Goal: Transaction & Acquisition: Purchase product/service

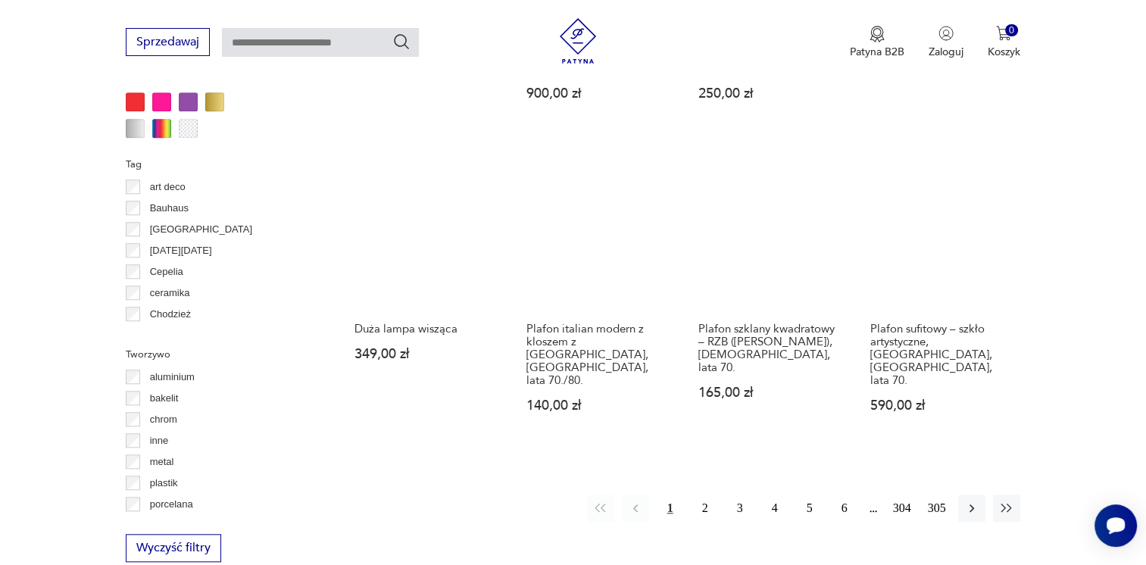
scroll to position [1386, 0]
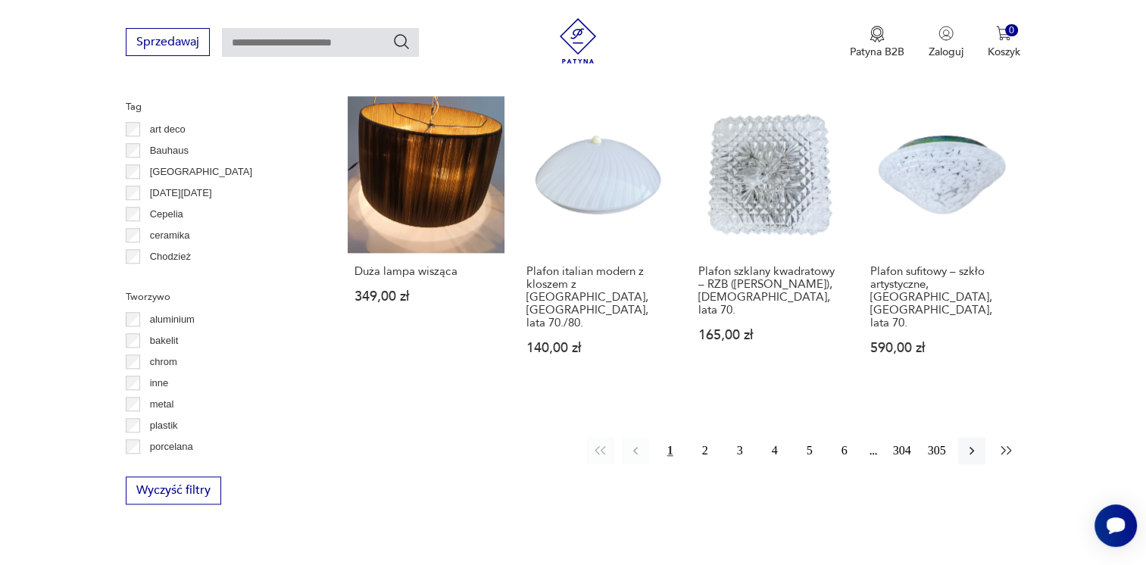
click at [1005, 443] on icon "button" at bounding box center [1006, 450] width 15 height 15
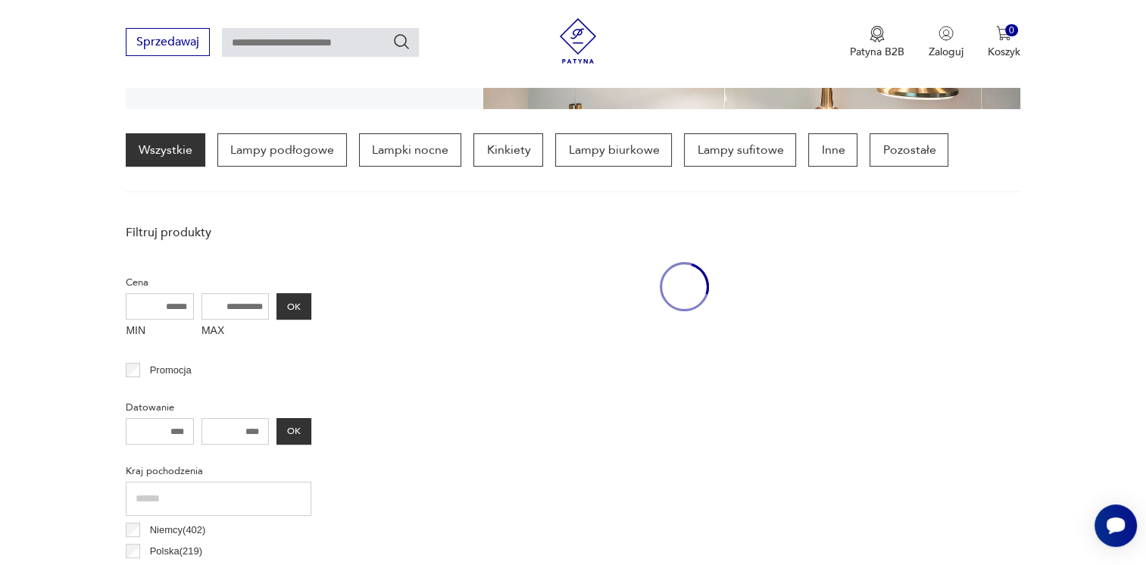
scroll to position [356, 0]
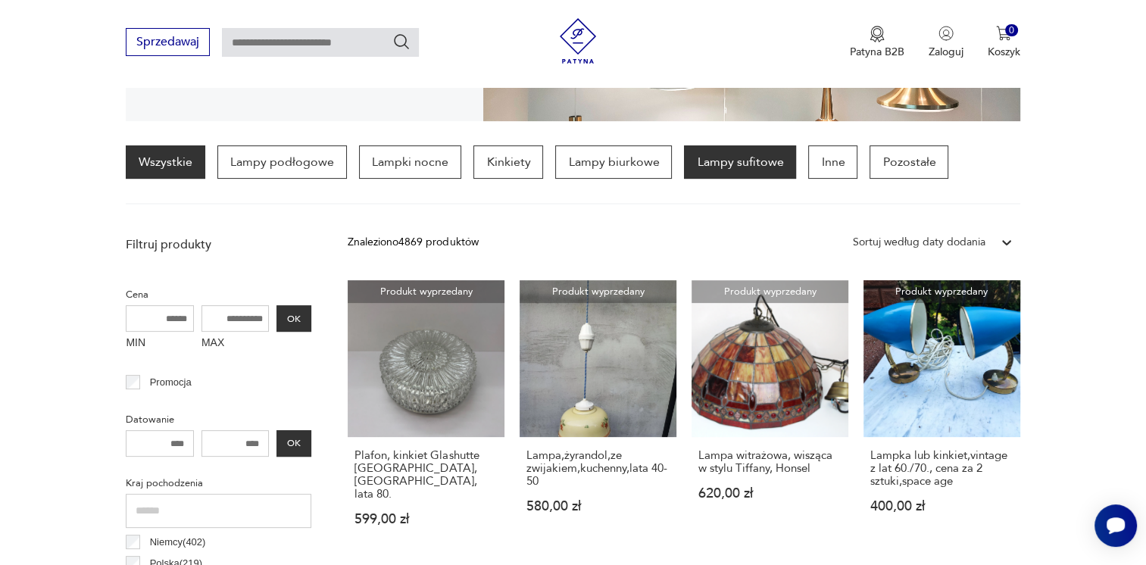
click at [742, 167] on p "Lampy sufitowe" at bounding box center [740, 161] width 112 height 33
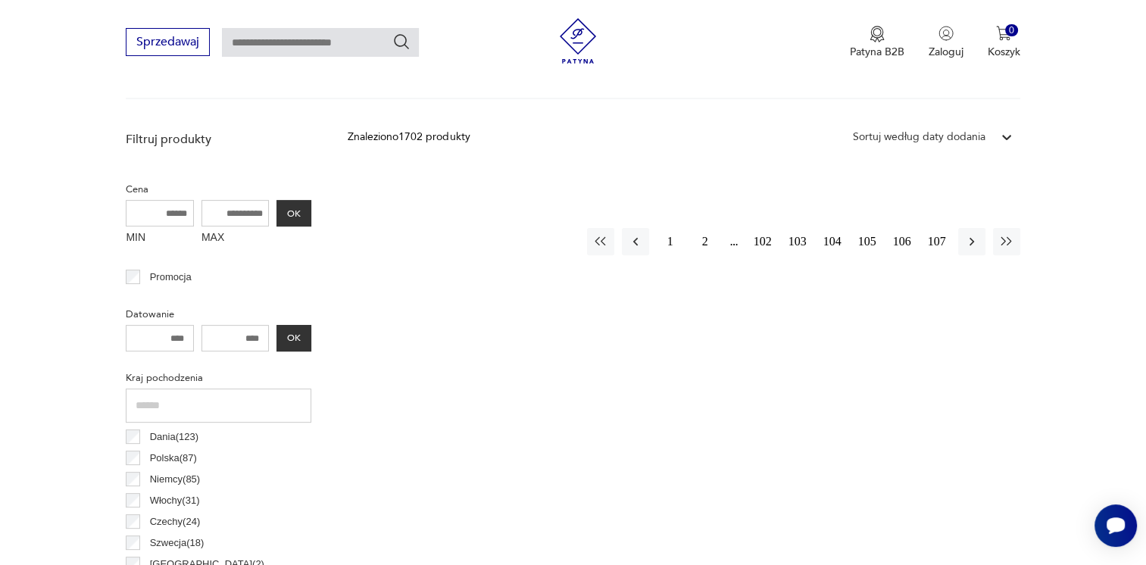
scroll to position [379, 0]
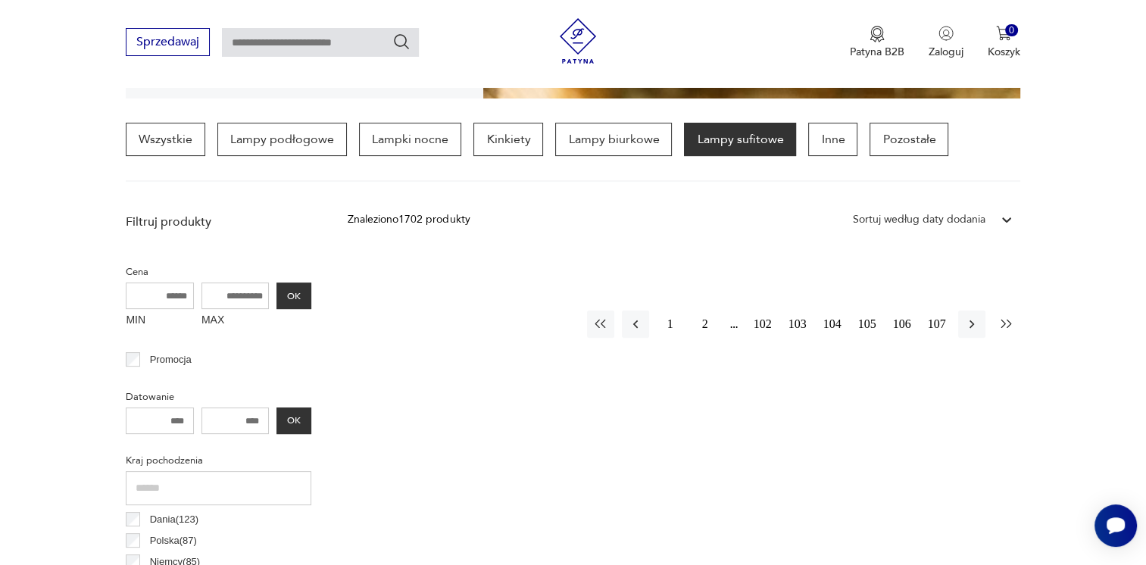
click at [1002, 326] on icon "button" at bounding box center [1006, 324] width 15 height 15
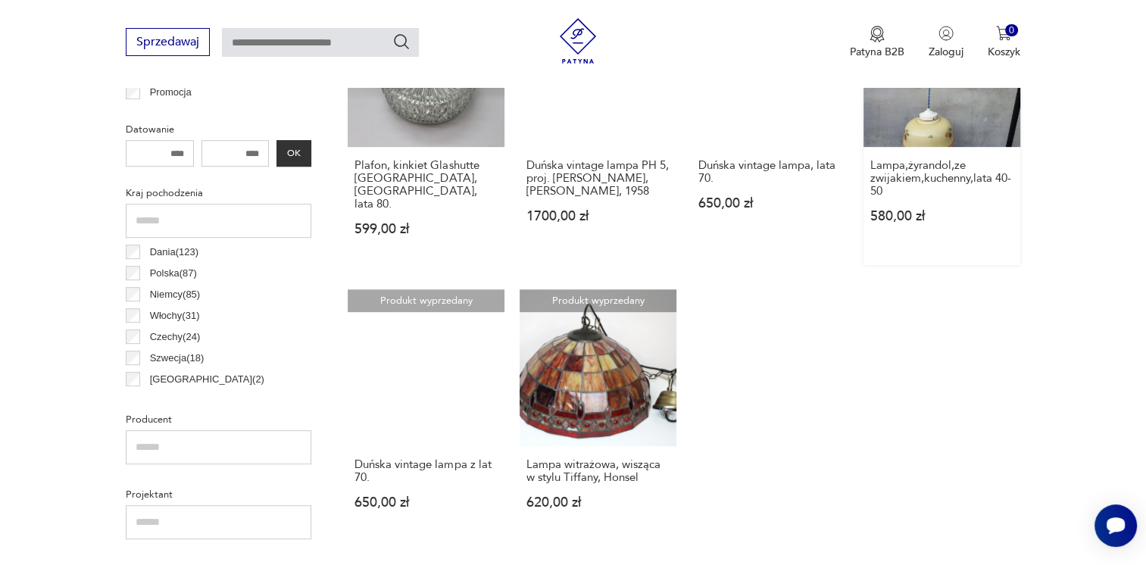
scroll to position [736, 0]
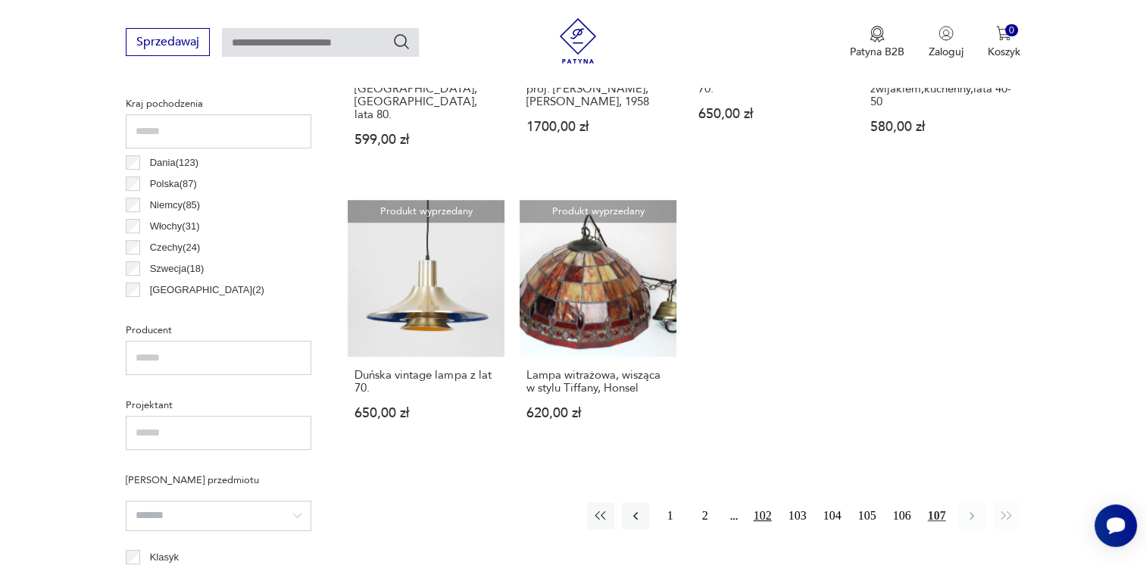
click at [758, 502] on button "102" at bounding box center [762, 515] width 27 height 27
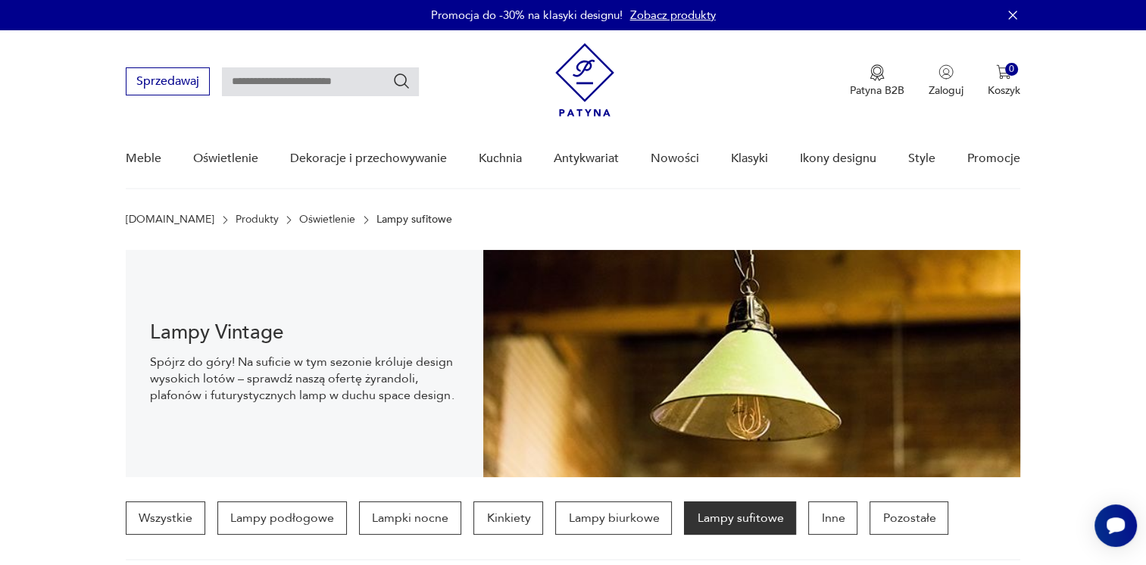
click at [267, 82] on input "text" at bounding box center [320, 81] width 197 height 29
type input "******"
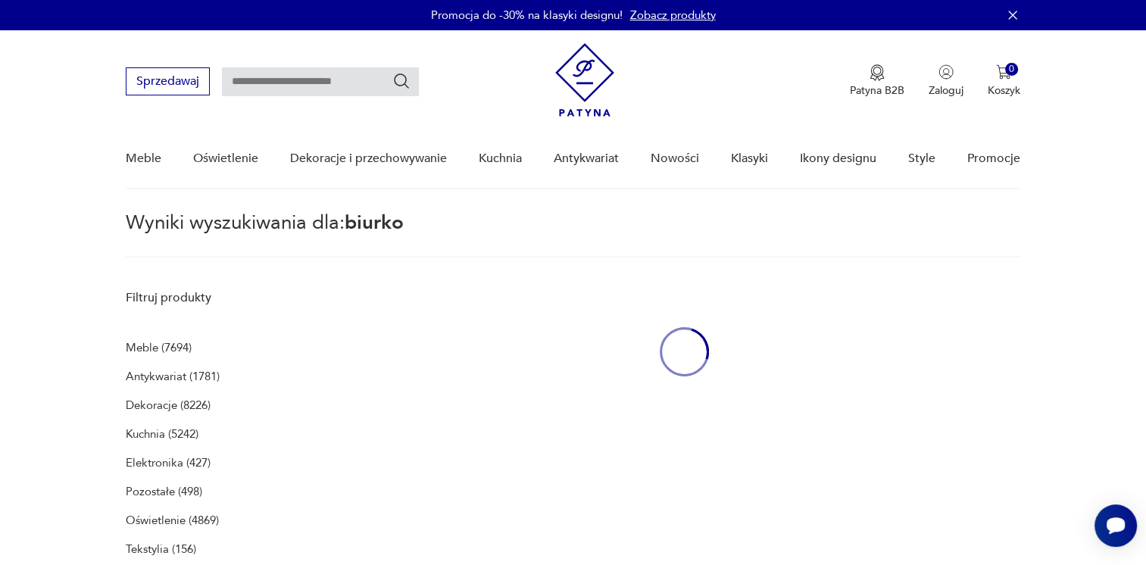
type input "******"
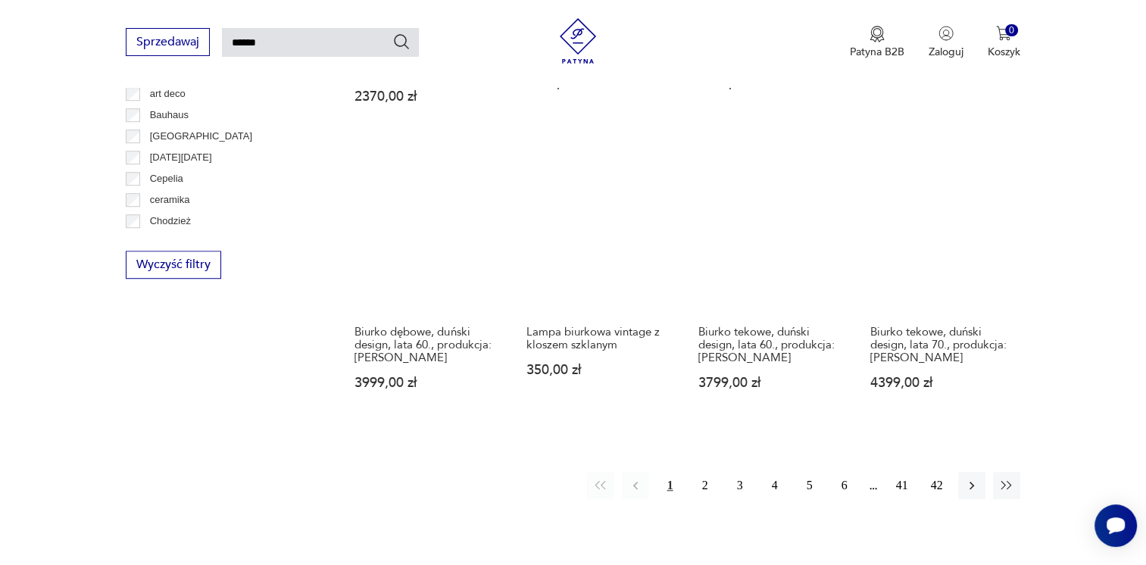
scroll to position [1105, 0]
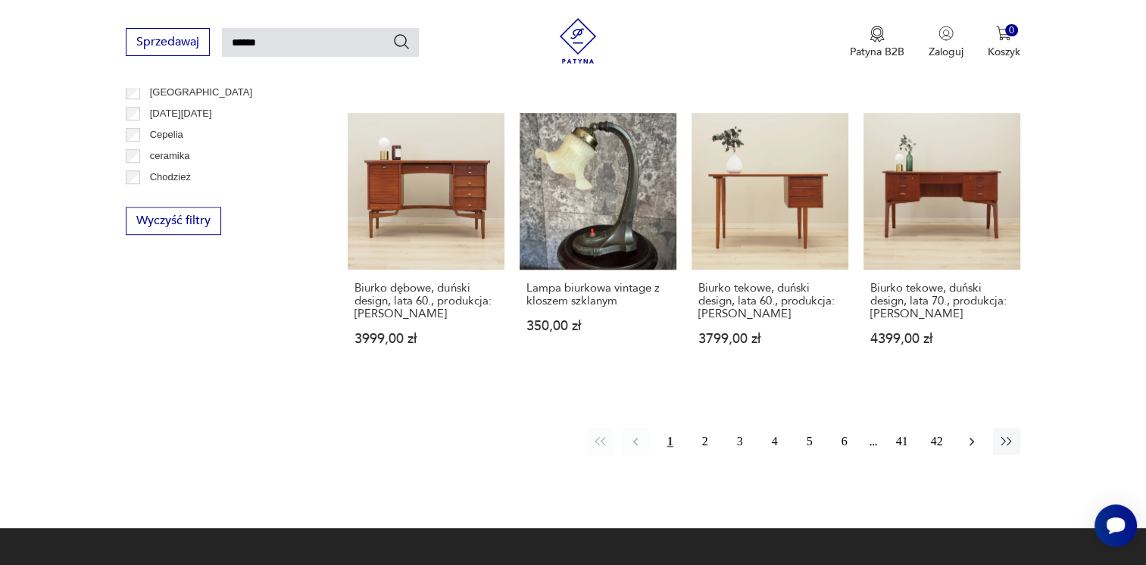
click at [969, 434] on icon "button" at bounding box center [971, 441] width 15 height 15
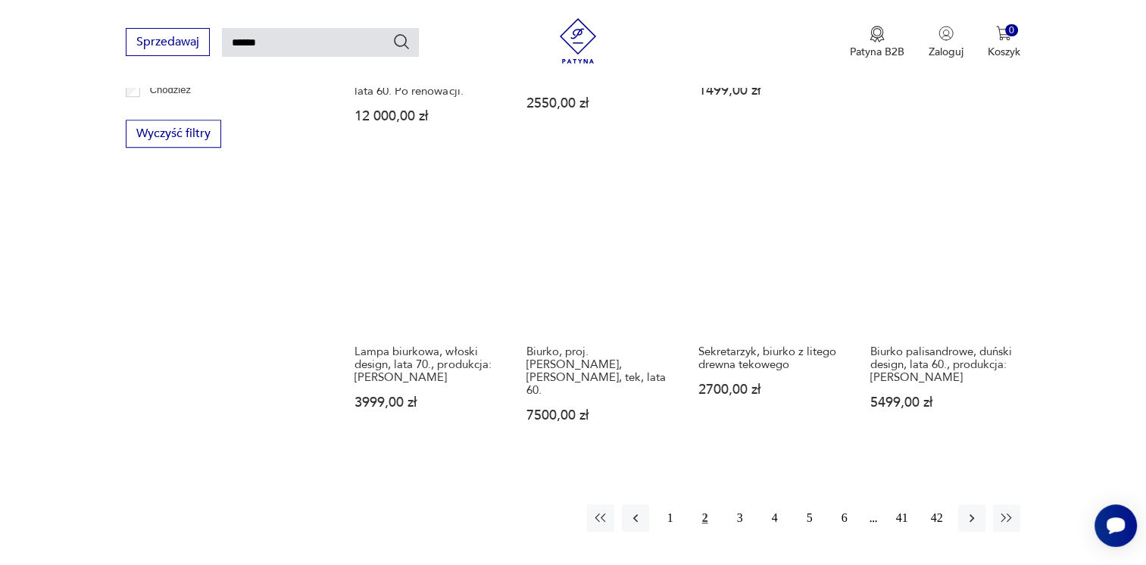
scroll to position [1114, 0]
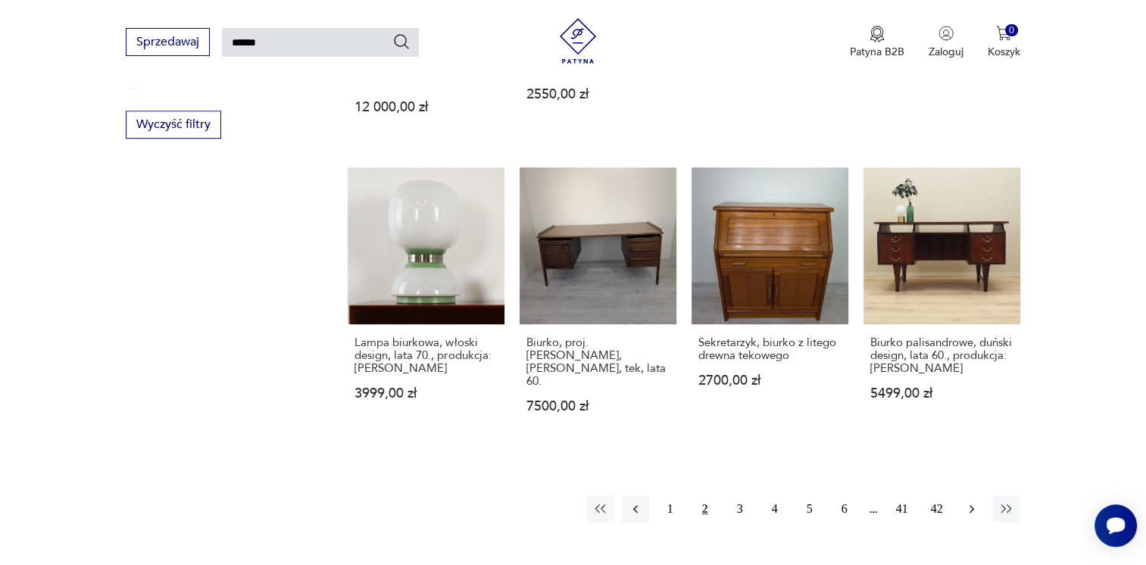
click at [970, 505] on icon "button" at bounding box center [971, 509] width 5 height 8
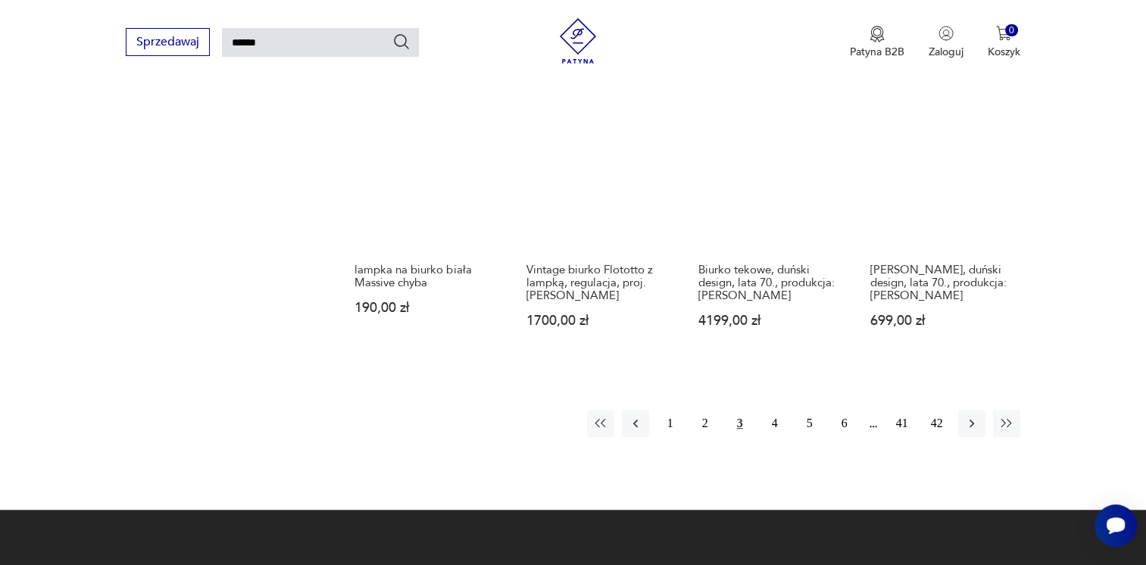
scroll to position [1190, 0]
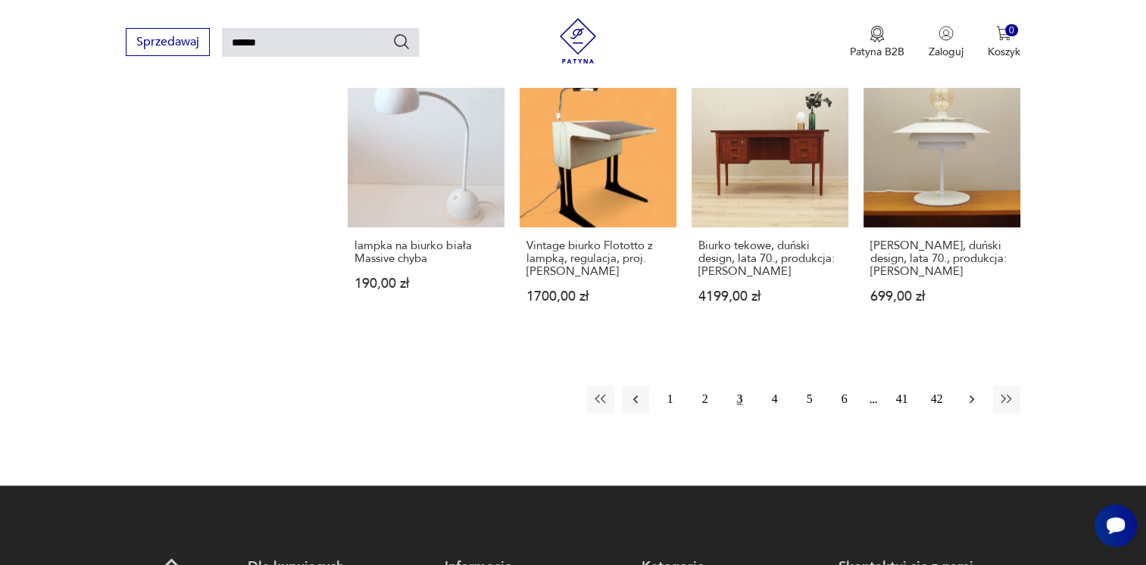
click at [967, 392] on icon "button" at bounding box center [971, 399] width 15 height 15
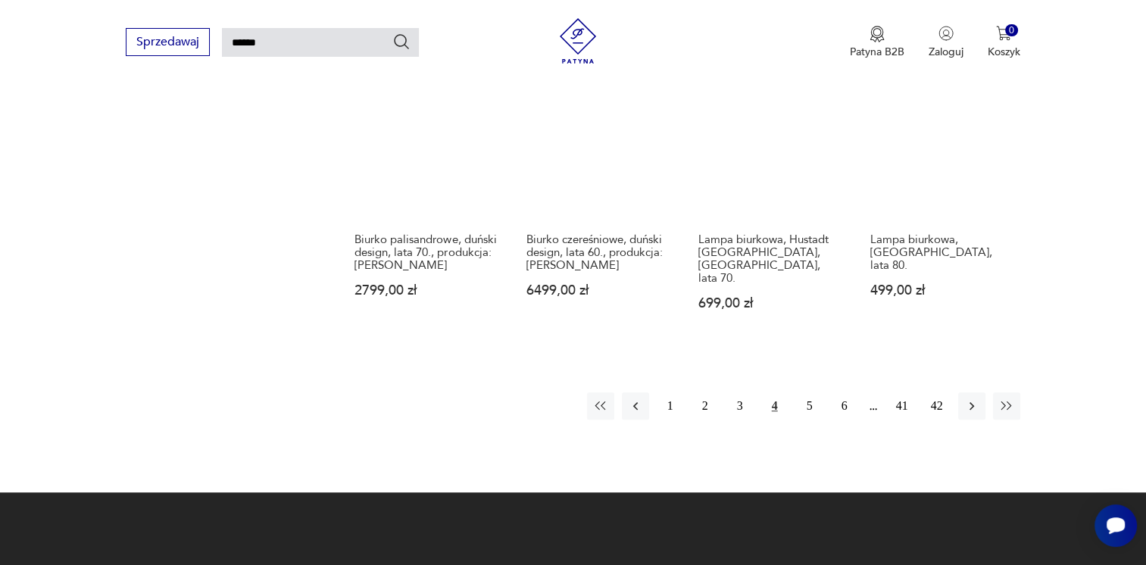
scroll to position [1190, 0]
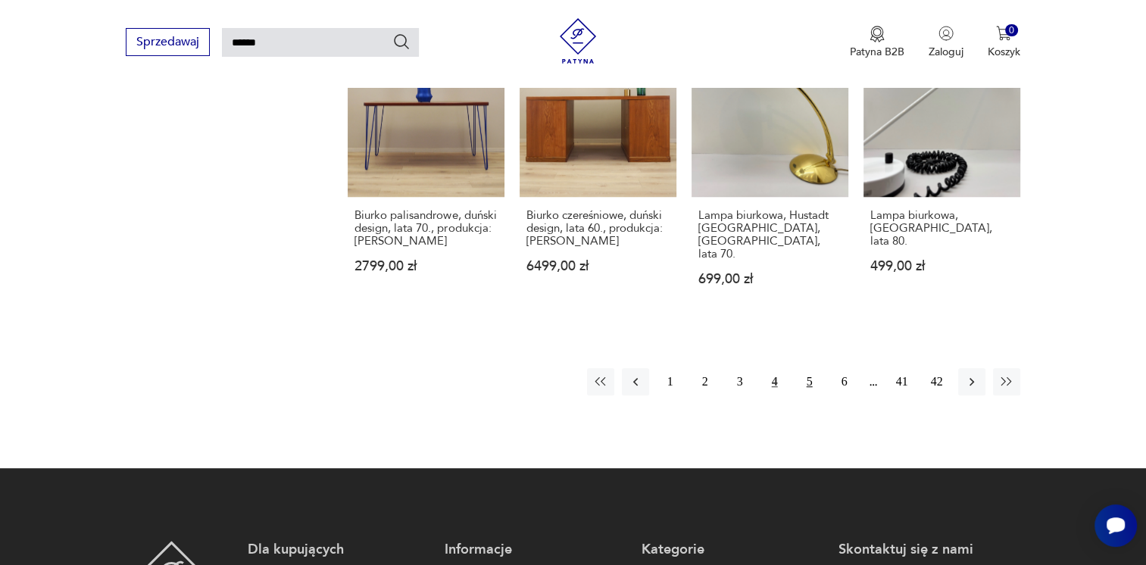
click at [810, 370] on button "5" at bounding box center [809, 381] width 27 height 27
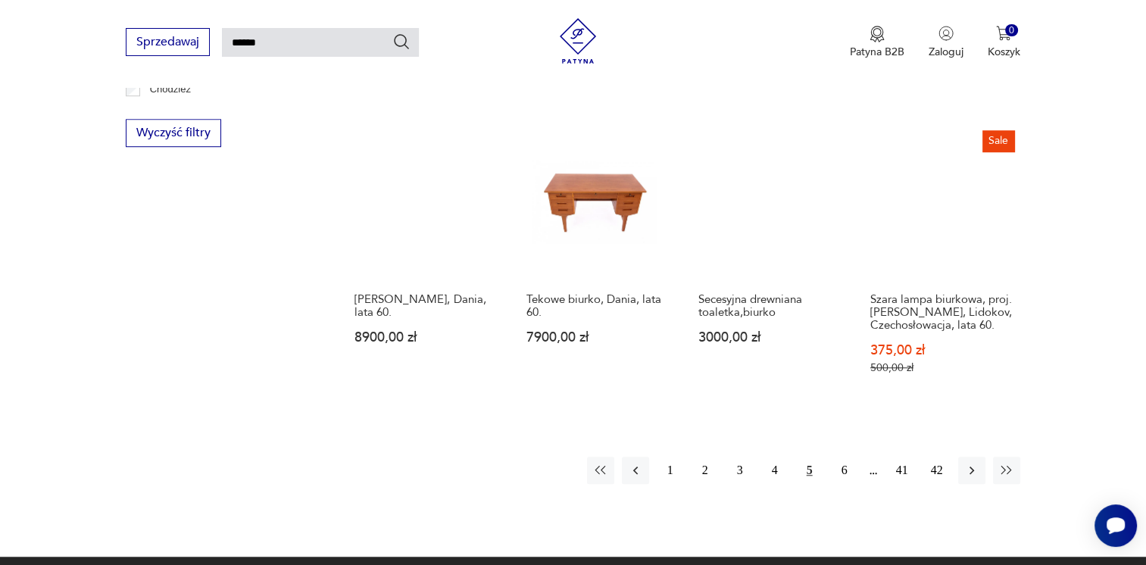
scroll to position [1114, 0]
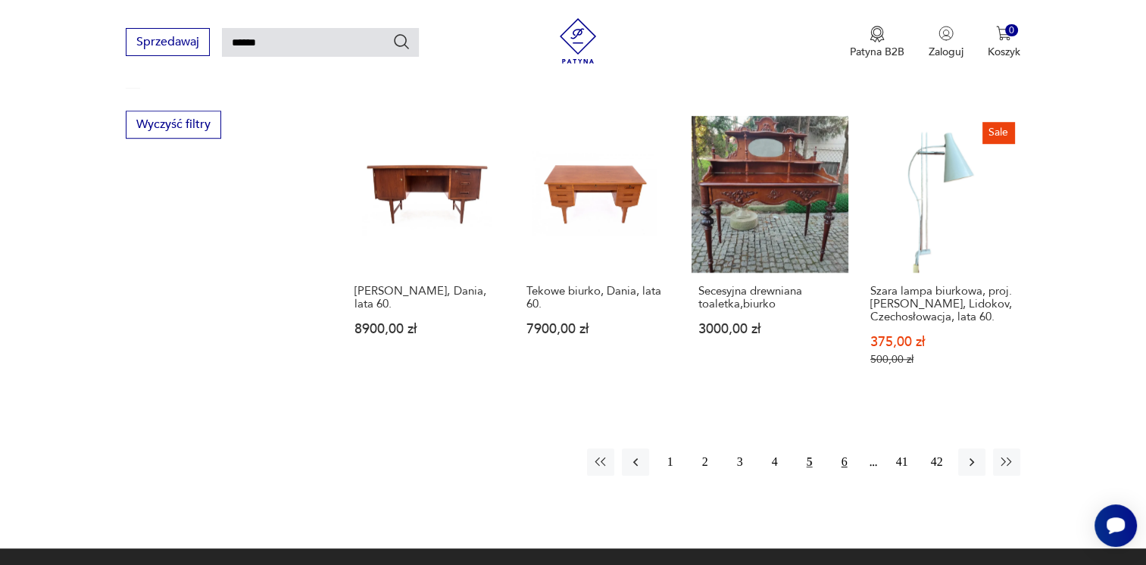
click at [839, 449] on button "6" at bounding box center [844, 462] width 27 height 27
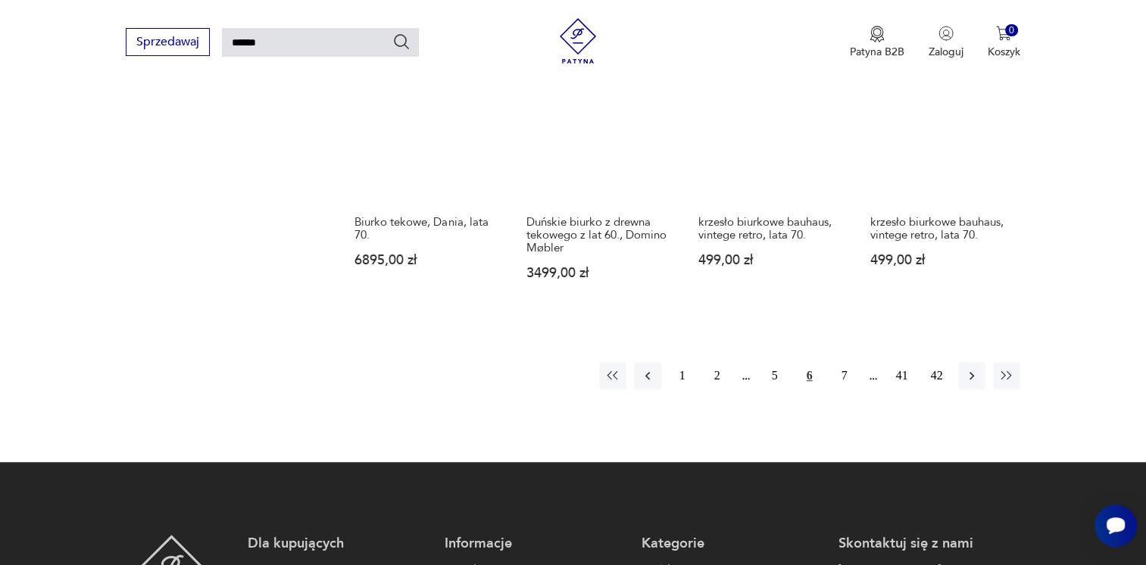
scroll to position [1190, 0]
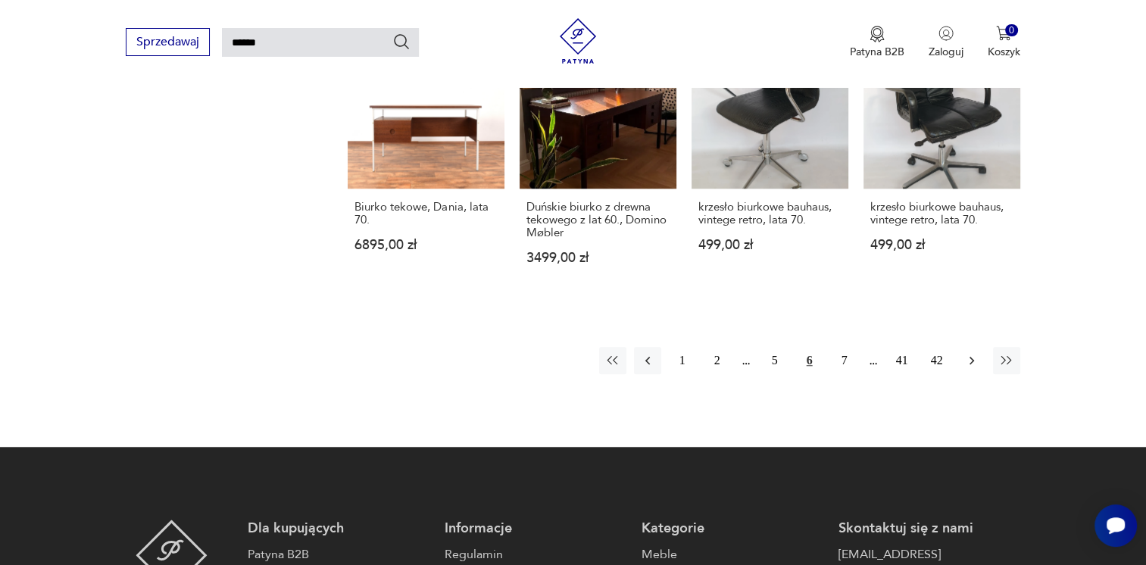
click at [971, 361] on icon "button" at bounding box center [971, 361] width 5 height 8
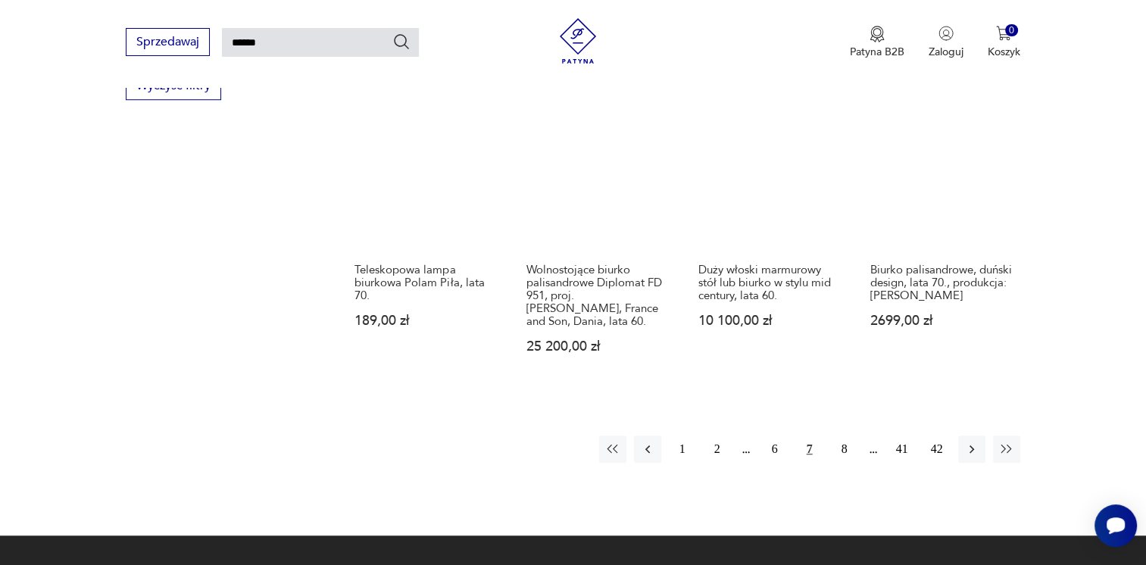
scroll to position [1190, 0]
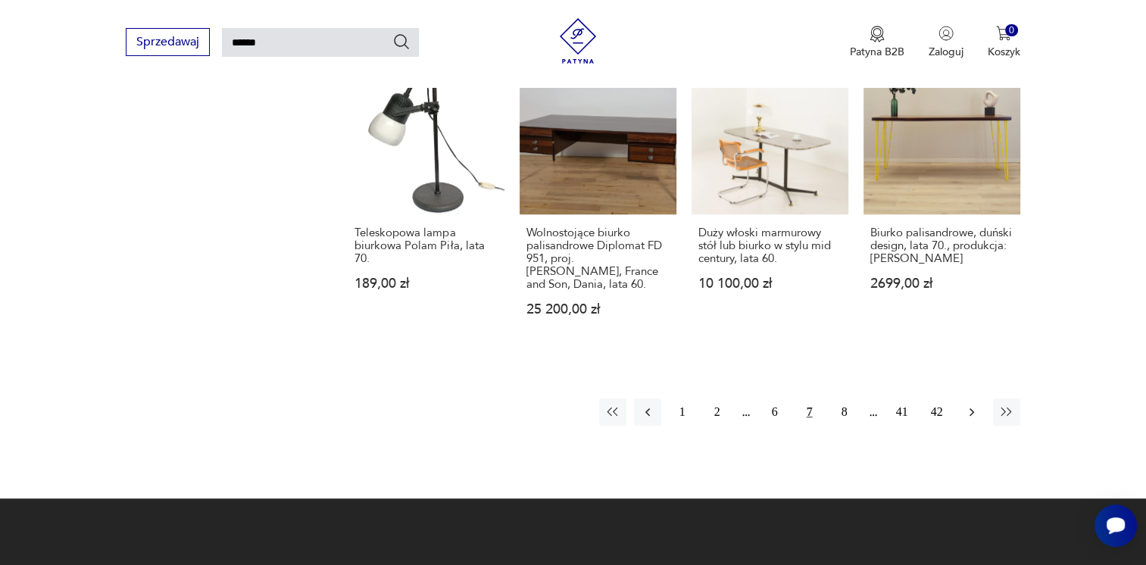
click at [971, 408] on icon "button" at bounding box center [971, 412] width 5 height 8
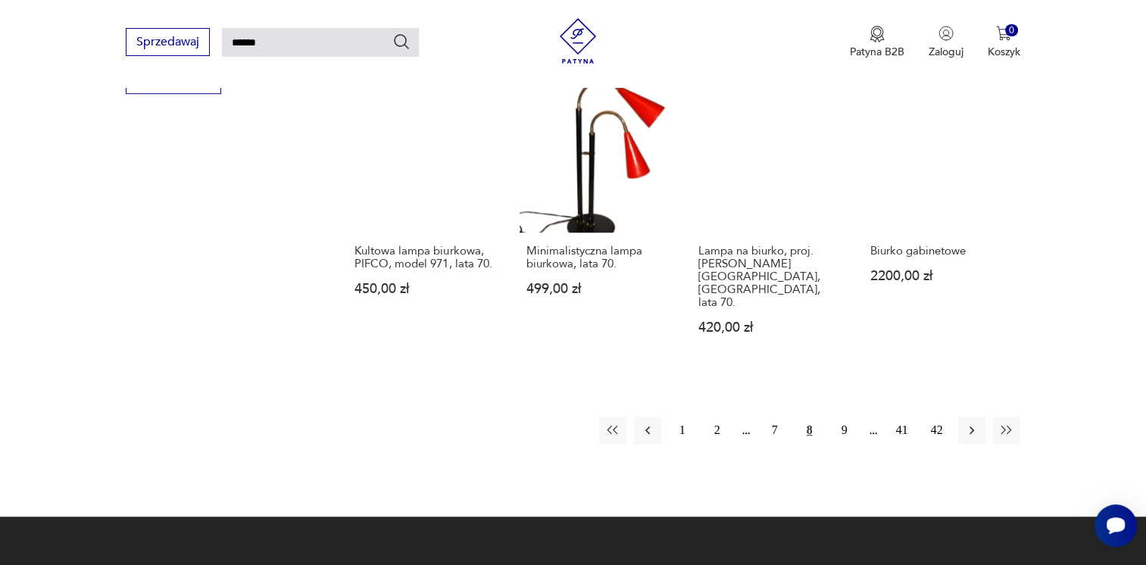
scroll to position [1190, 0]
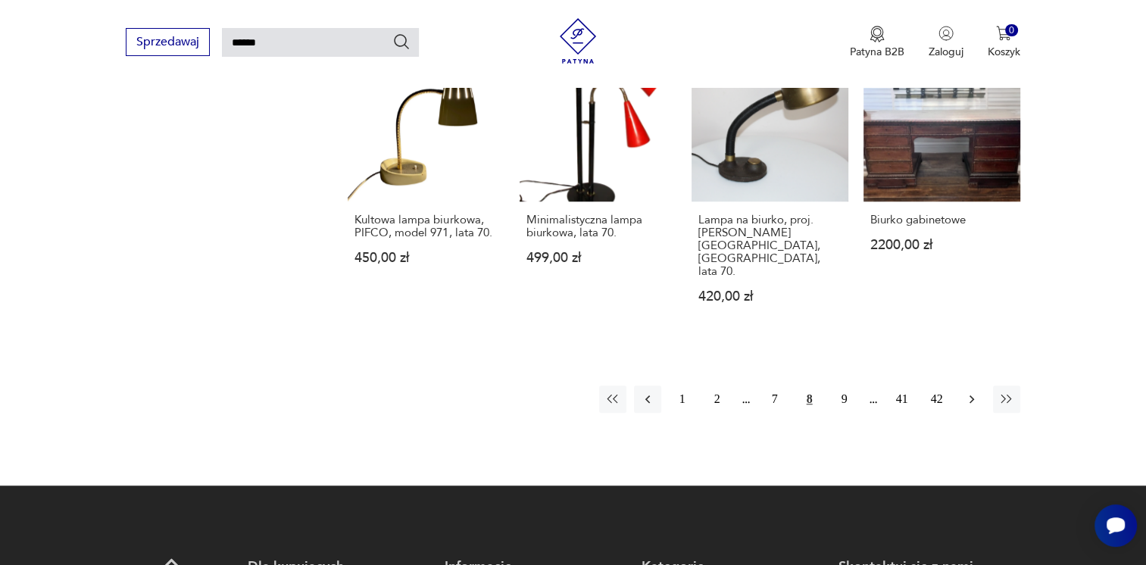
click at [967, 392] on icon "button" at bounding box center [971, 399] width 15 height 15
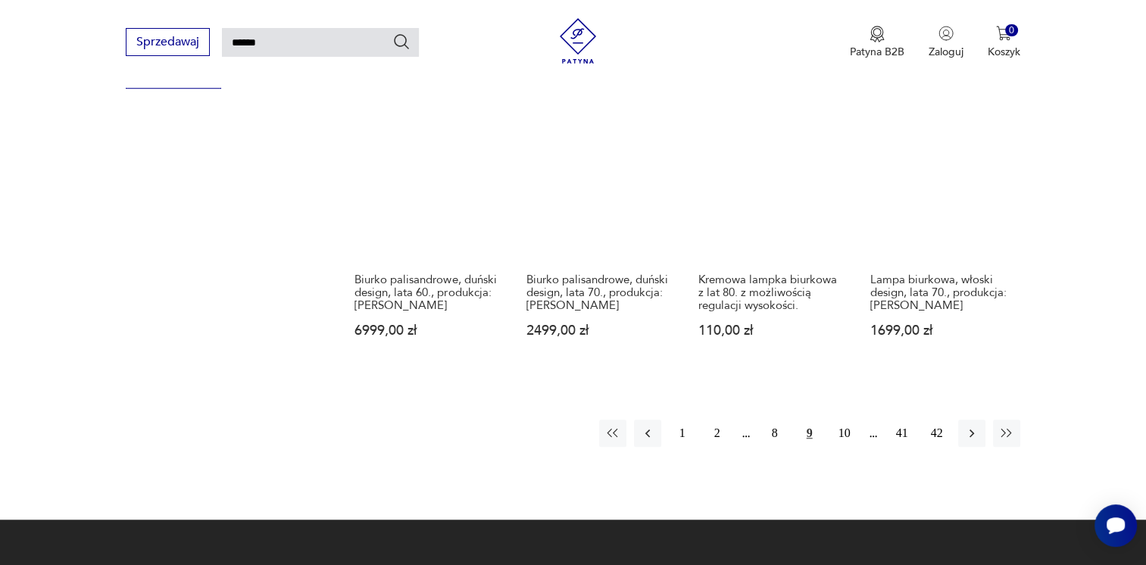
scroll to position [1190, 0]
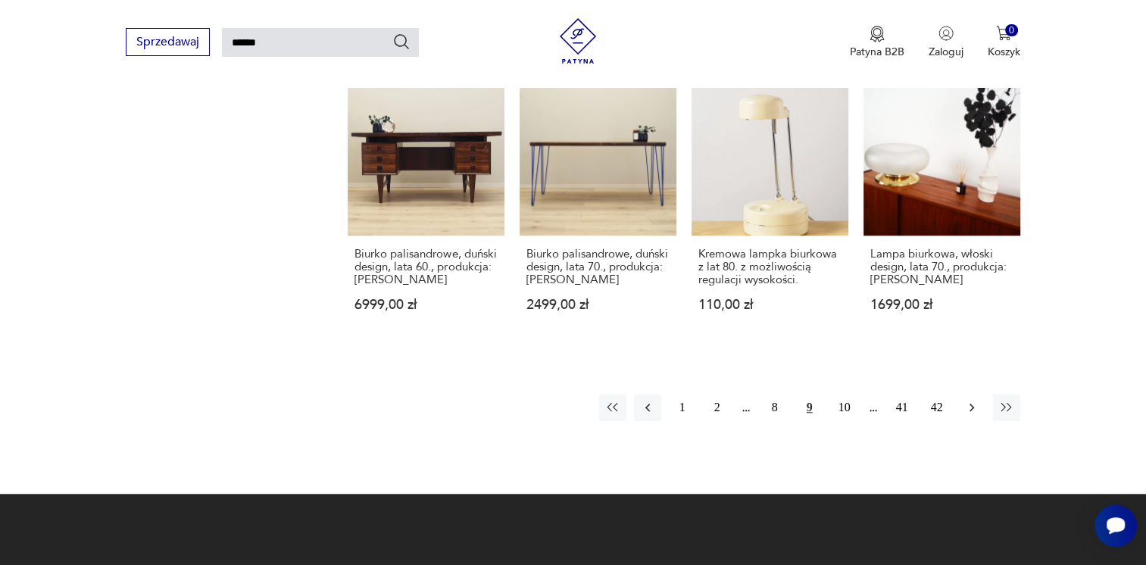
click at [971, 404] on icon "button" at bounding box center [971, 408] width 5 height 8
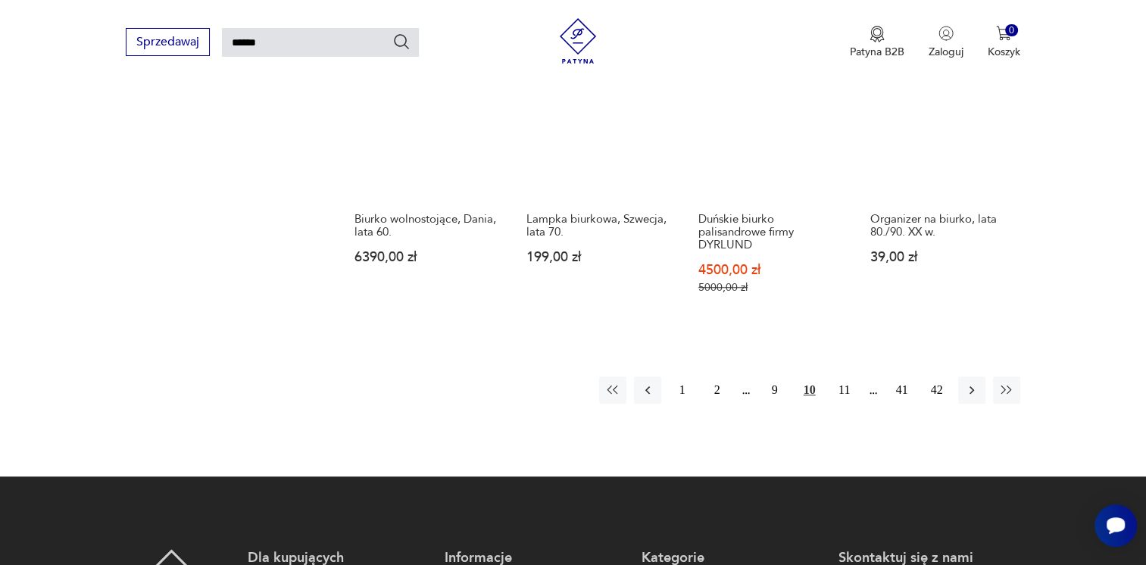
scroll to position [1190, 0]
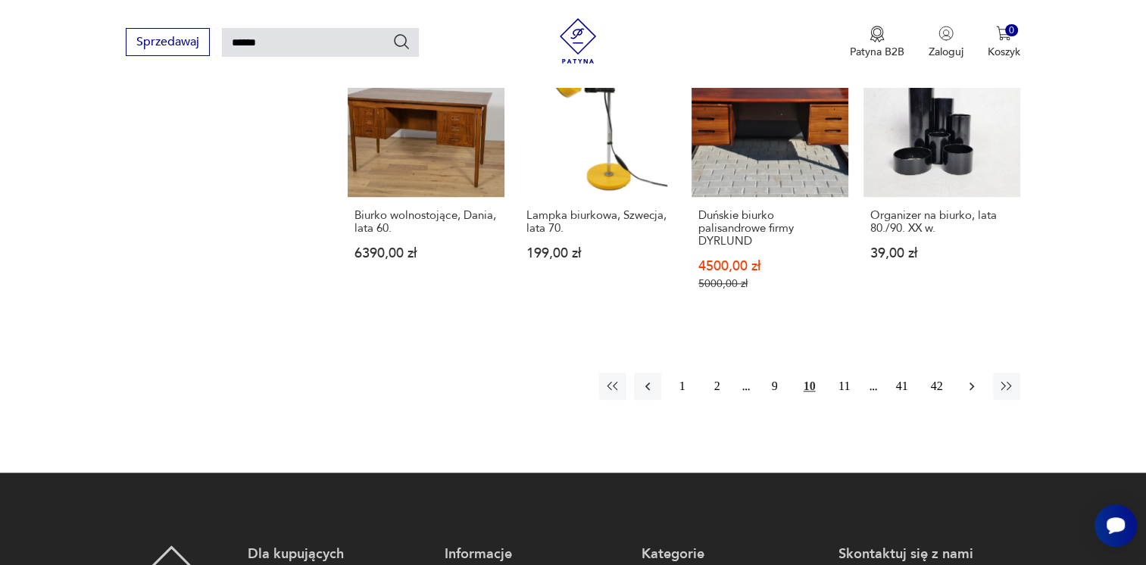
click at [970, 379] on icon "button" at bounding box center [971, 386] width 15 height 15
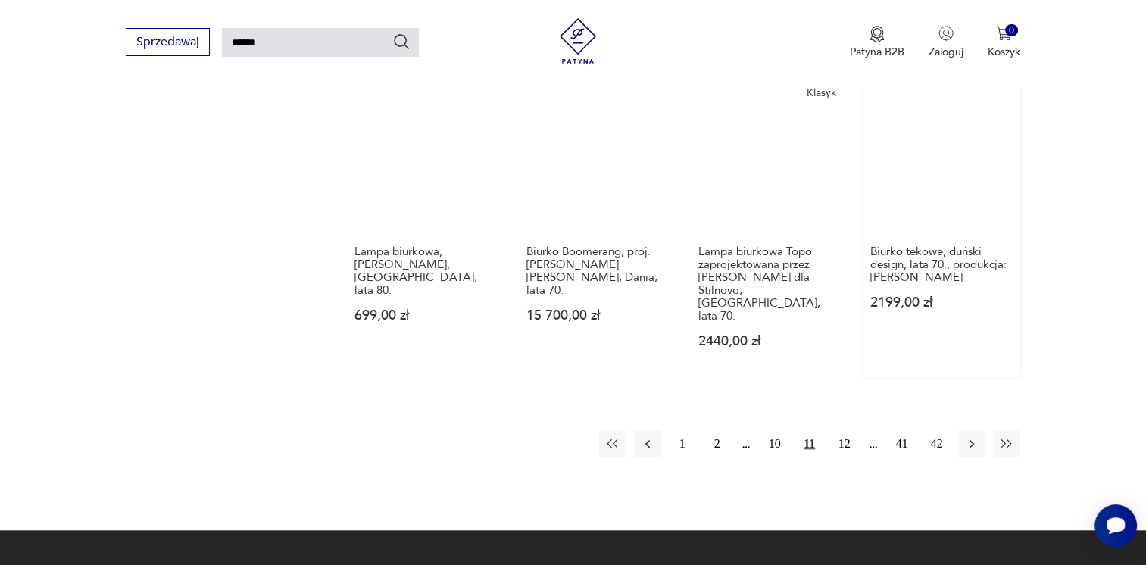
scroll to position [1190, 0]
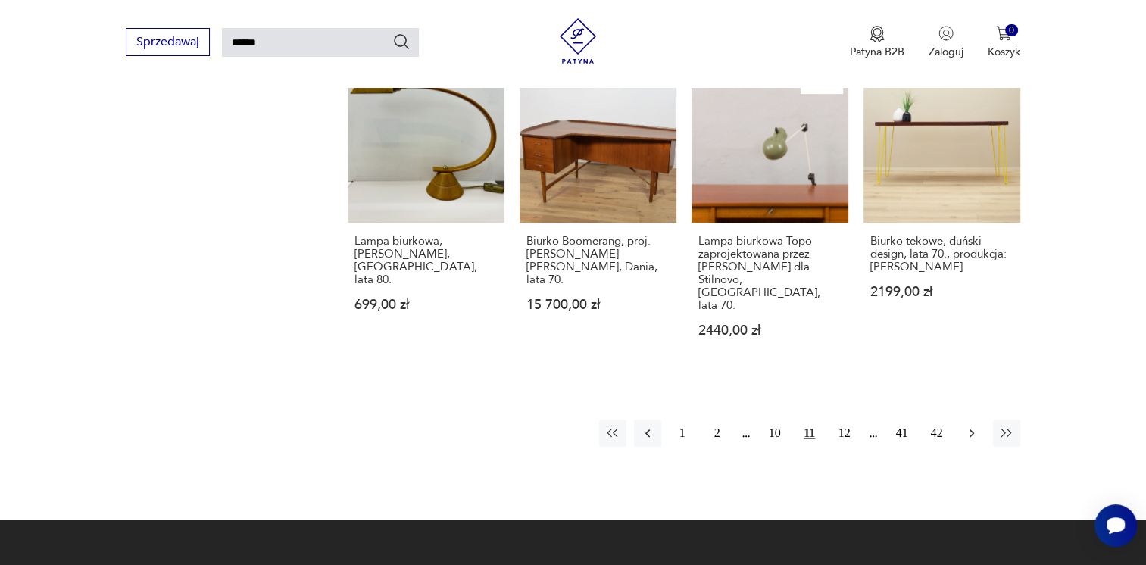
click at [970, 426] on icon "button" at bounding box center [971, 433] width 15 height 15
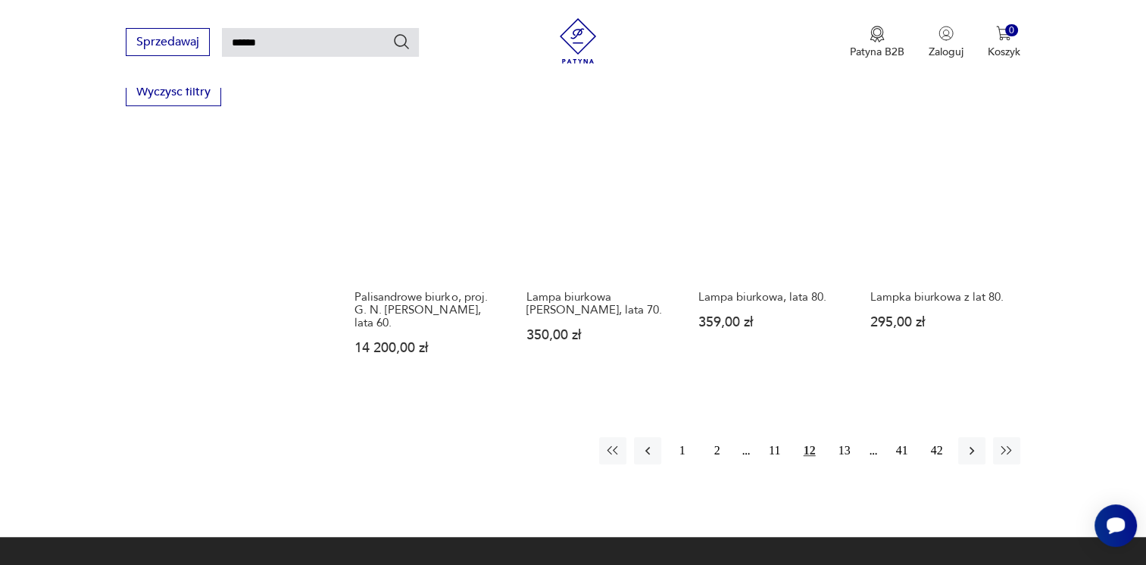
scroll to position [1190, 0]
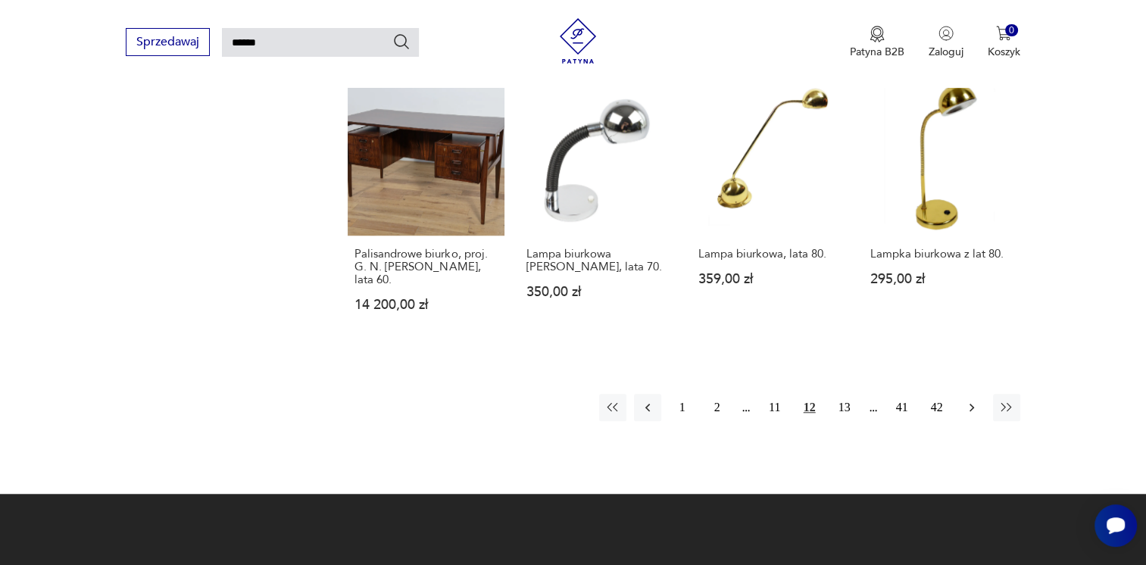
click at [970, 400] on icon "button" at bounding box center [971, 407] width 15 height 15
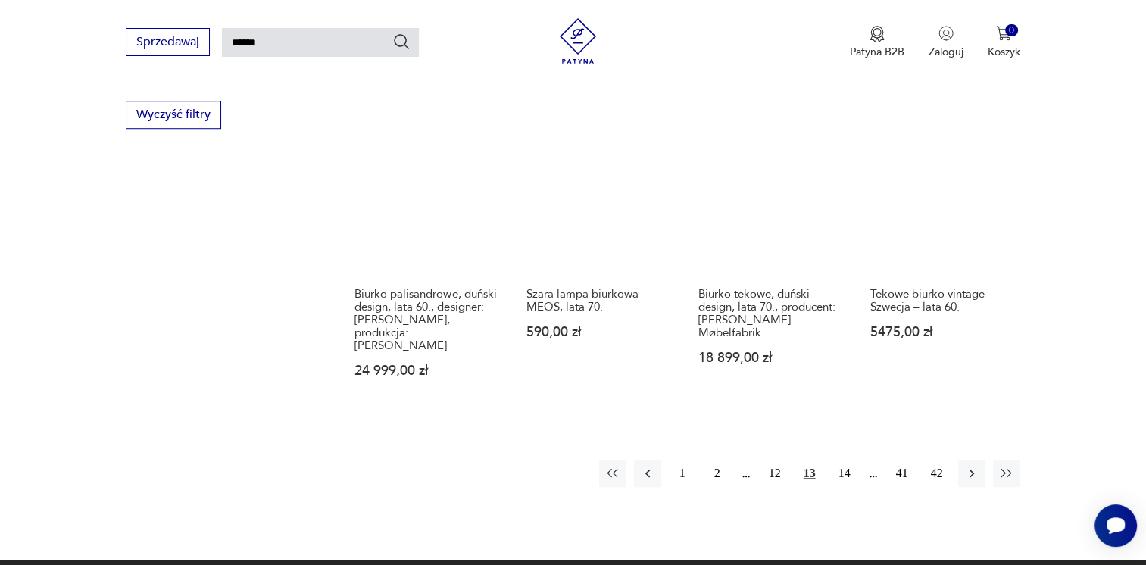
scroll to position [1190, 0]
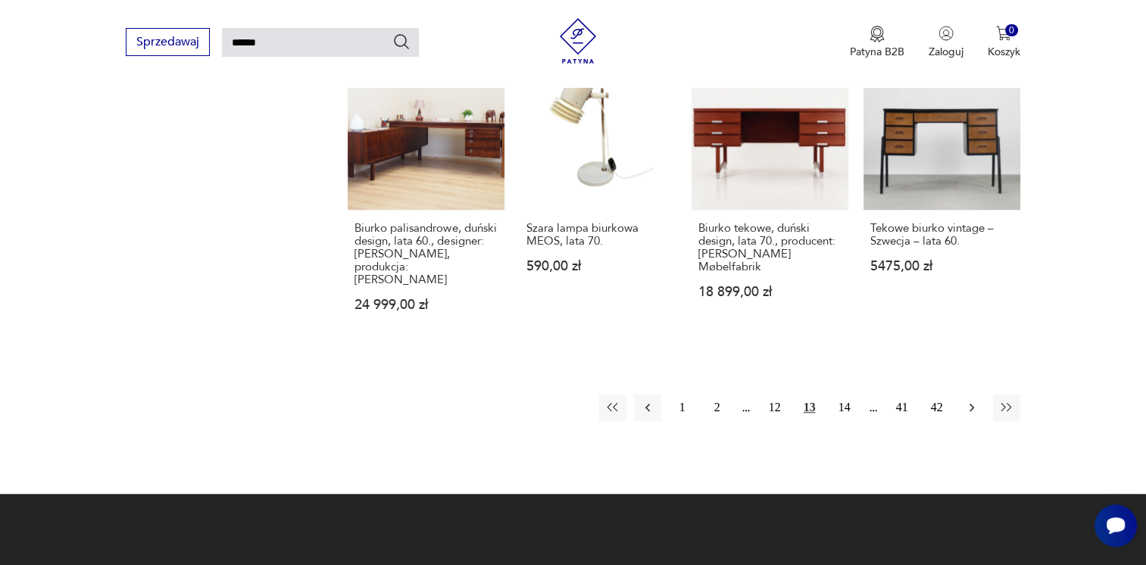
click at [970, 400] on icon "button" at bounding box center [971, 407] width 15 height 15
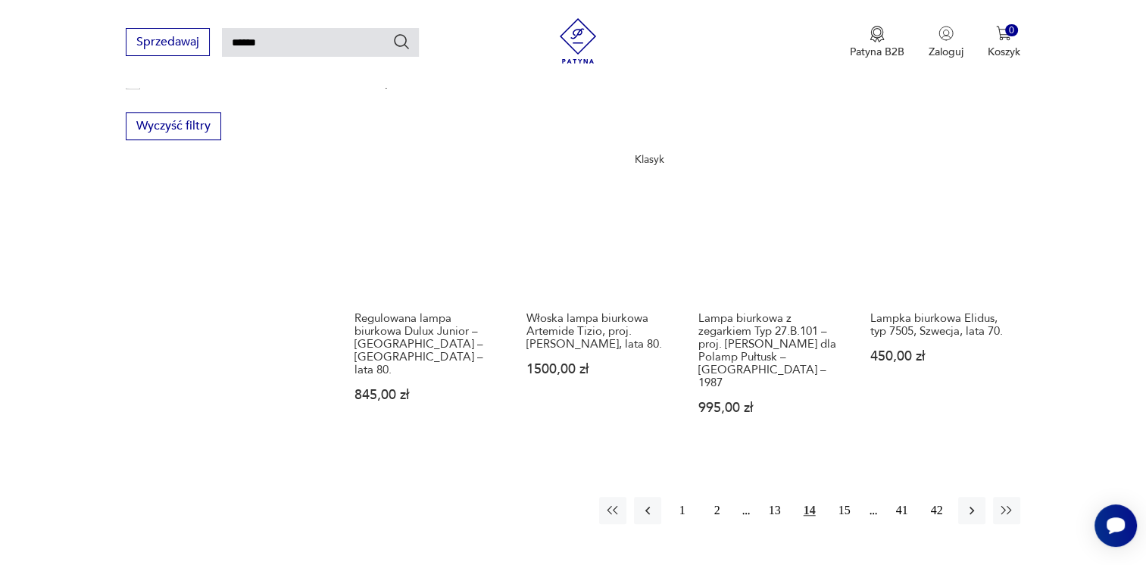
scroll to position [1114, 0]
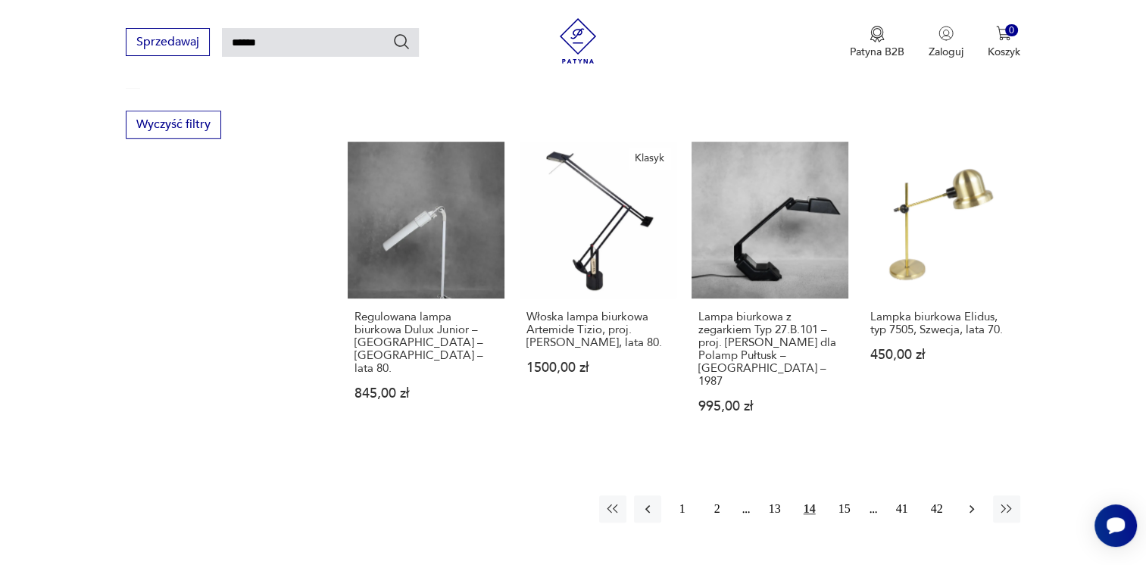
click at [972, 502] on icon "button" at bounding box center [971, 509] width 15 height 15
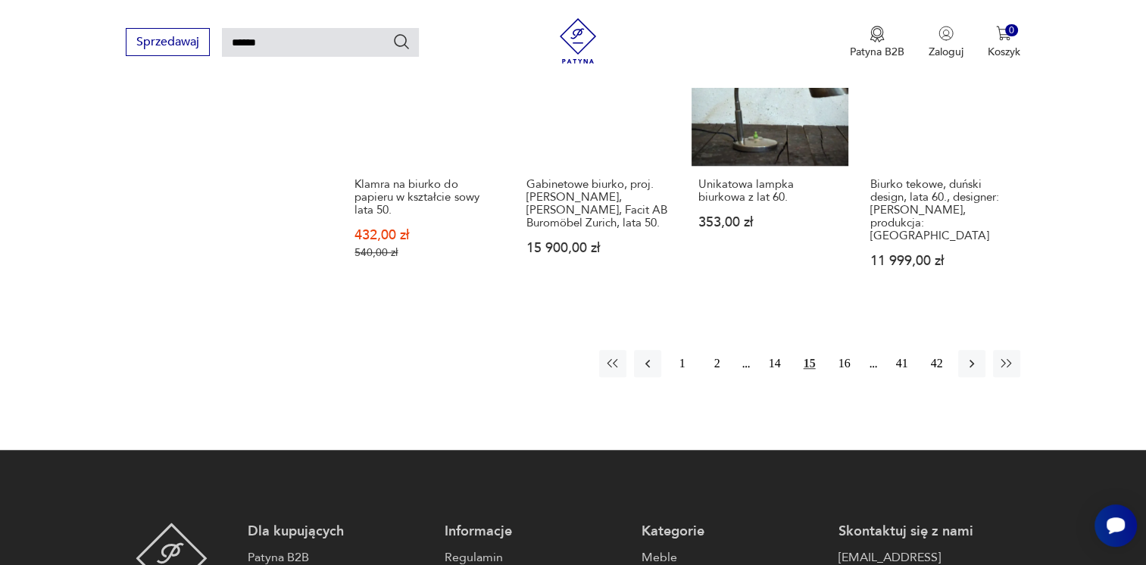
scroll to position [1266, 0]
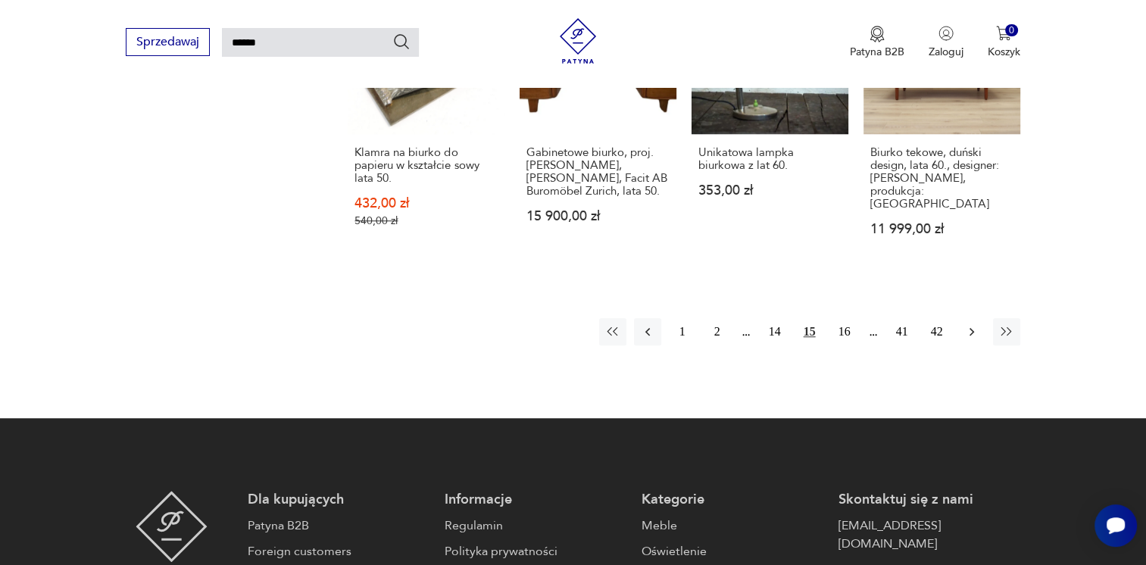
click at [970, 324] on icon "button" at bounding box center [971, 331] width 15 height 15
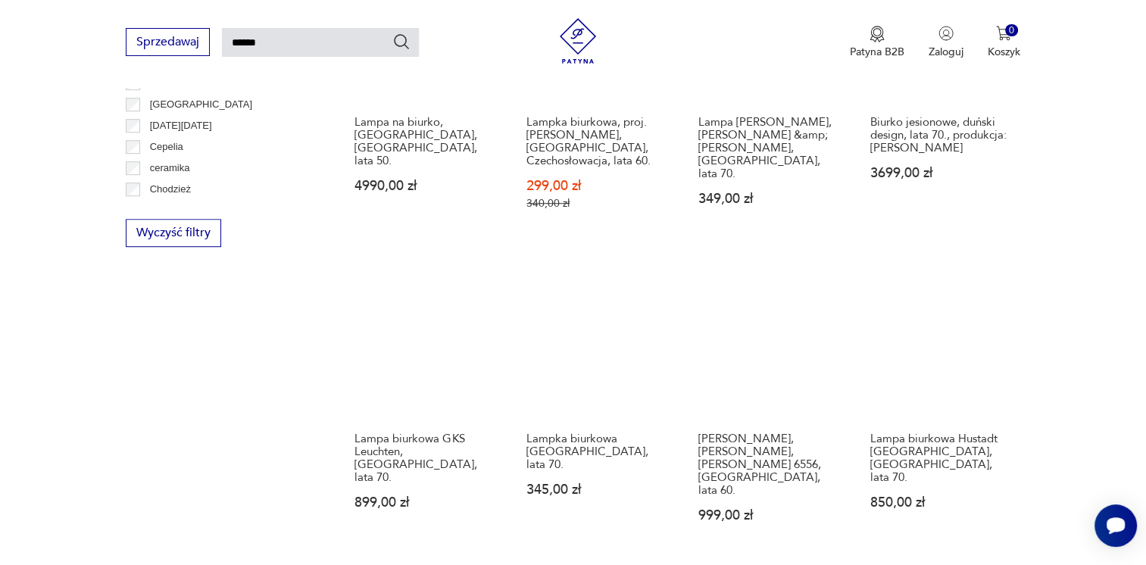
scroll to position [1190, 0]
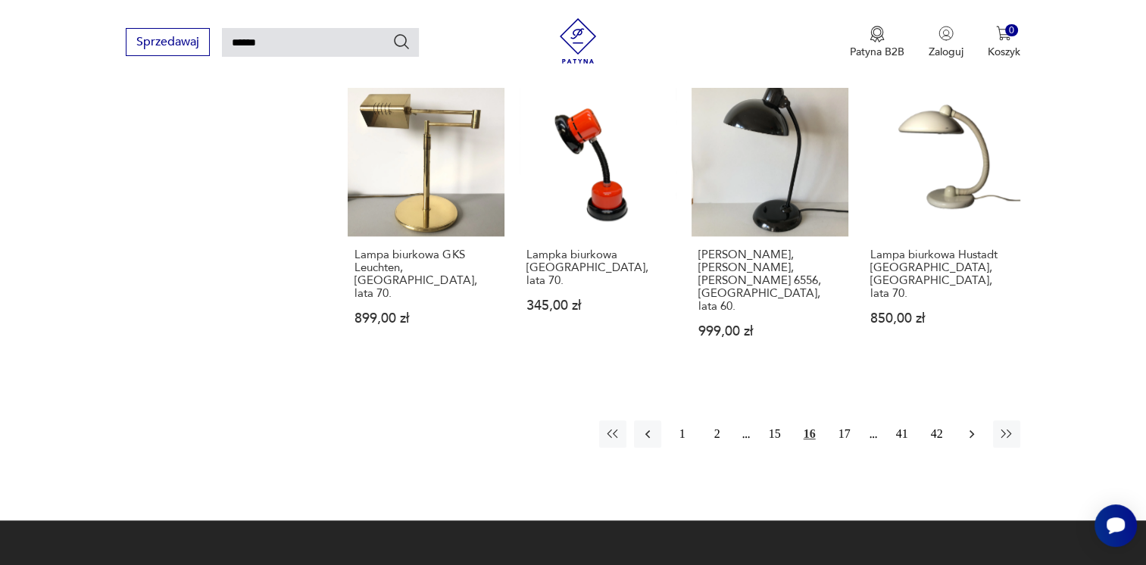
click at [968, 427] on icon "button" at bounding box center [971, 434] width 15 height 15
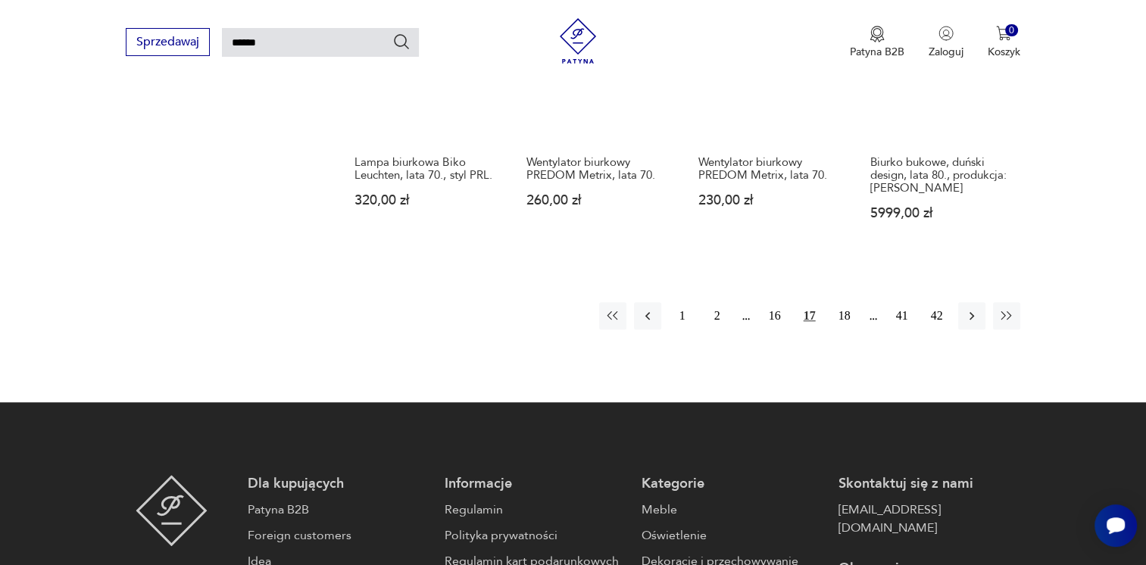
scroll to position [1266, 0]
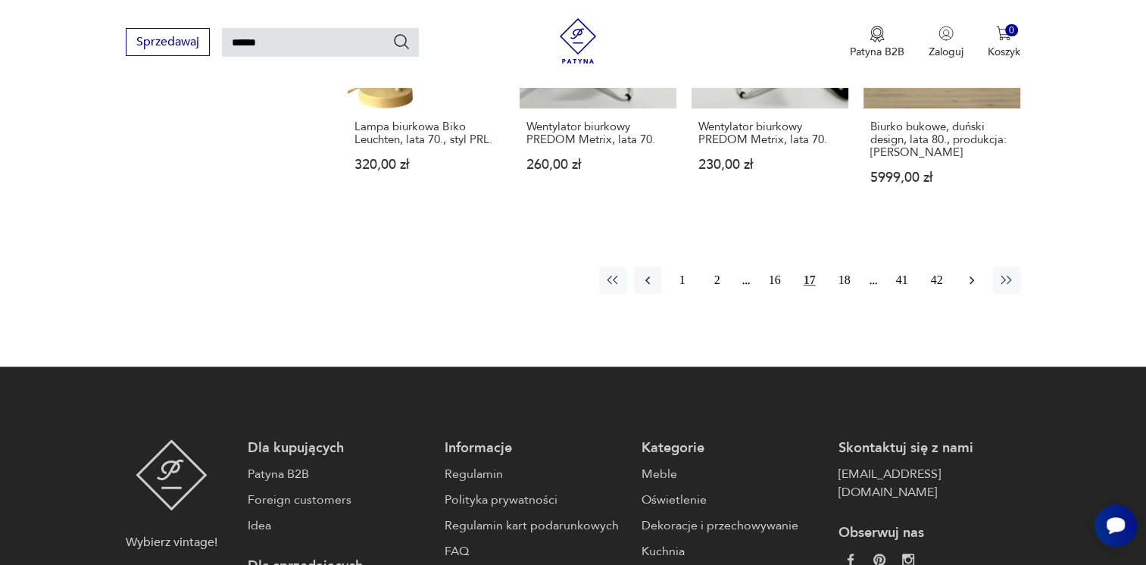
click at [968, 279] on icon "button" at bounding box center [971, 280] width 15 height 15
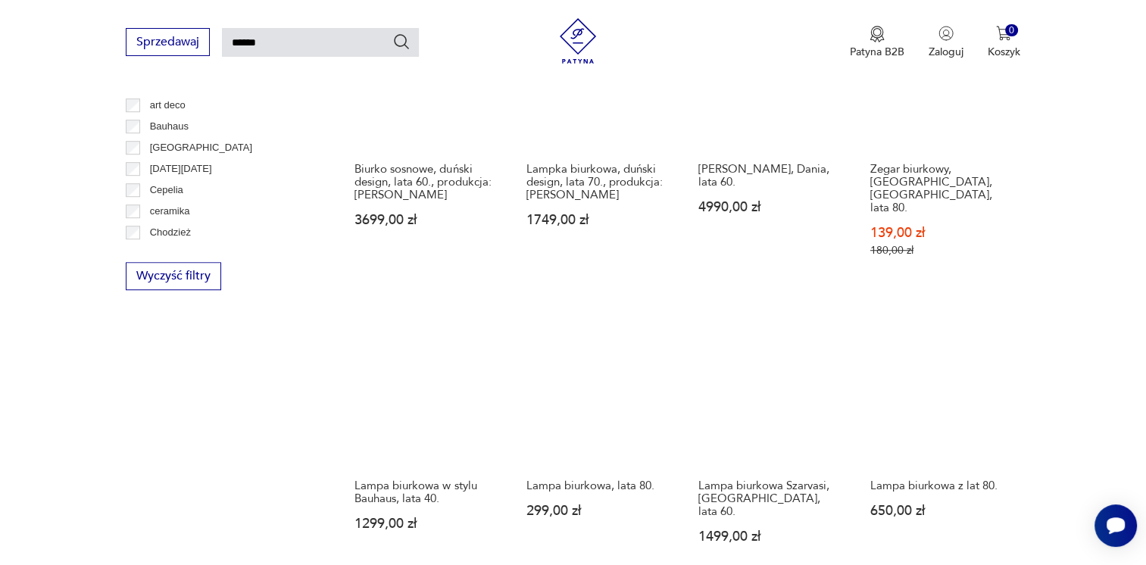
scroll to position [1190, 0]
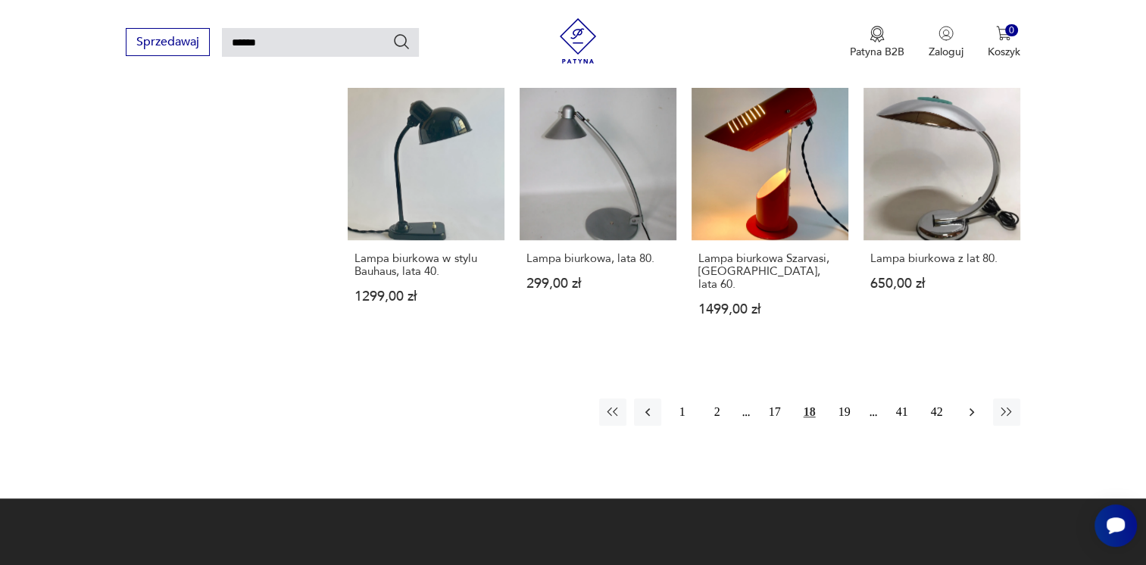
click at [970, 408] on icon "button" at bounding box center [971, 412] width 5 height 8
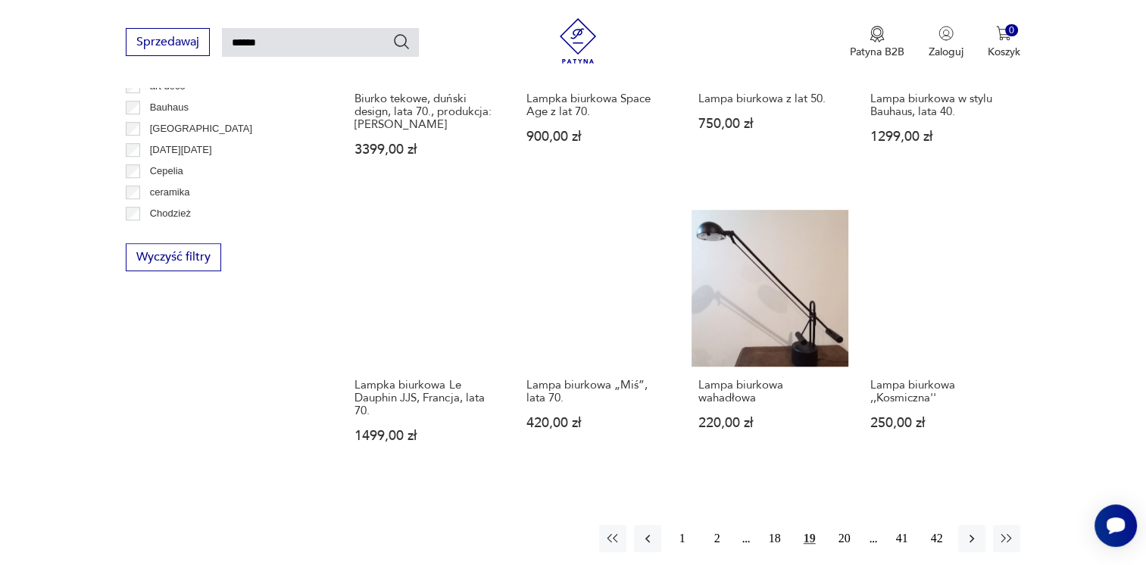
scroll to position [1039, 0]
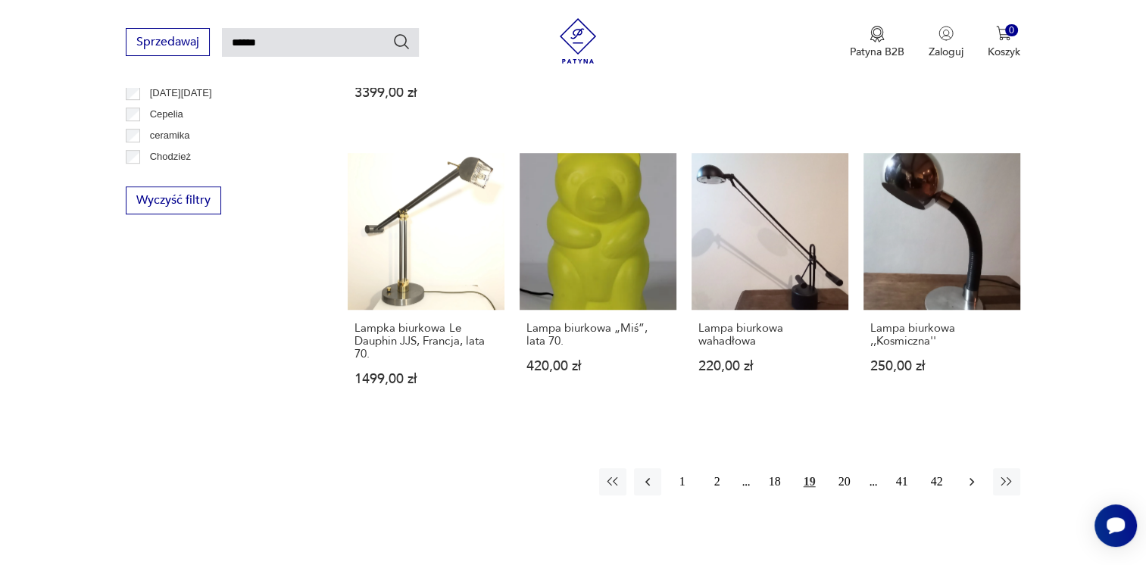
click at [970, 483] on icon "button" at bounding box center [971, 482] width 5 height 8
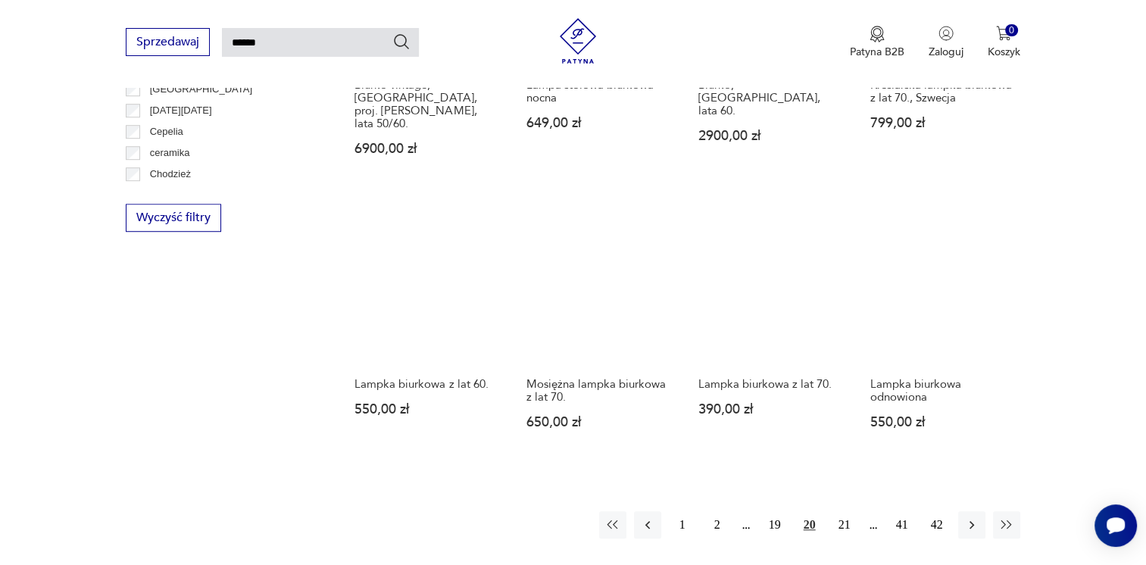
scroll to position [1114, 0]
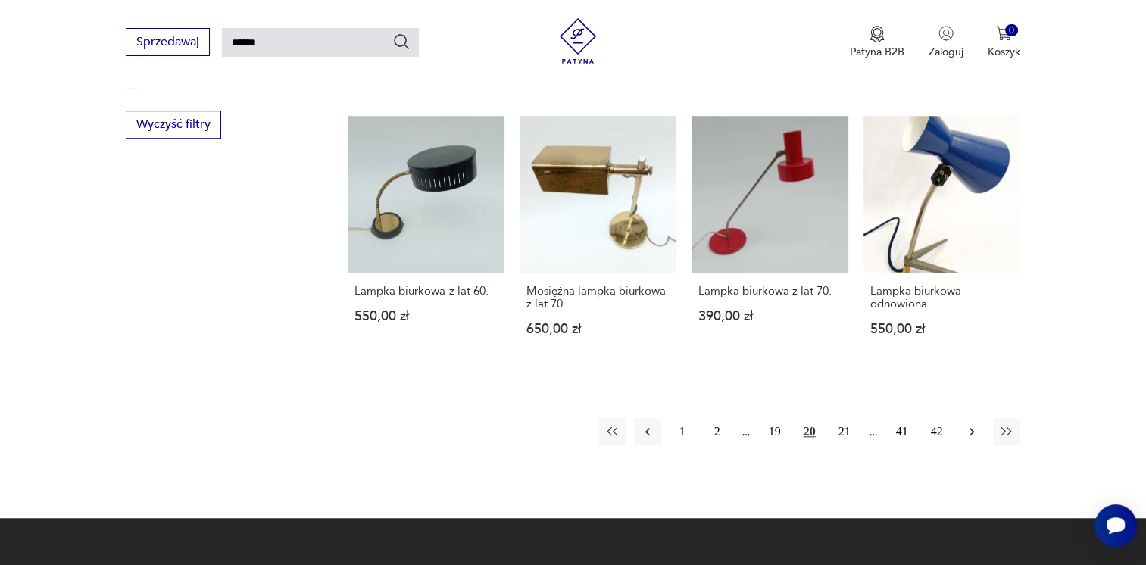
click at [974, 424] on icon "button" at bounding box center [971, 431] width 15 height 15
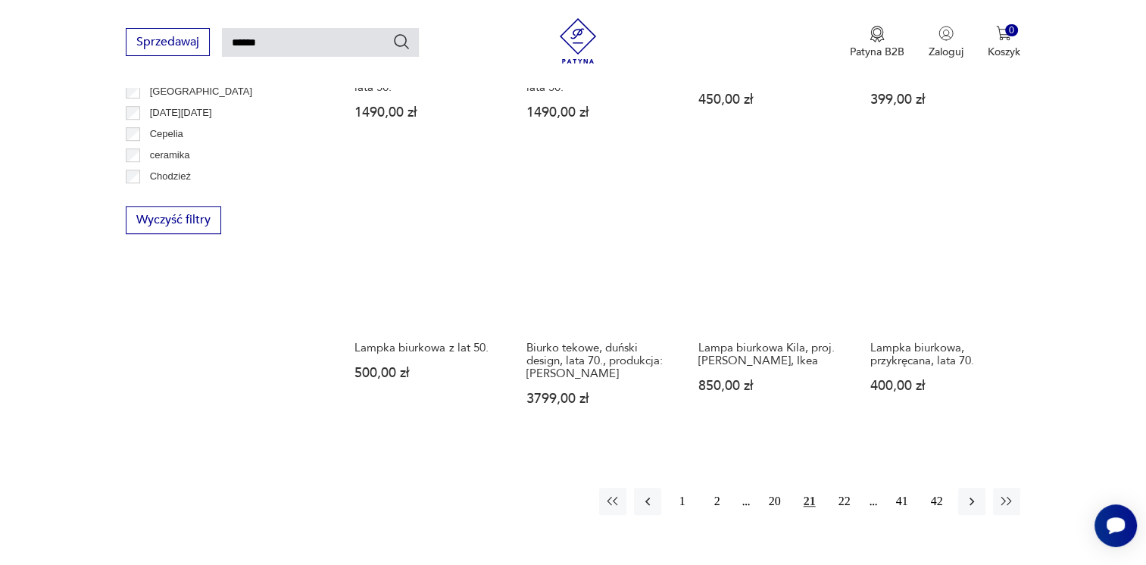
scroll to position [1039, 0]
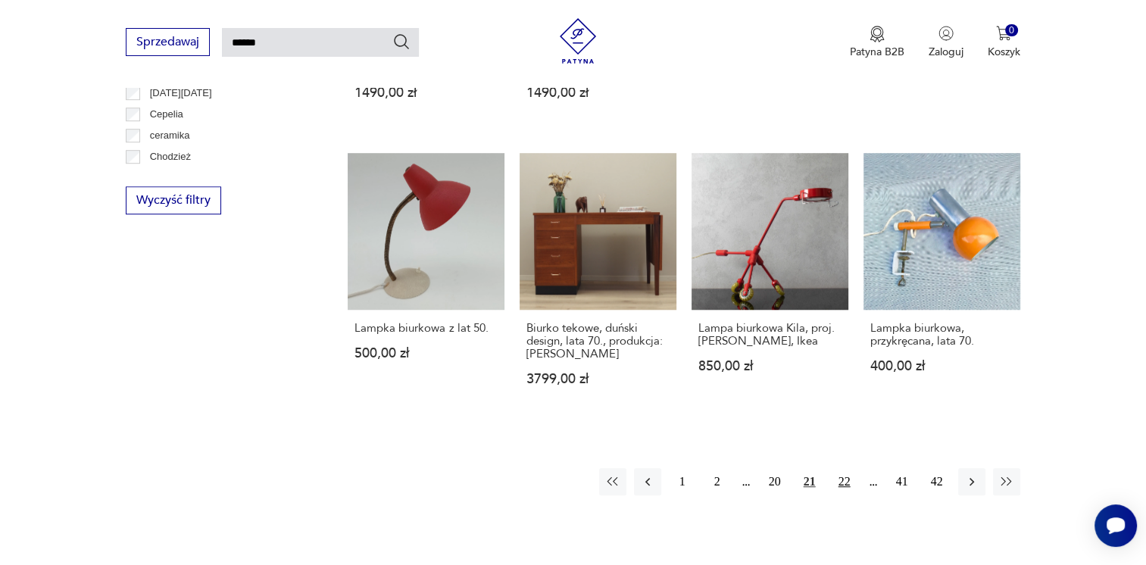
click at [842, 471] on button "22" at bounding box center [844, 481] width 27 height 27
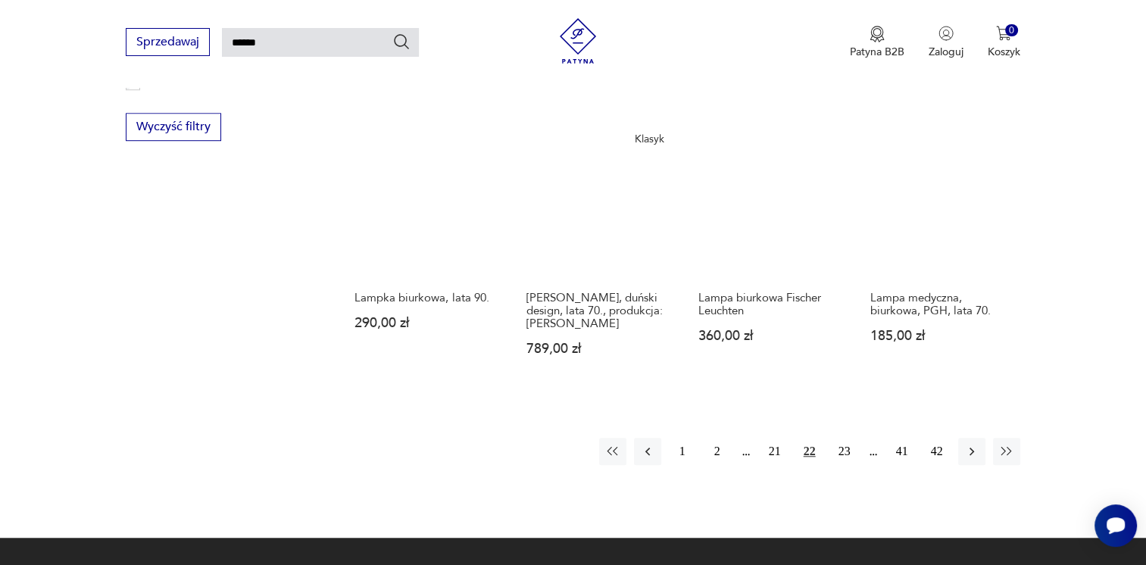
scroll to position [1114, 0]
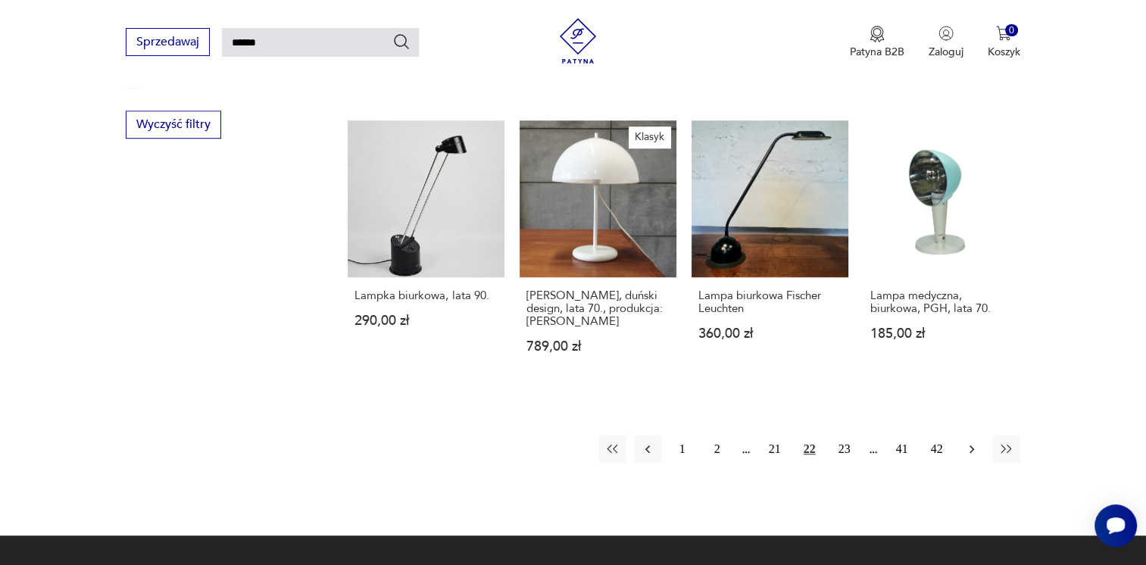
click at [972, 445] on icon "button" at bounding box center [971, 449] width 5 height 8
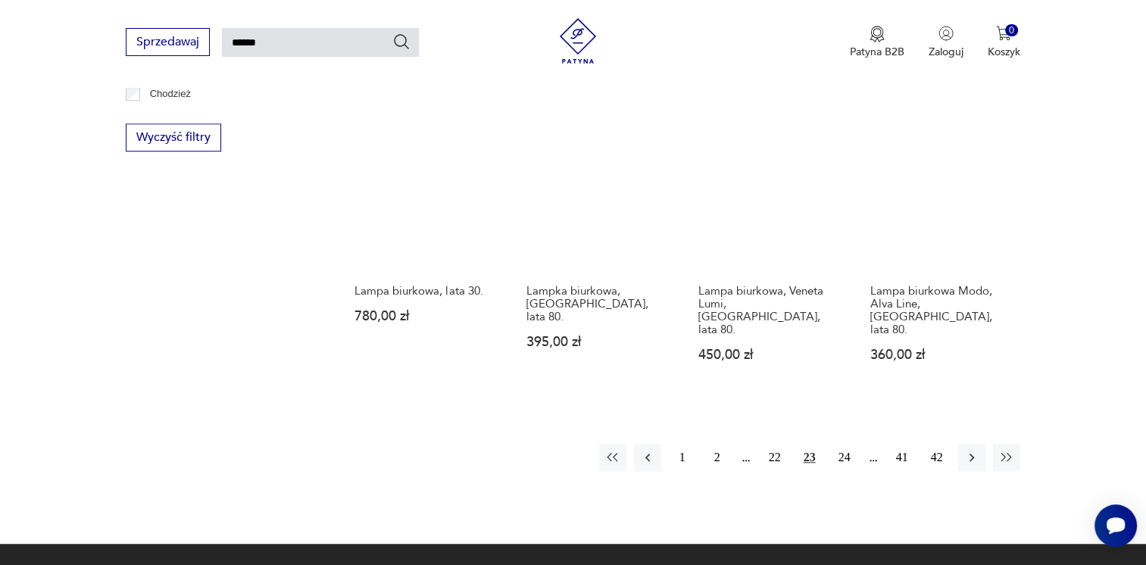
scroll to position [1114, 0]
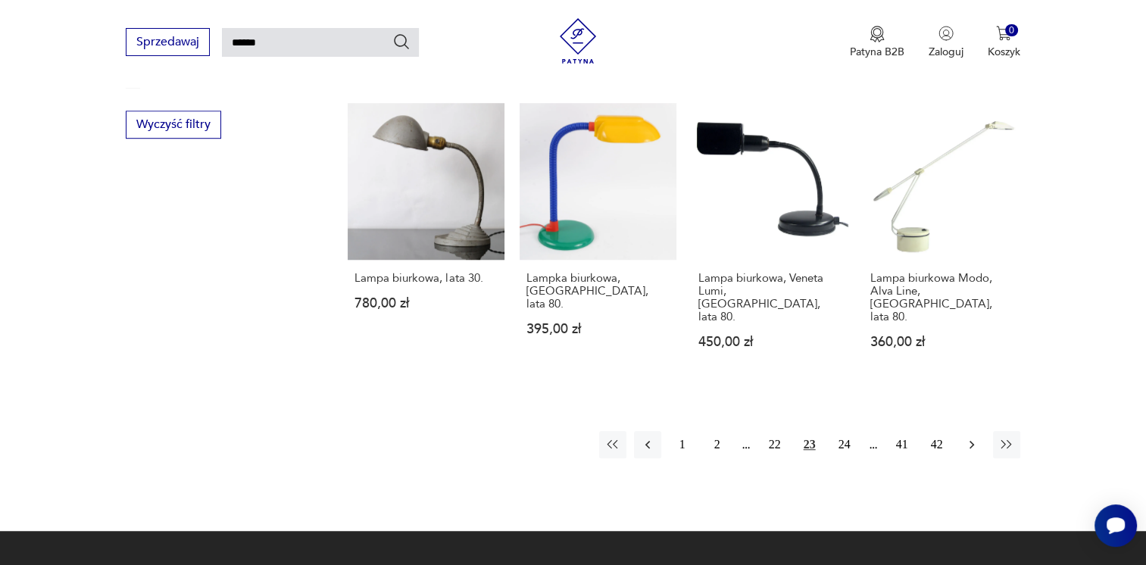
click at [967, 437] on icon "button" at bounding box center [971, 444] width 15 height 15
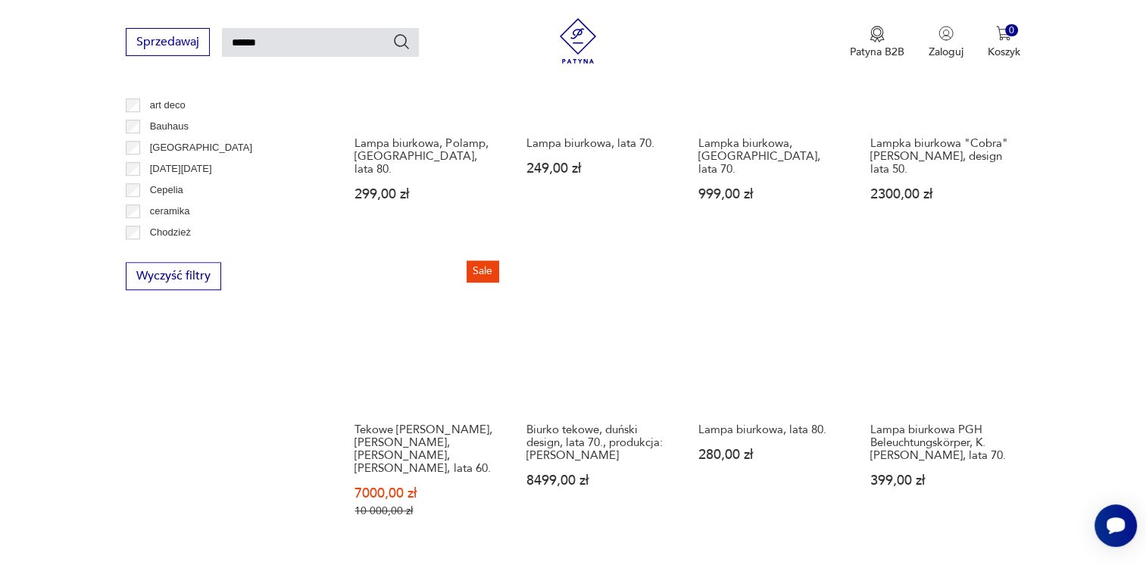
scroll to position [1114, 0]
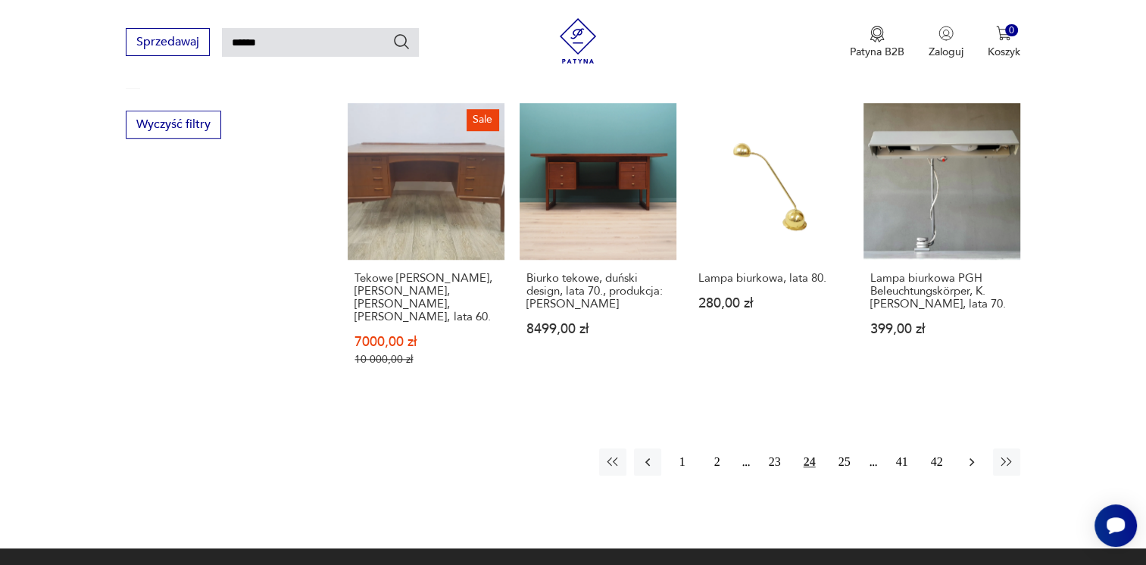
click at [970, 455] on icon "button" at bounding box center [971, 462] width 15 height 15
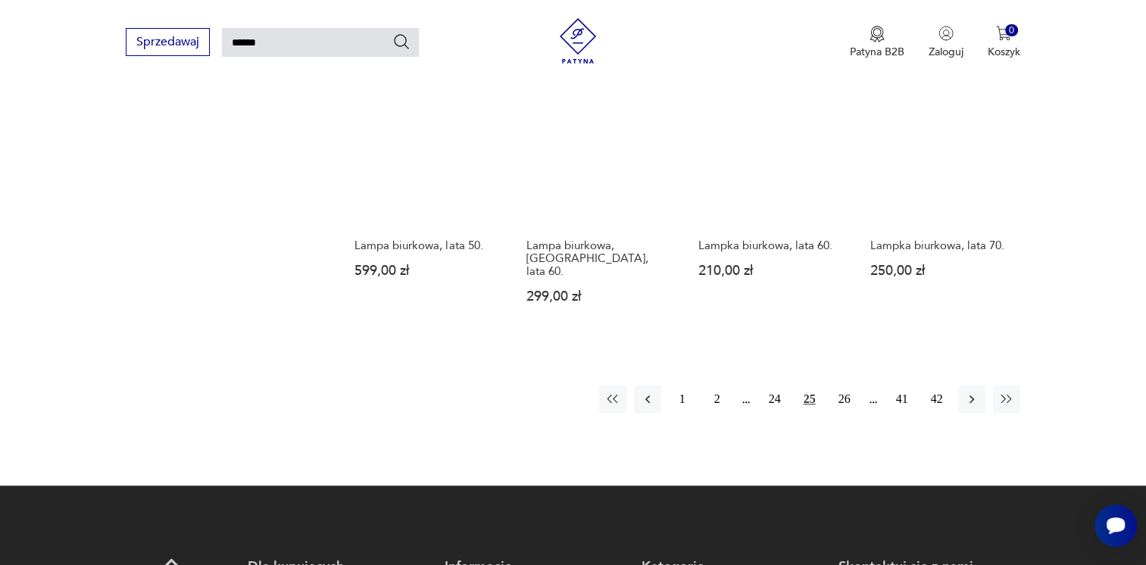
scroll to position [1114, 0]
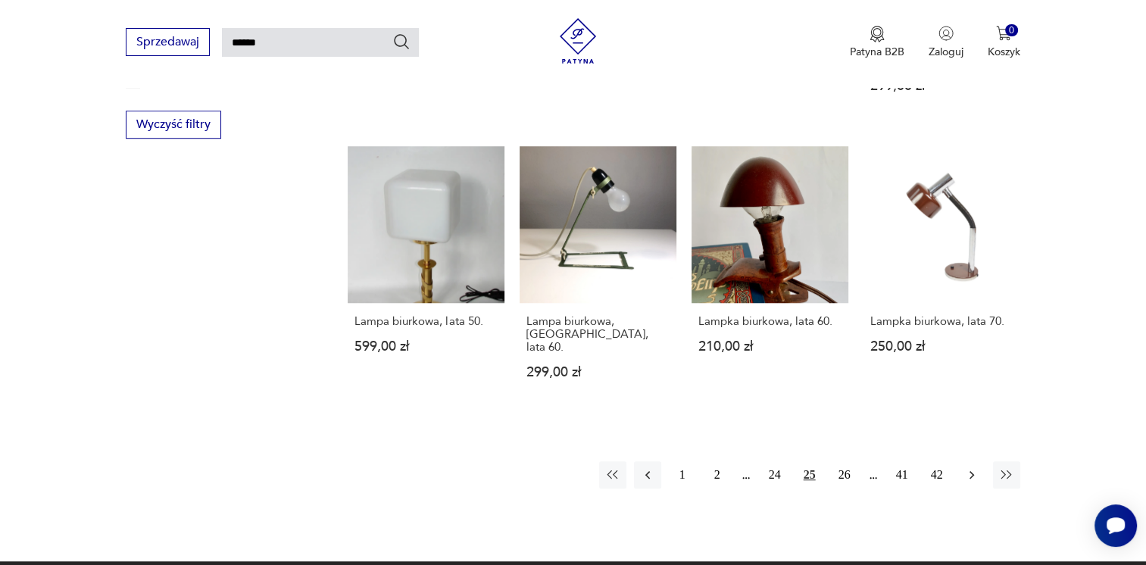
click at [970, 467] on icon "button" at bounding box center [971, 474] width 15 height 15
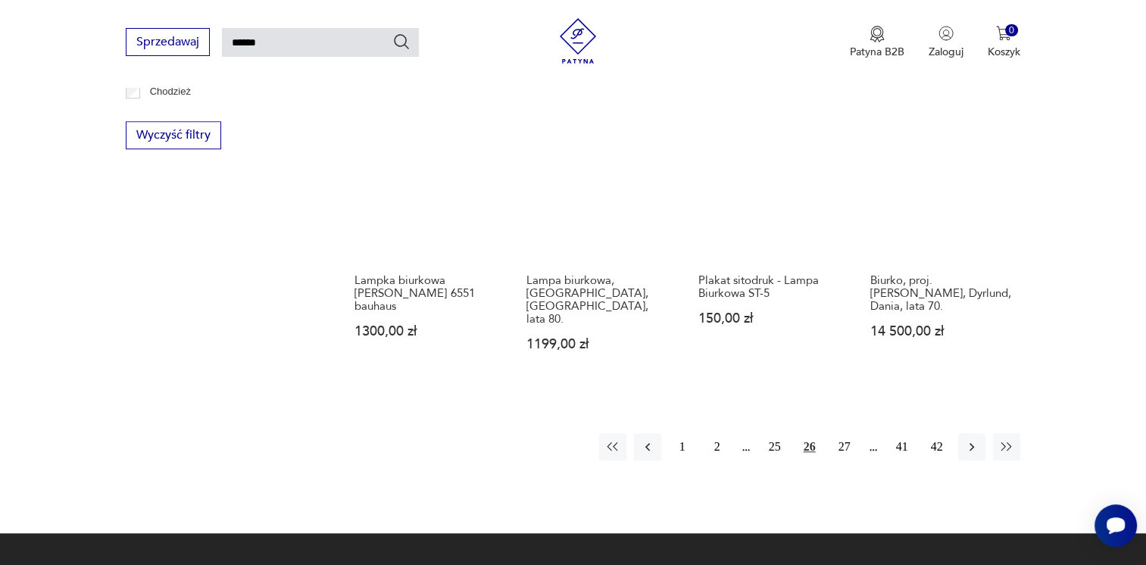
scroll to position [1114, 0]
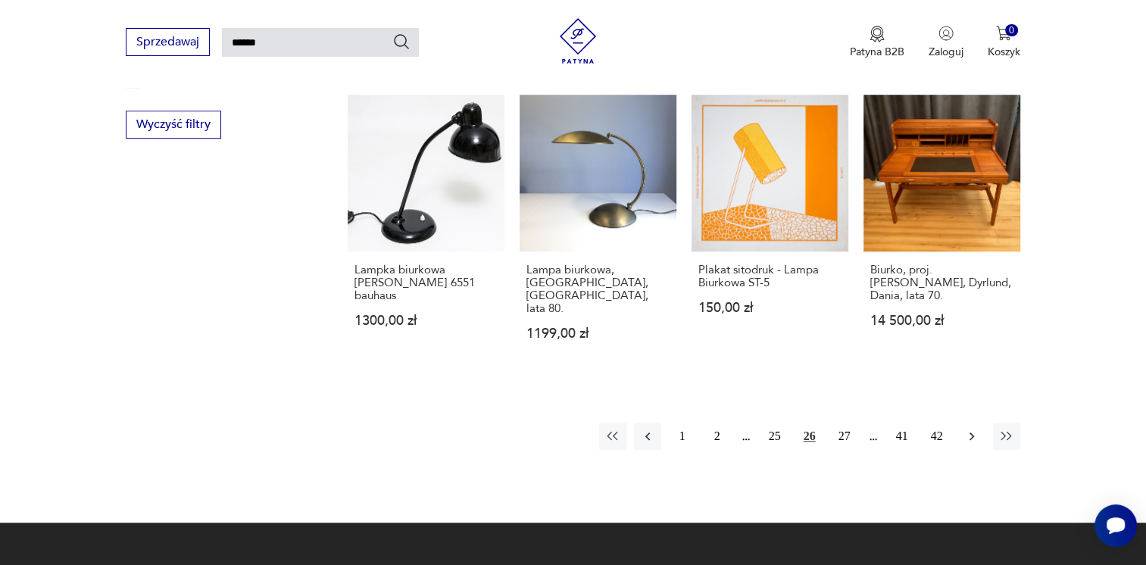
click at [968, 429] on icon "button" at bounding box center [971, 436] width 15 height 15
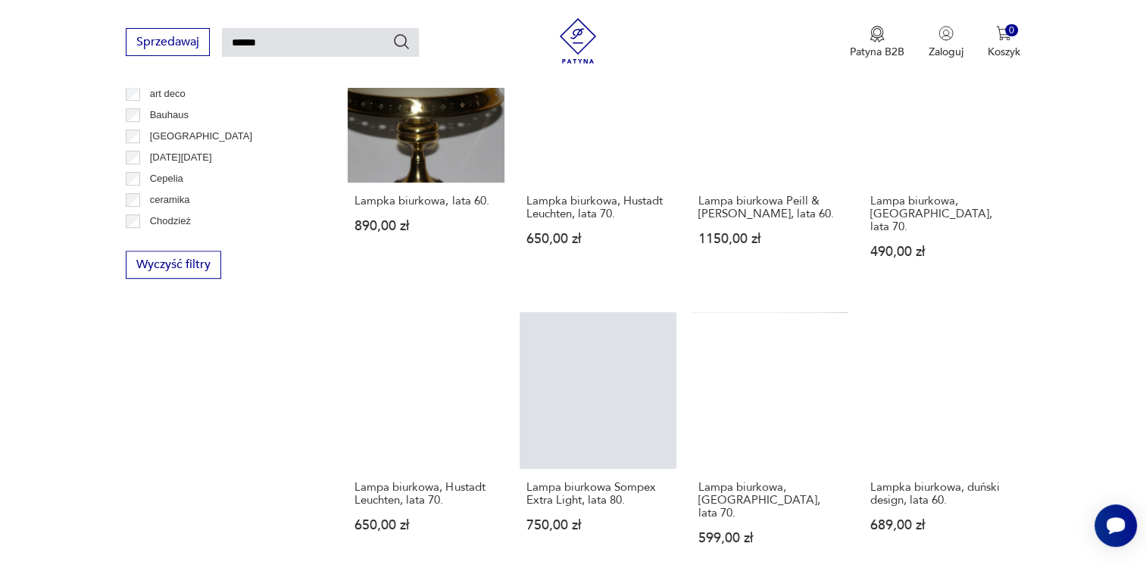
scroll to position [1039, 0]
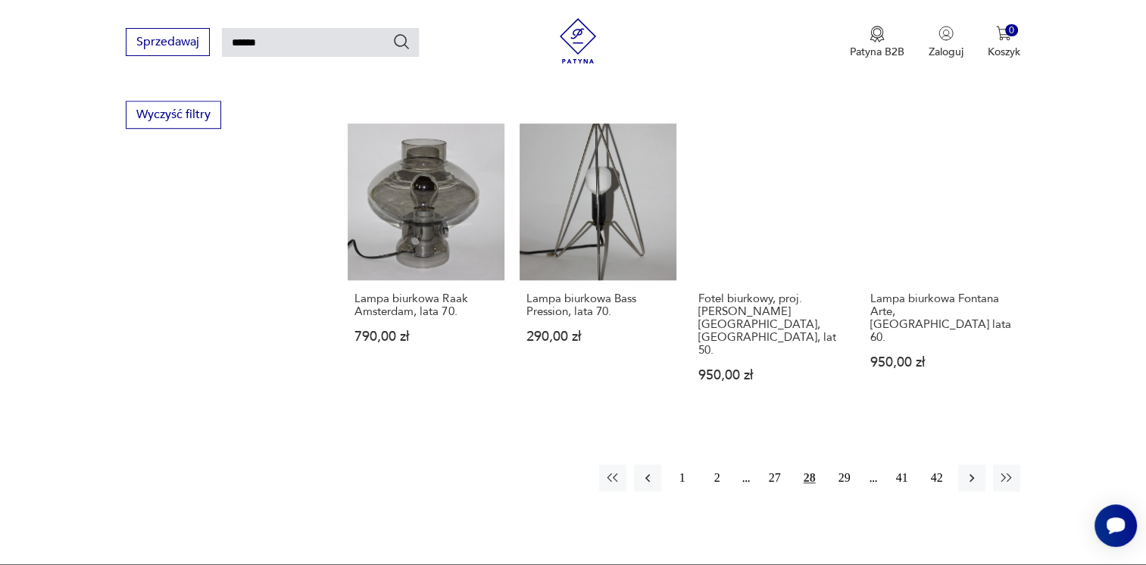
scroll to position [1190, 0]
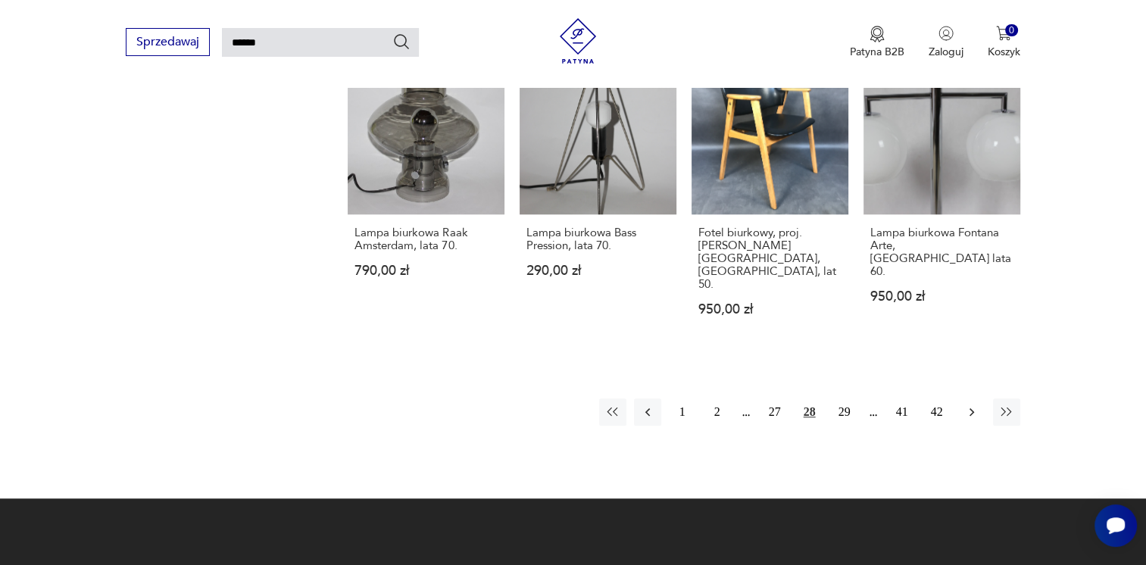
click at [968, 405] on icon "button" at bounding box center [971, 412] width 15 height 15
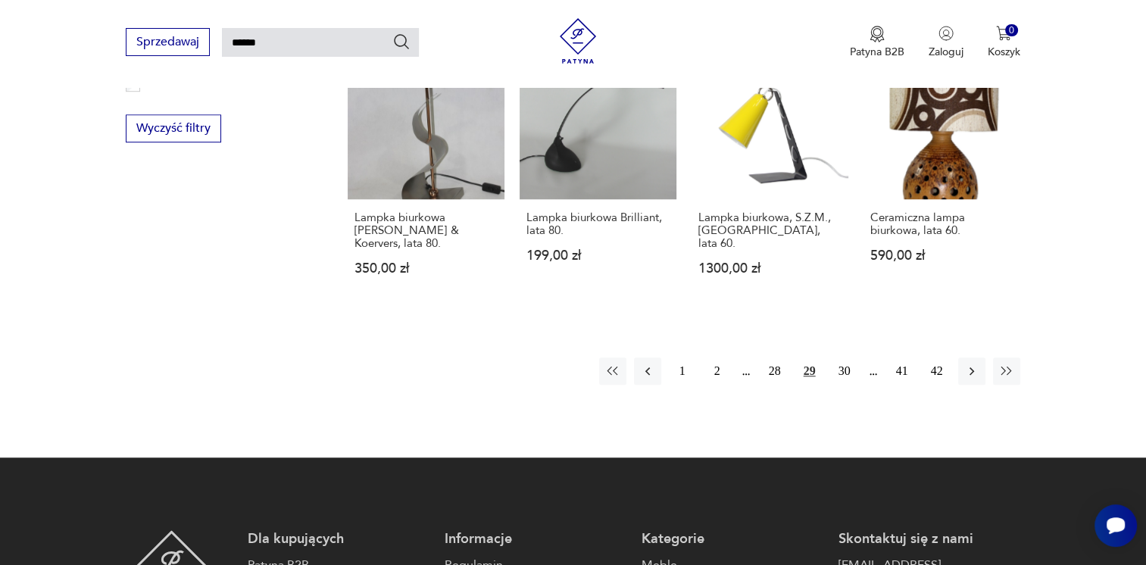
scroll to position [1114, 0]
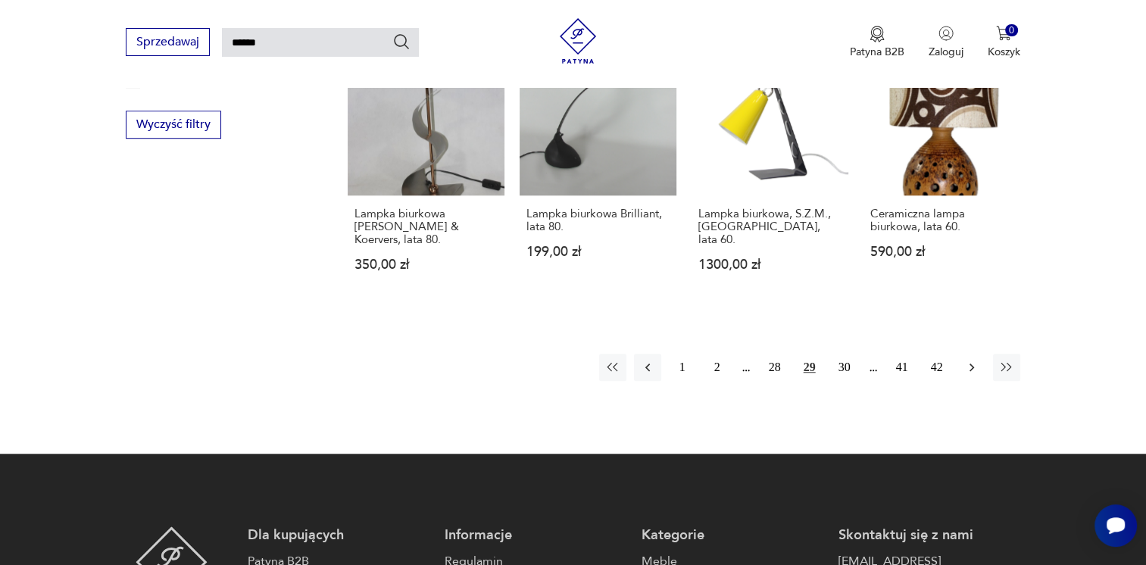
click at [968, 360] on icon "button" at bounding box center [971, 367] width 15 height 15
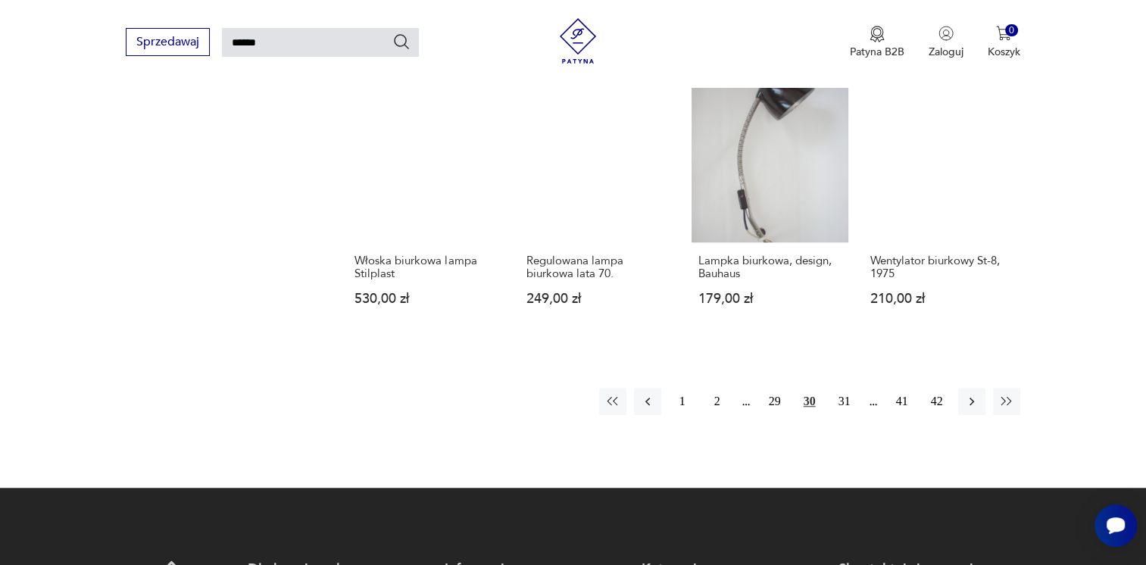
scroll to position [1190, 0]
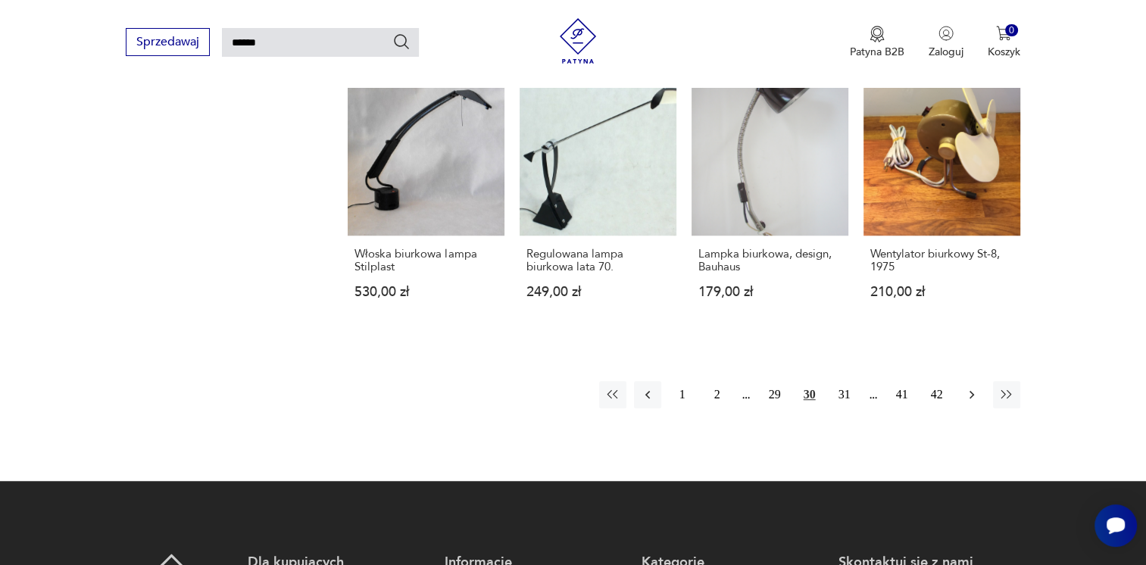
click at [971, 391] on icon "button" at bounding box center [971, 395] width 5 height 8
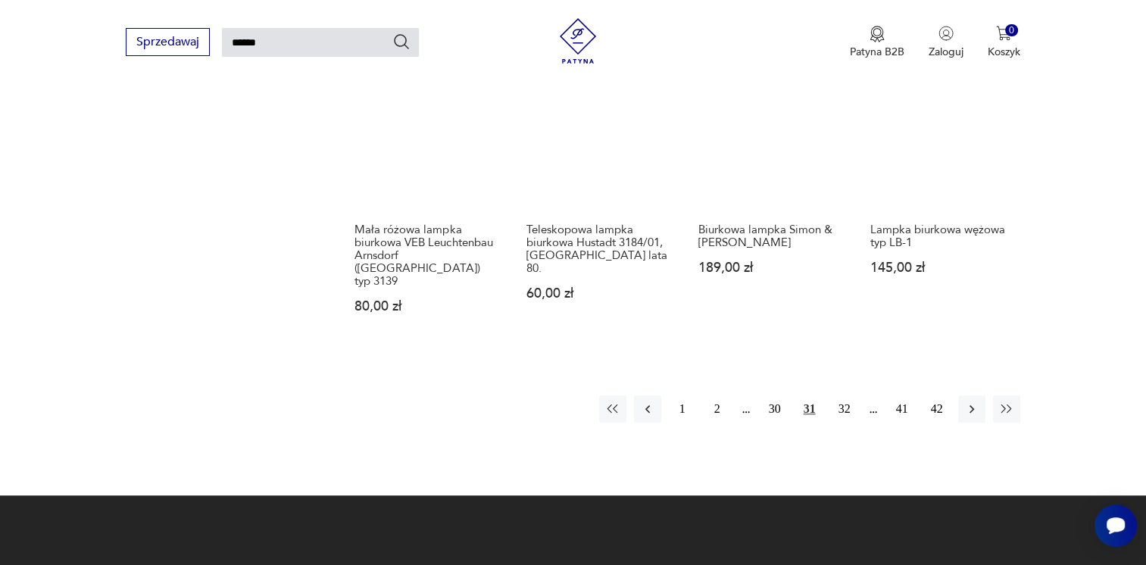
scroll to position [1190, 0]
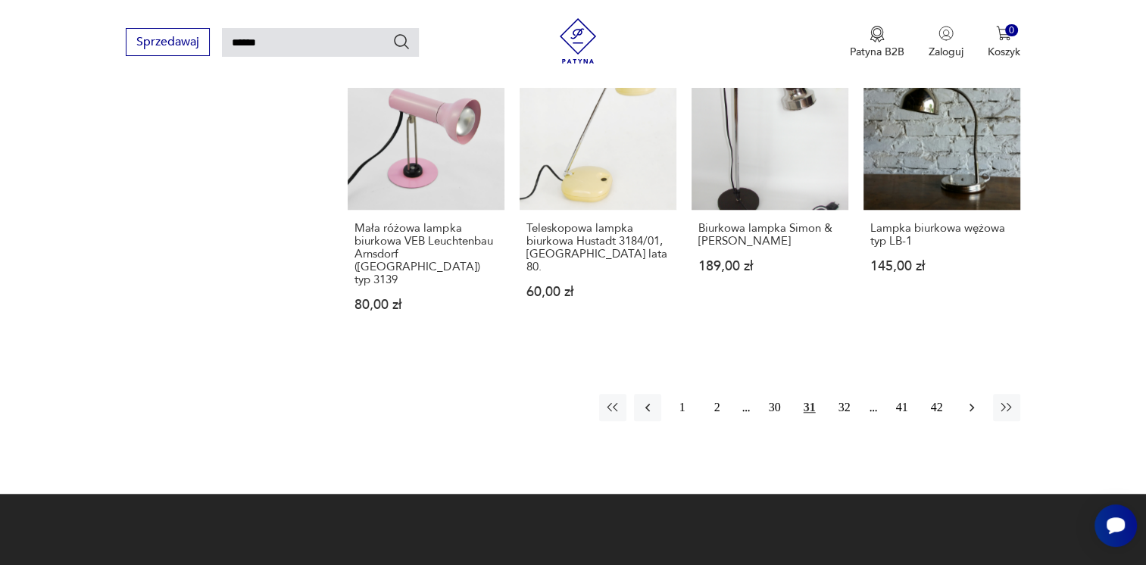
click at [968, 400] on icon "button" at bounding box center [971, 407] width 15 height 15
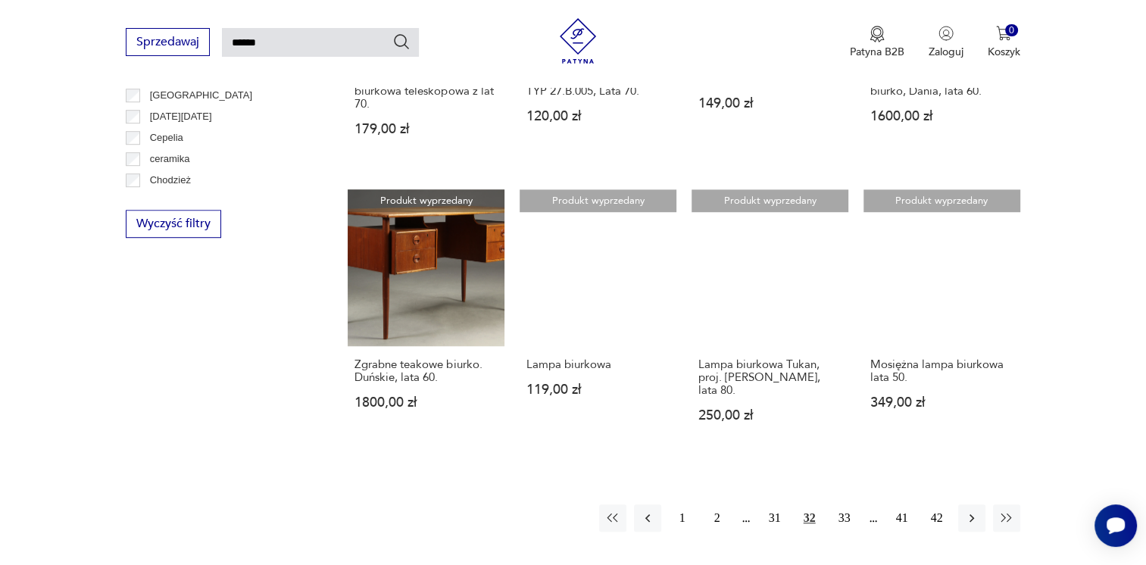
scroll to position [1039, 0]
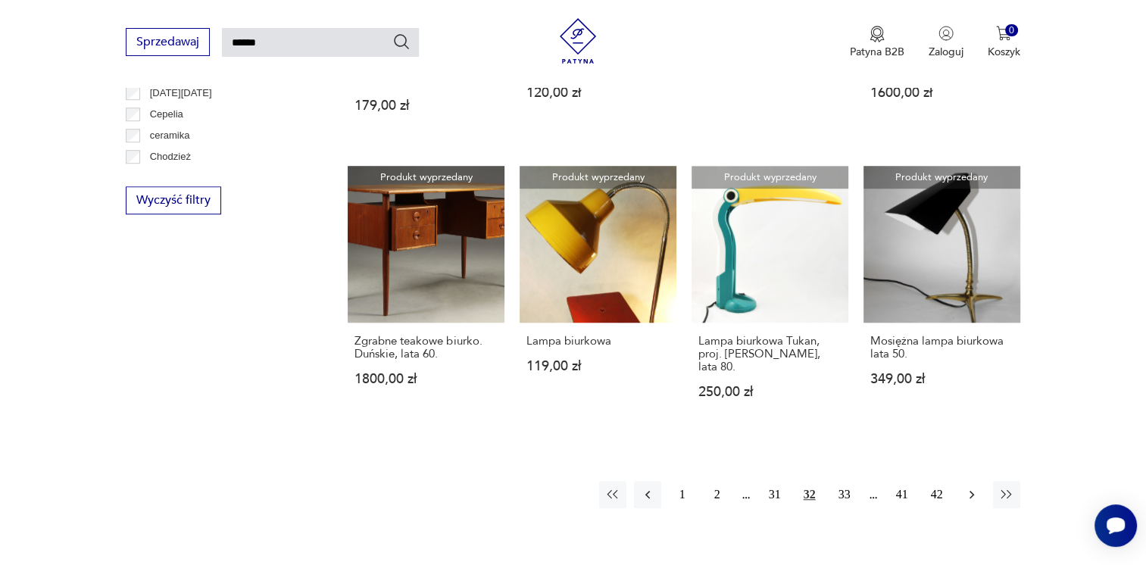
click at [968, 487] on icon "button" at bounding box center [971, 494] width 15 height 15
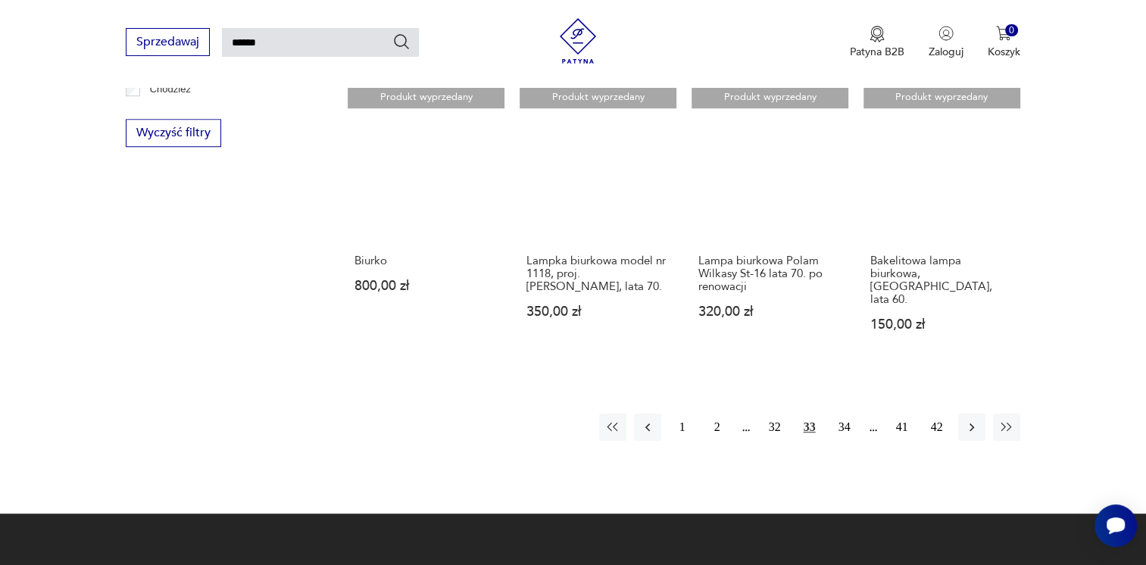
scroll to position [1114, 0]
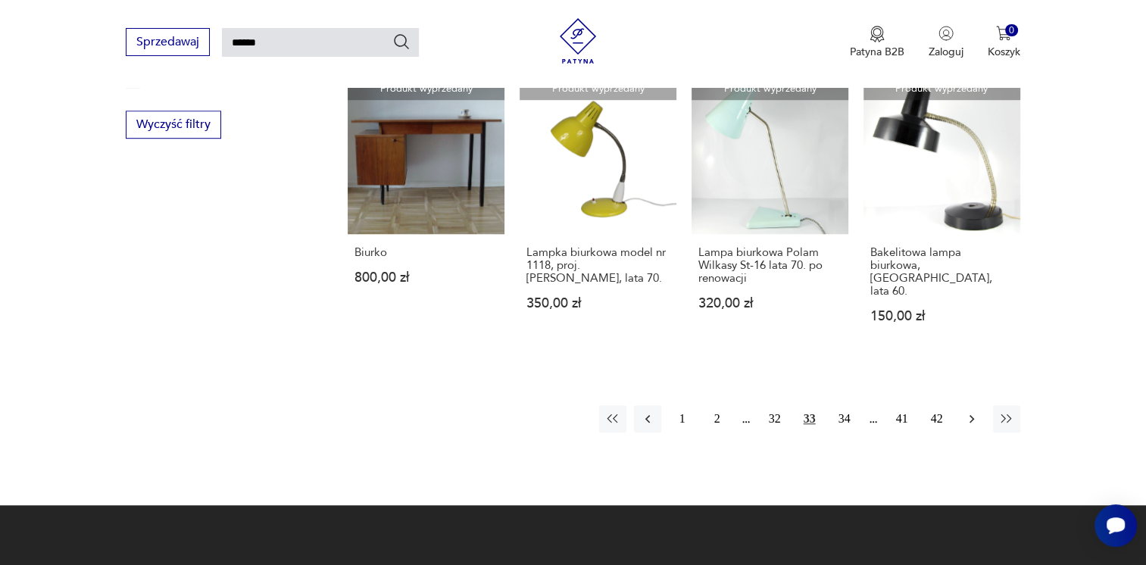
click at [972, 415] on icon "button" at bounding box center [971, 419] width 5 height 8
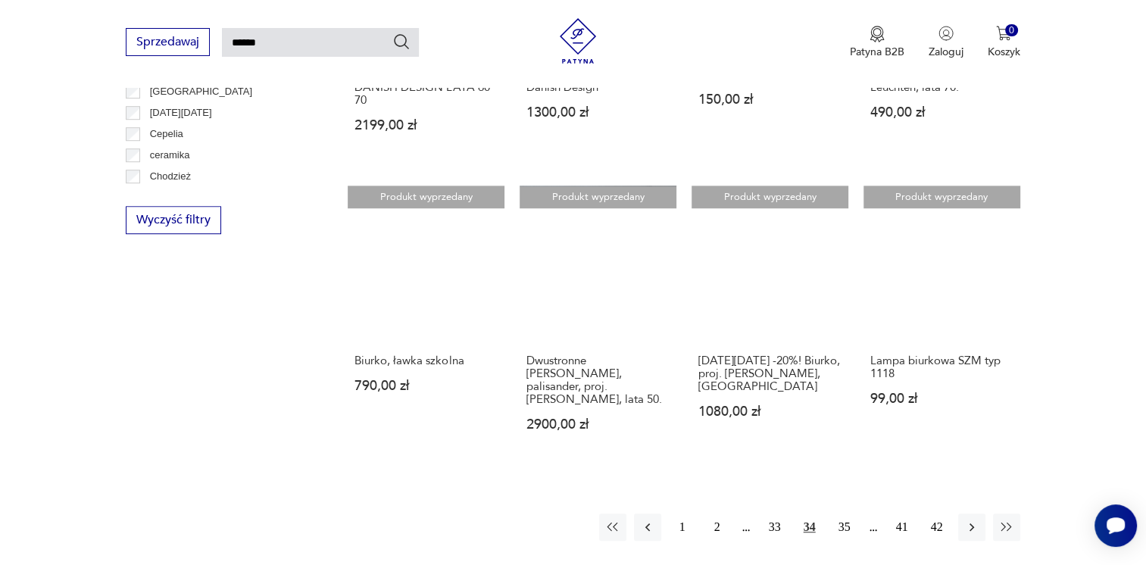
scroll to position [1114, 0]
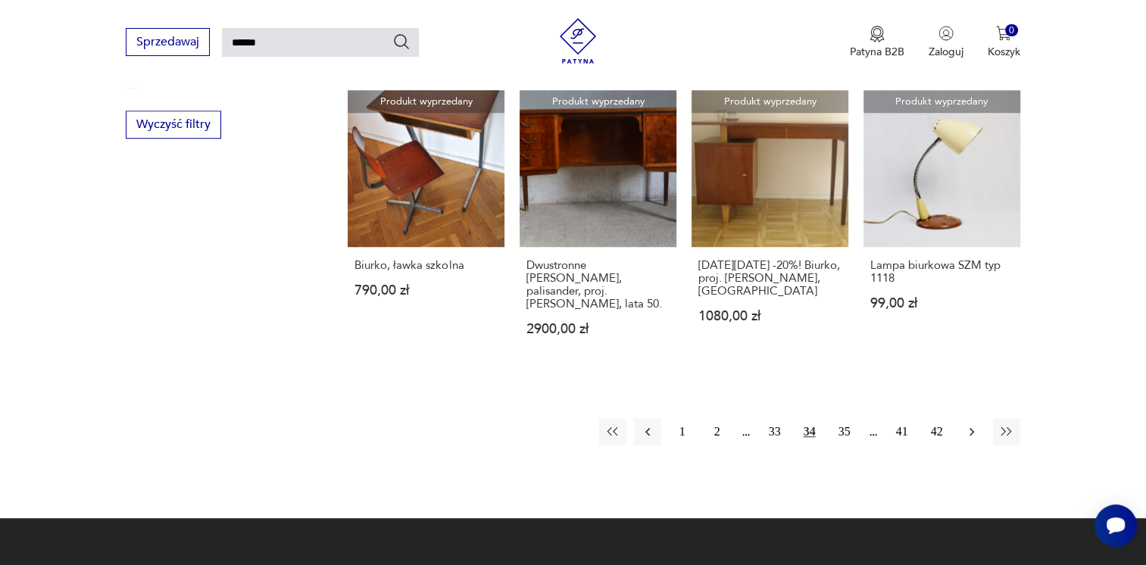
click at [964, 424] on icon "button" at bounding box center [971, 431] width 15 height 15
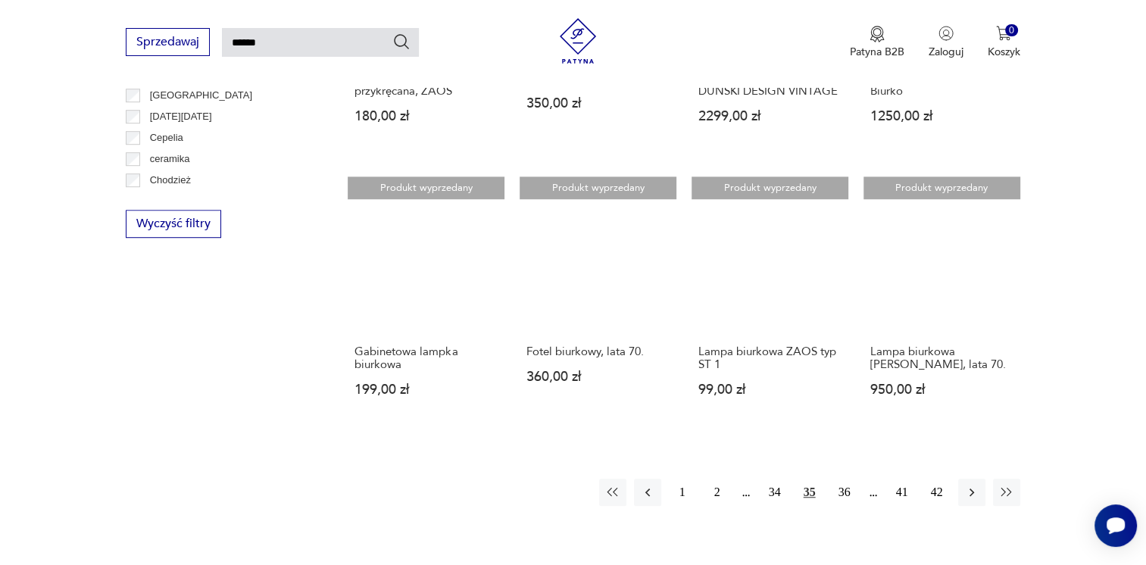
scroll to position [1039, 0]
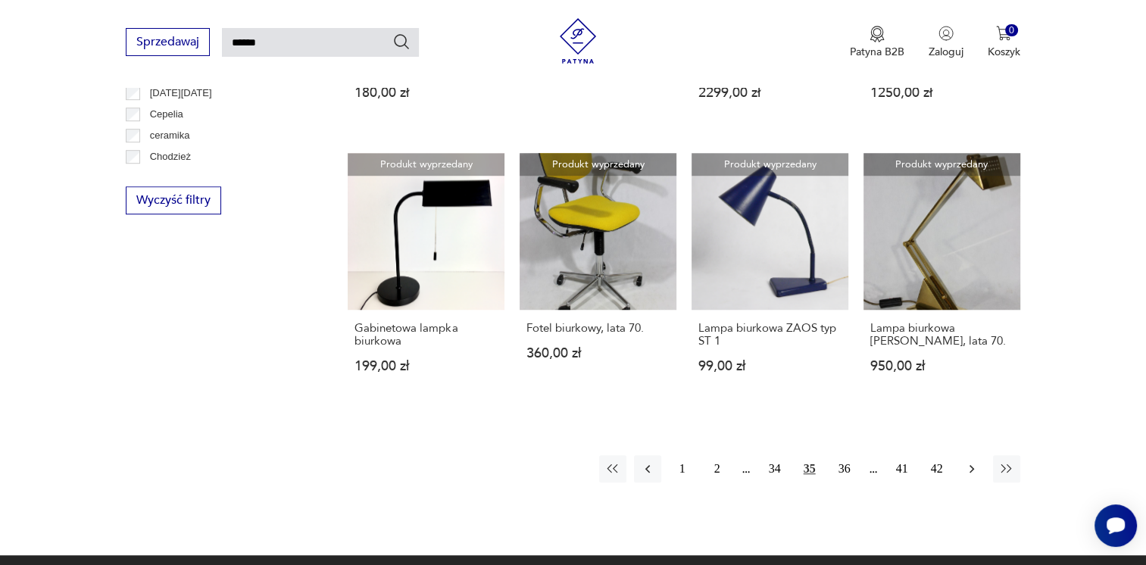
click at [970, 461] on icon "button" at bounding box center [971, 468] width 15 height 15
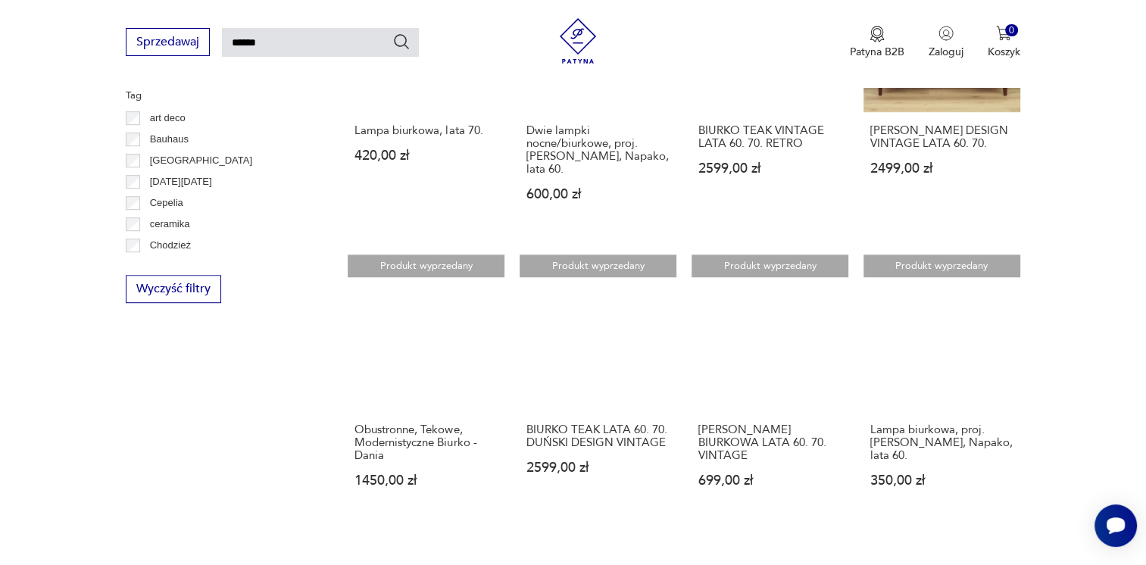
scroll to position [1190, 0]
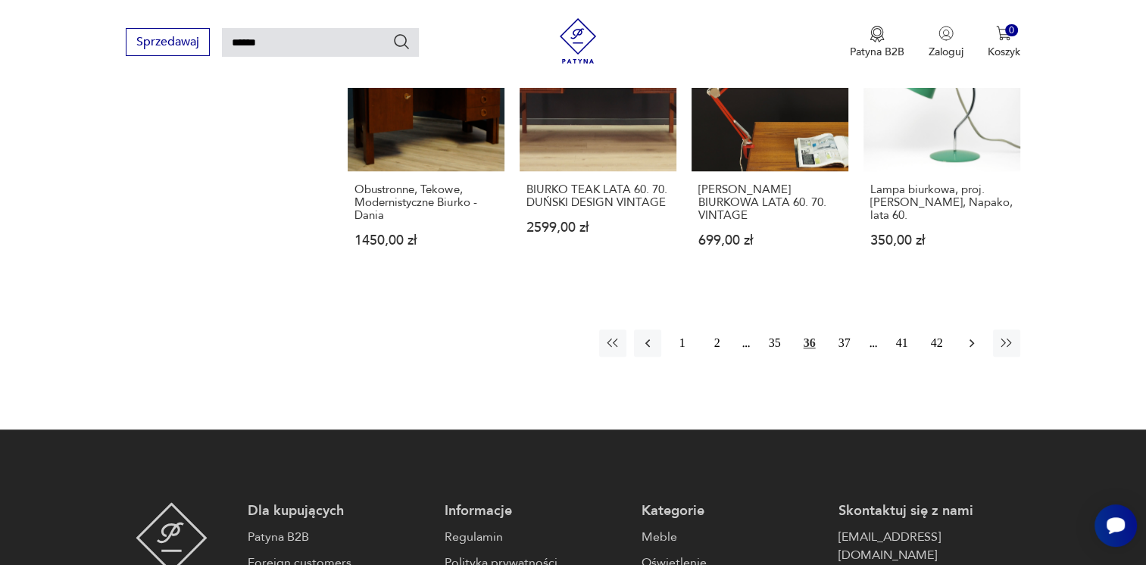
click at [967, 336] on icon "button" at bounding box center [971, 343] width 15 height 15
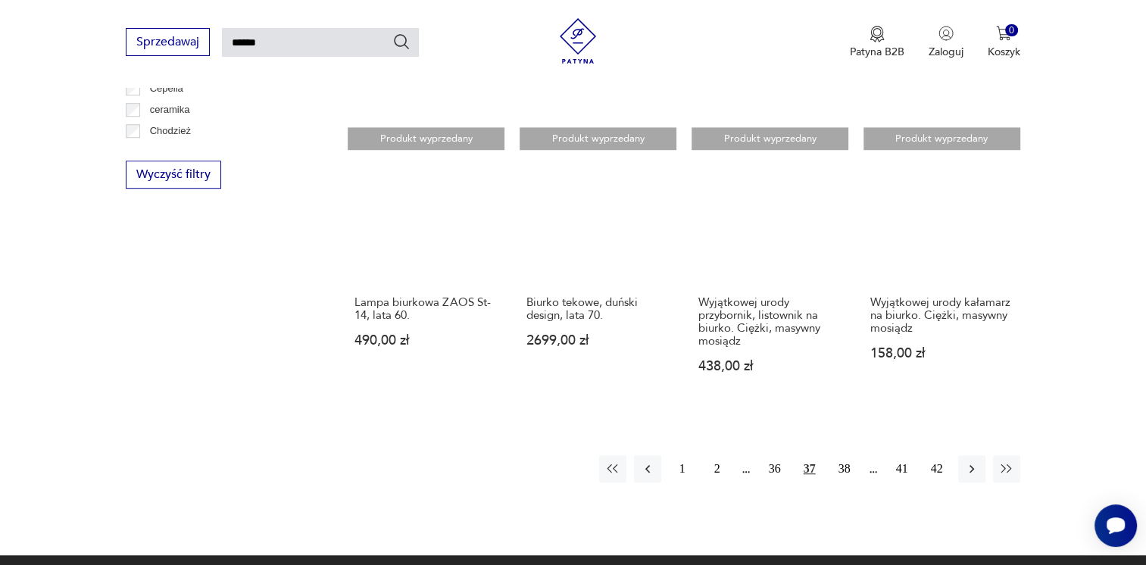
scroll to position [1039, 0]
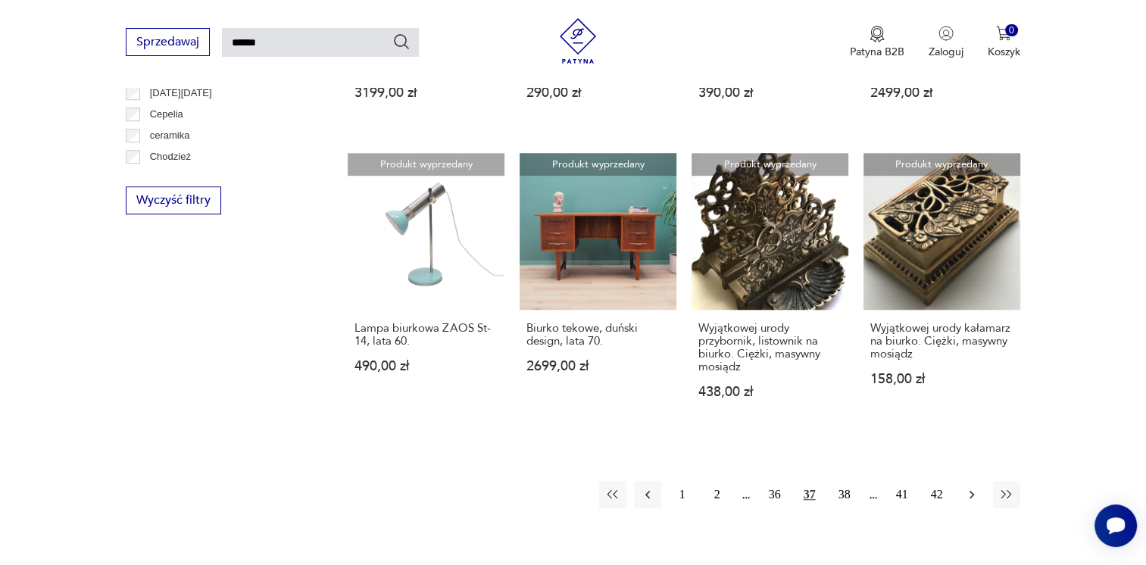
click at [968, 487] on icon "button" at bounding box center [971, 494] width 15 height 15
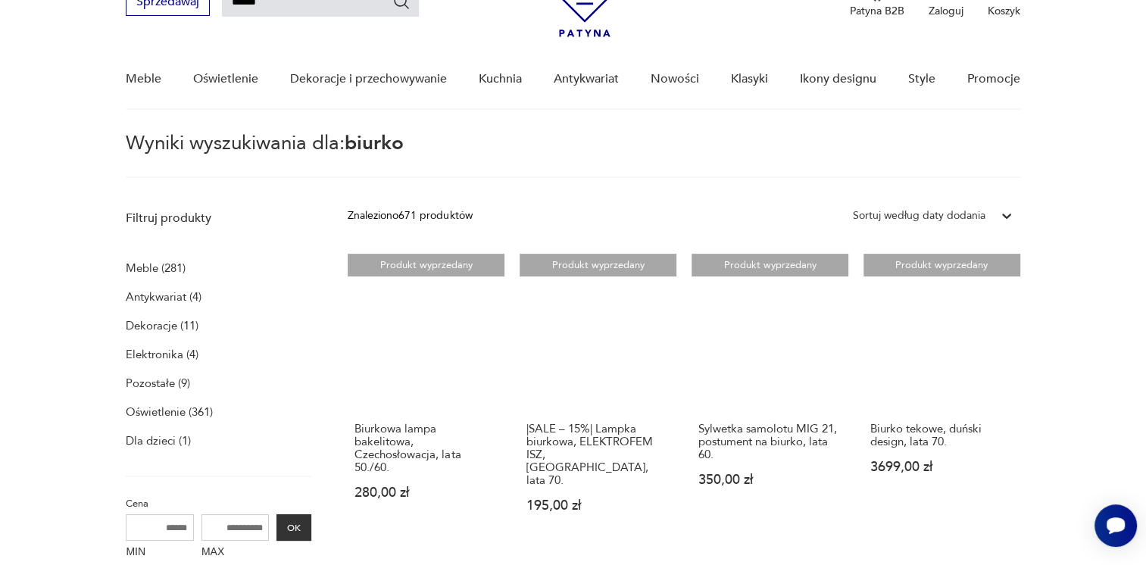
scroll to position [54, 0]
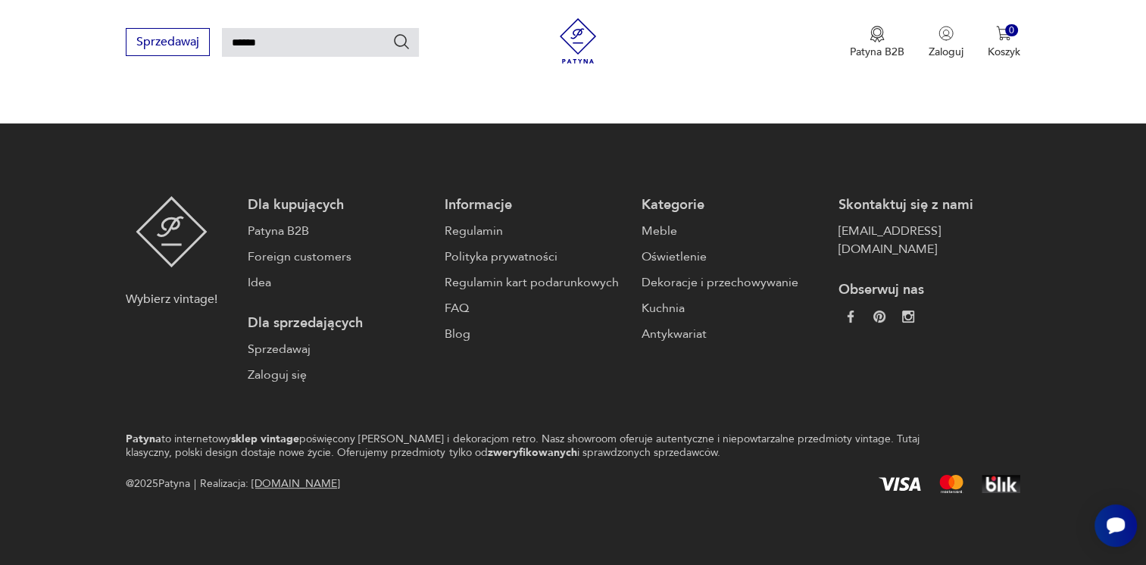
scroll to position [1039, 0]
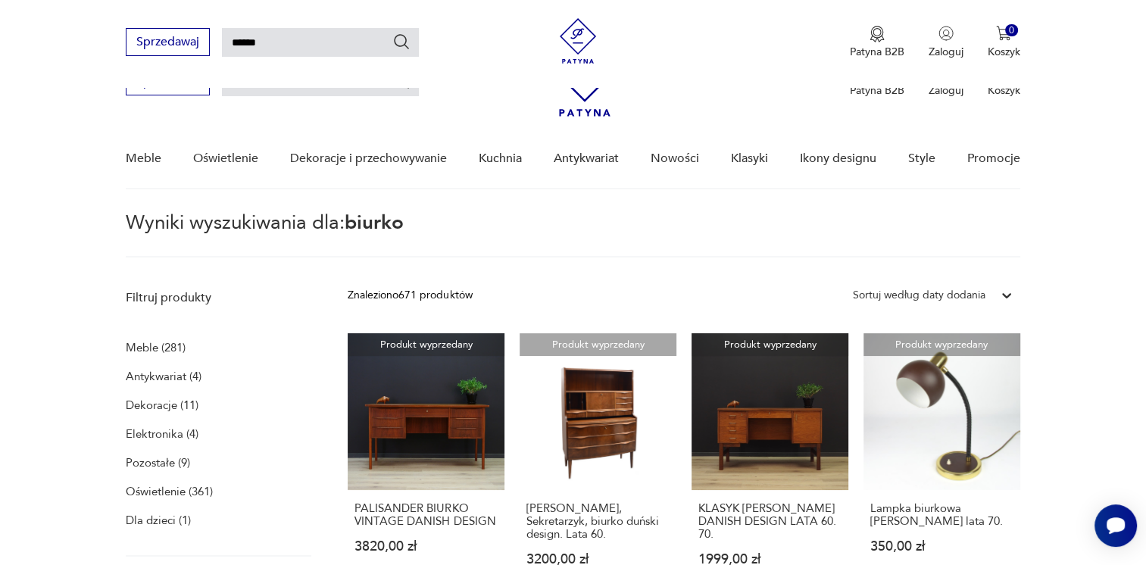
scroll to position [1039, 0]
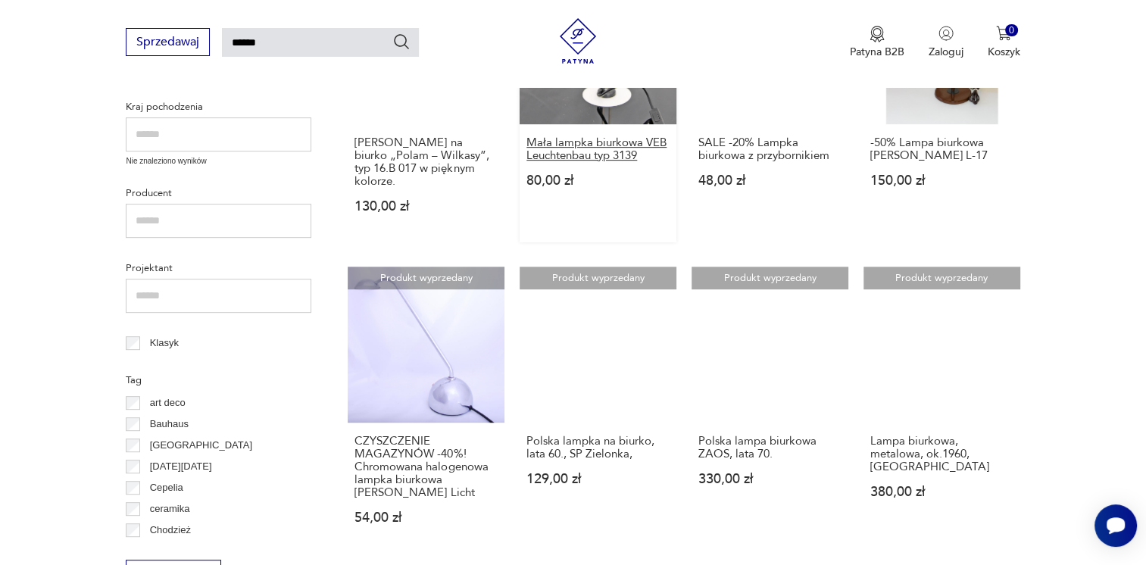
scroll to position [584, 0]
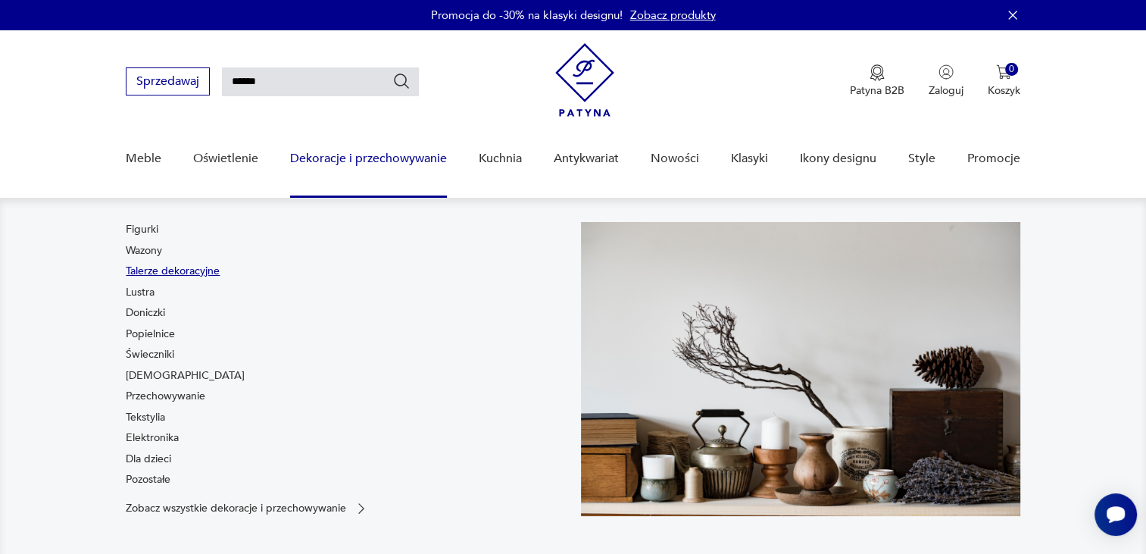
click at [148, 268] on link "Talerze dekoracyjne" at bounding box center [173, 271] width 94 height 15
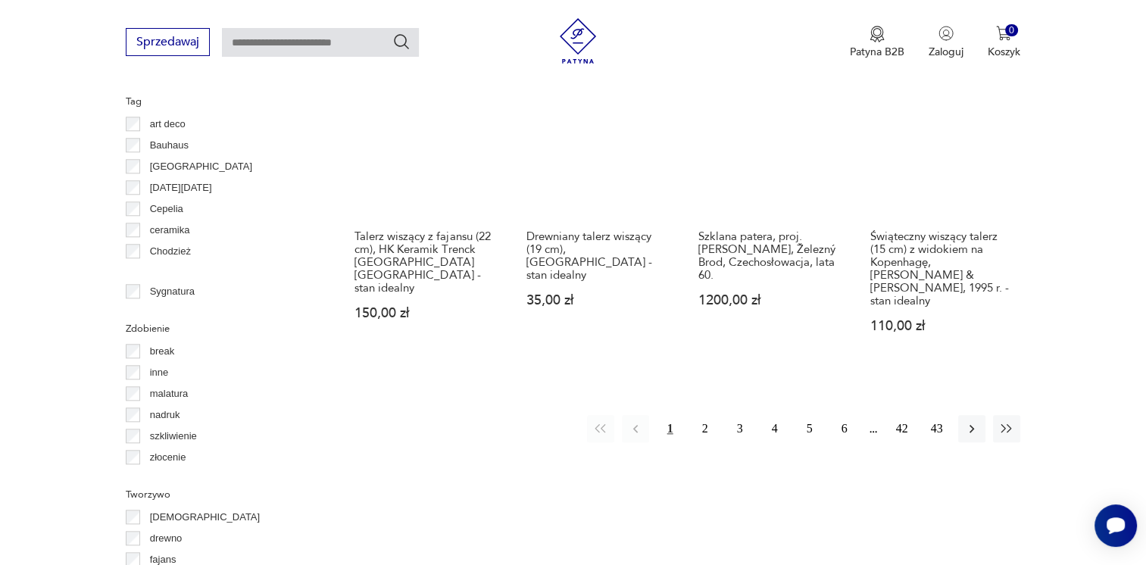
scroll to position [1545, 0]
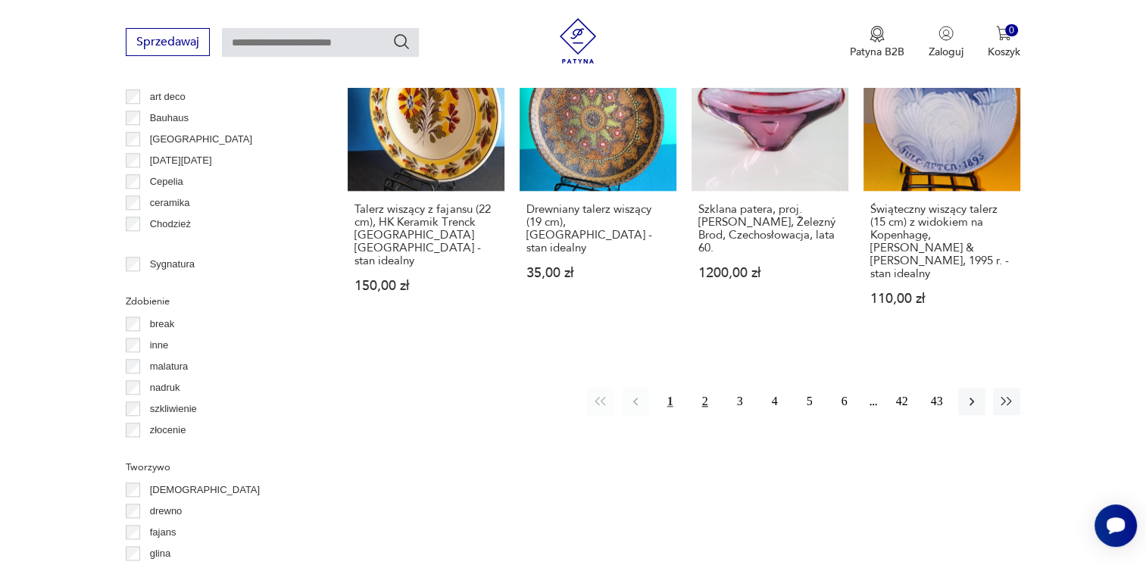
click at [699, 388] on button "2" at bounding box center [705, 401] width 27 height 27
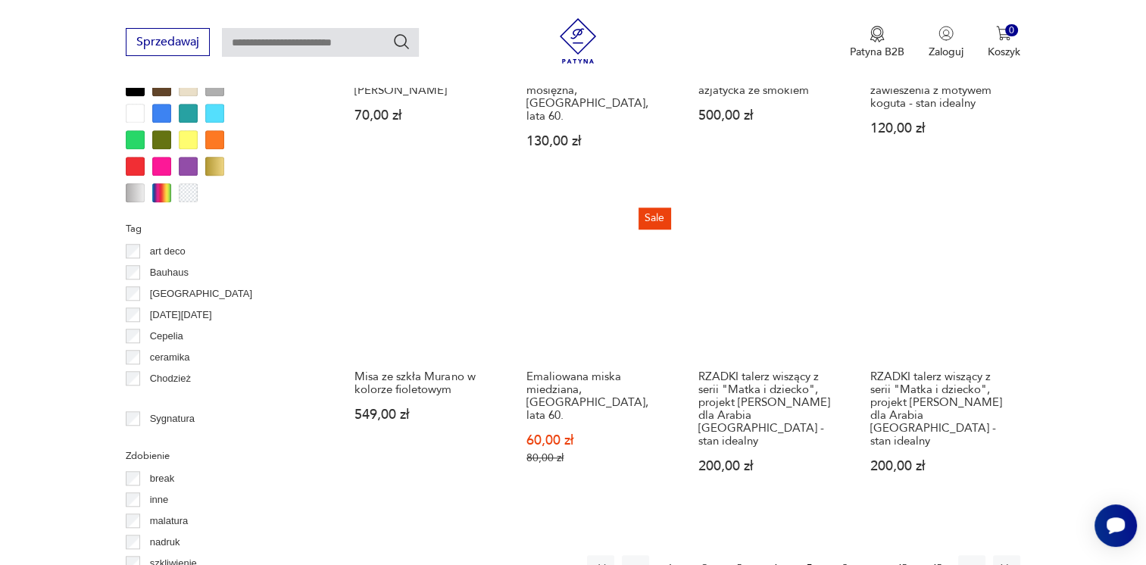
scroll to position [1462, 0]
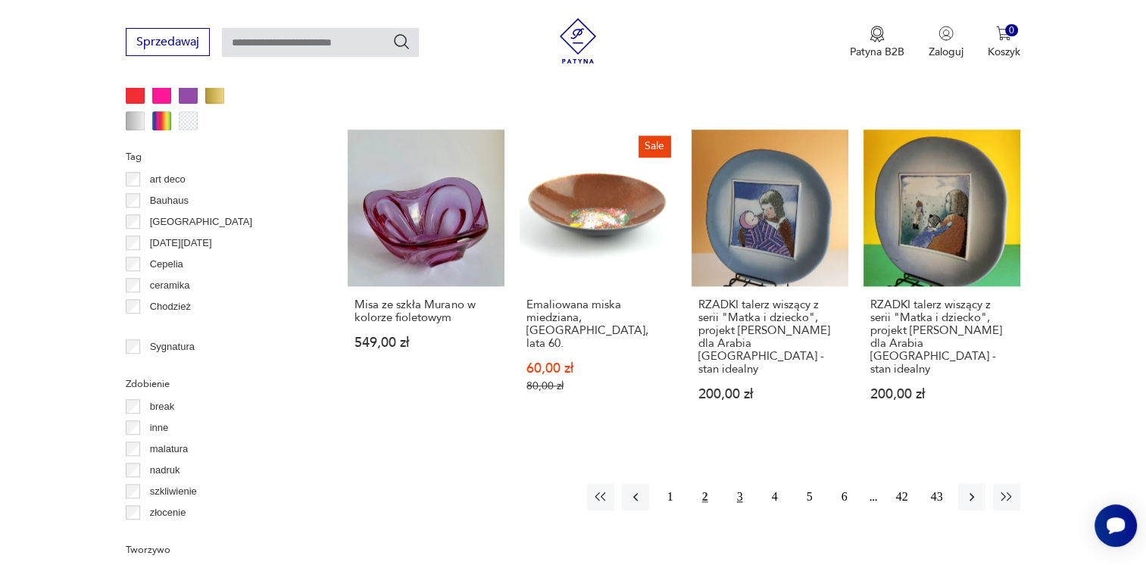
click at [733, 483] on button "3" at bounding box center [740, 496] width 27 height 27
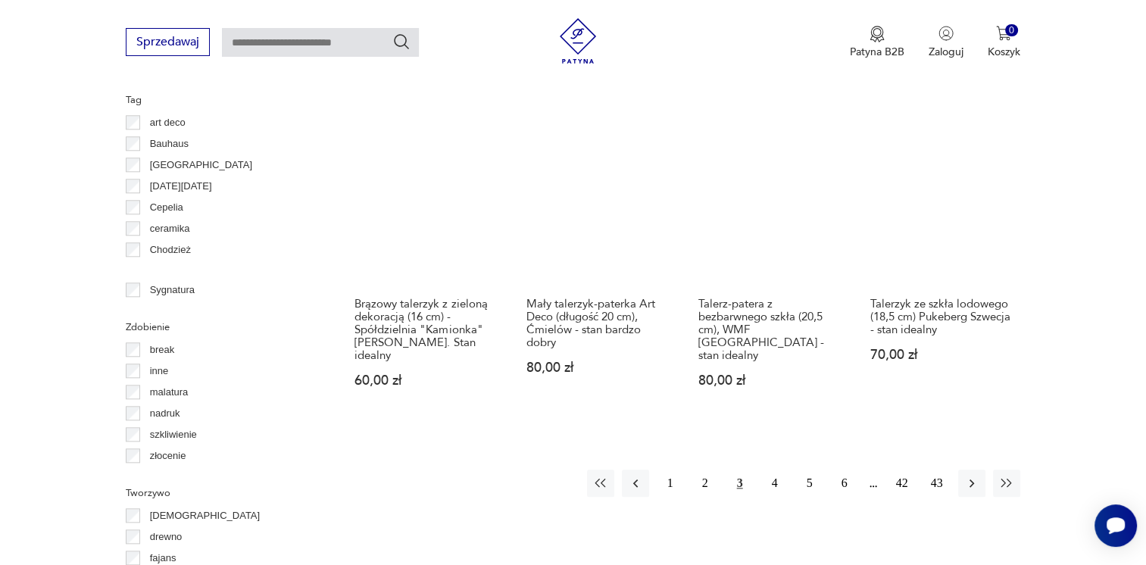
scroll to position [1614, 0]
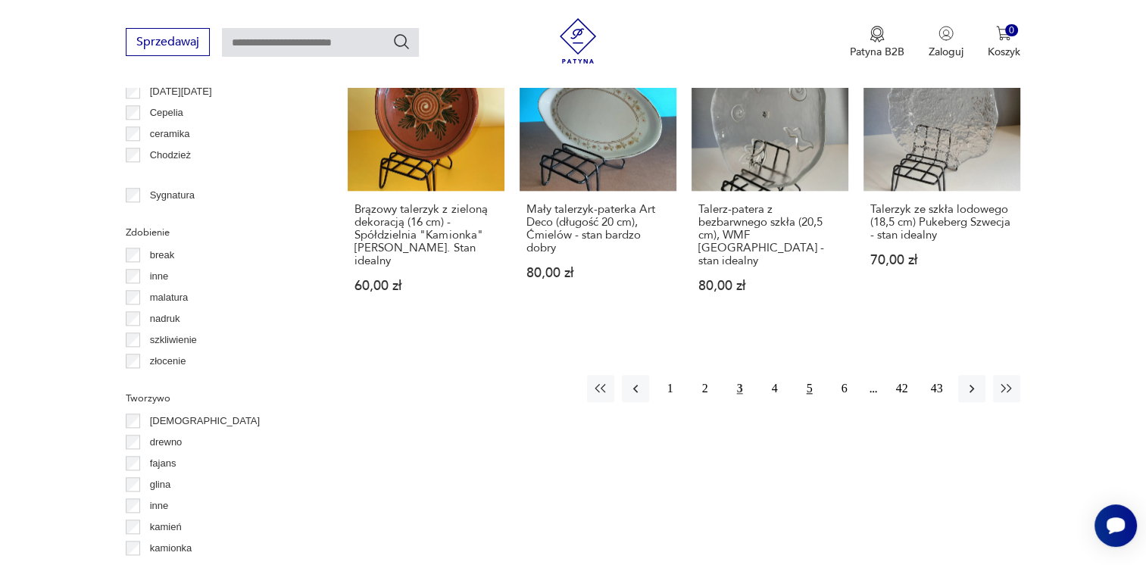
click at [806, 375] on button "5" at bounding box center [809, 388] width 27 height 27
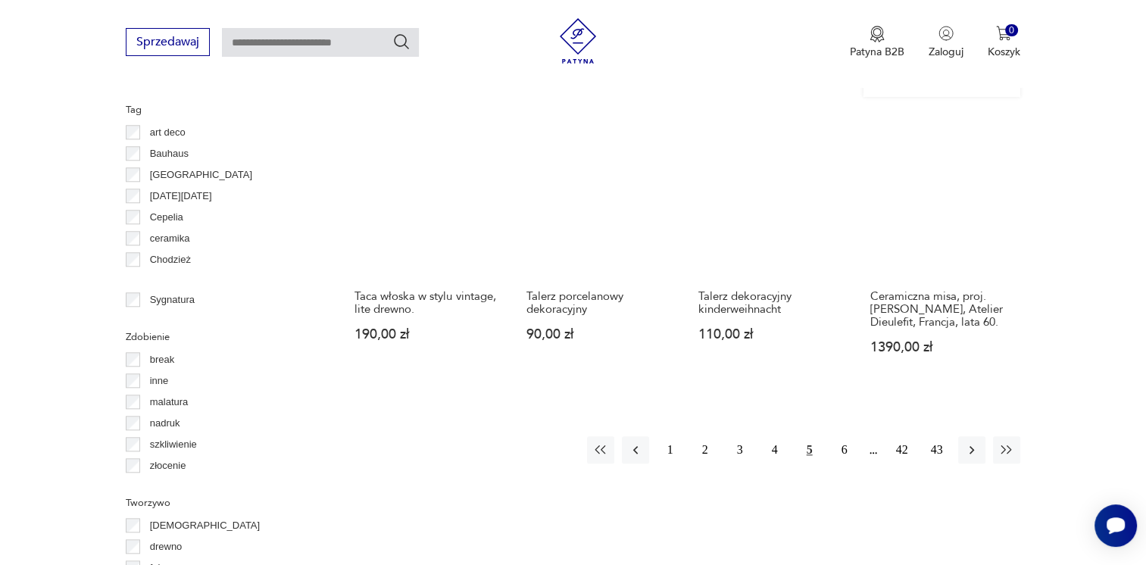
scroll to position [1538, 0]
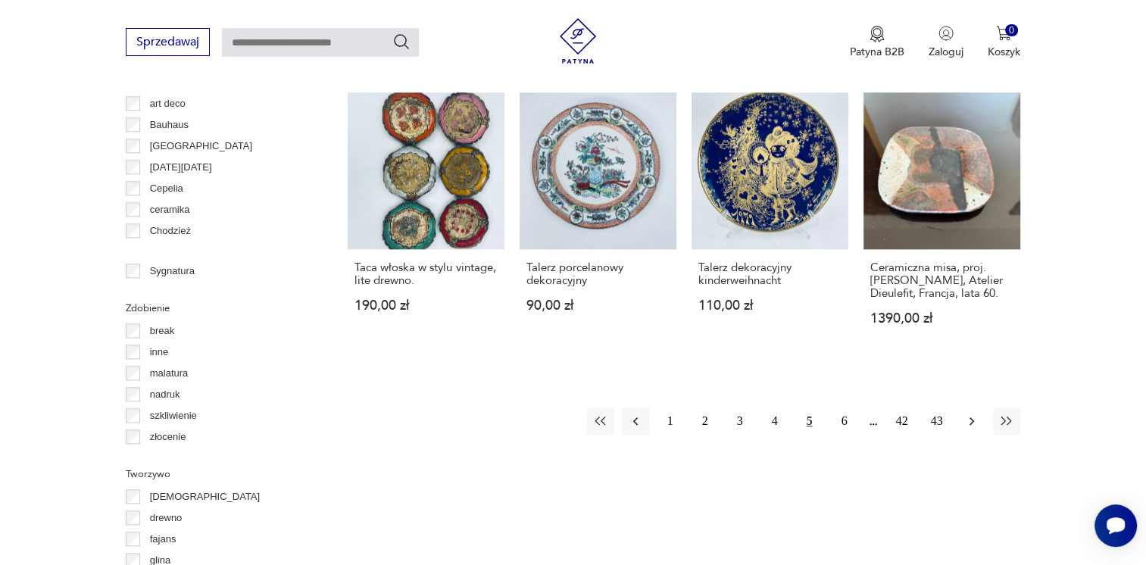
click at [970, 414] on icon "button" at bounding box center [971, 421] width 15 height 15
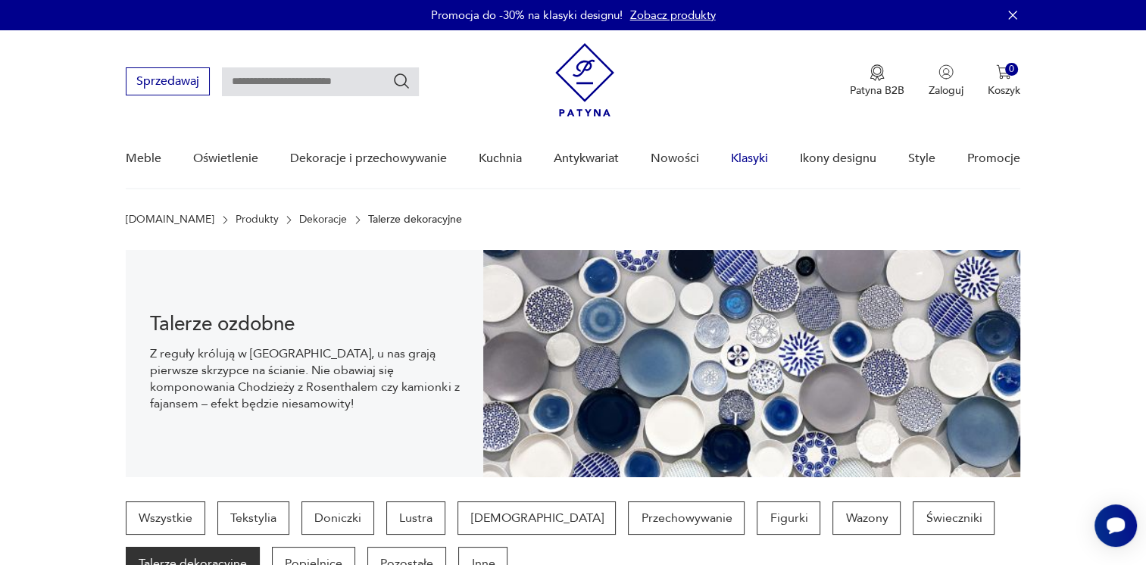
drag, startPoint x: 839, startPoint y: 158, endPoint x: 758, endPoint y: 159, distance: 81.8
click at [758, 159] on link "Klasyki" at bounding box center [749, 159] width 37 height 58
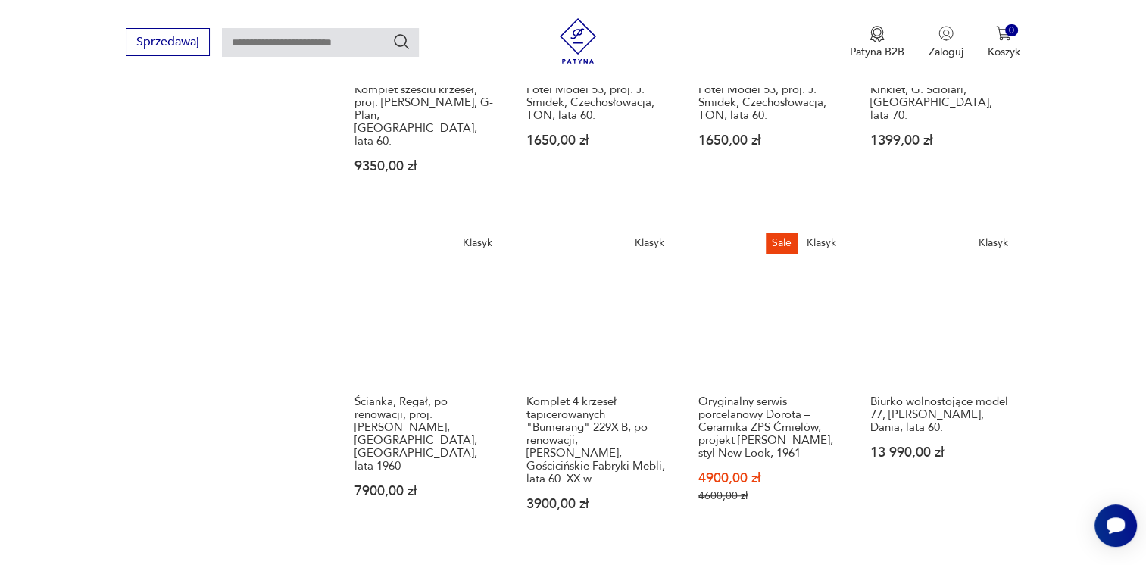
scroll to position [1105, 0]
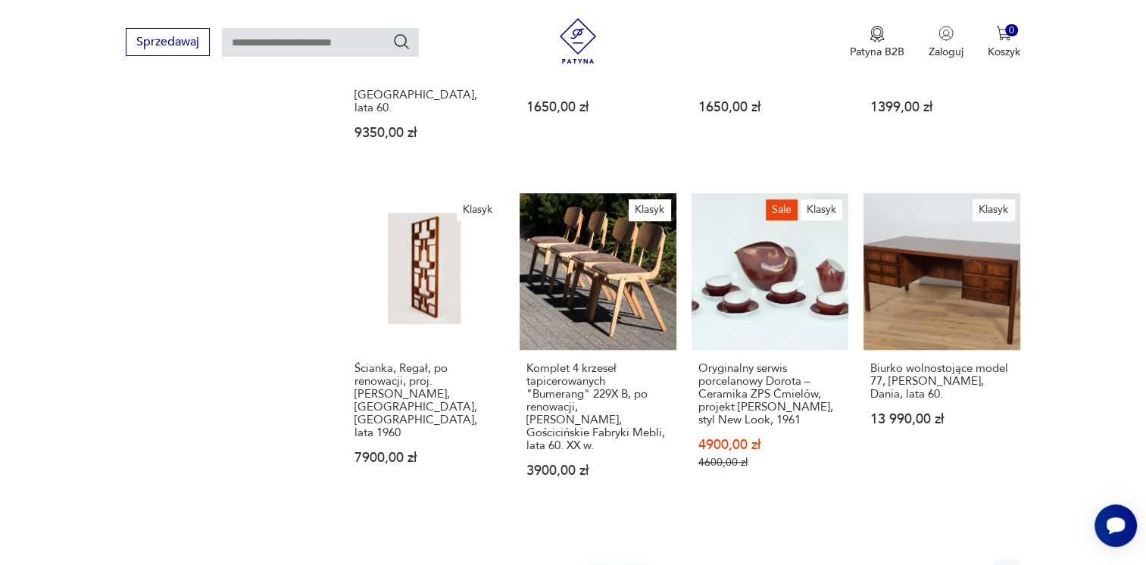
click at [967, 553] on icon "button" at bounding box center [971, 573] width 15 height 15
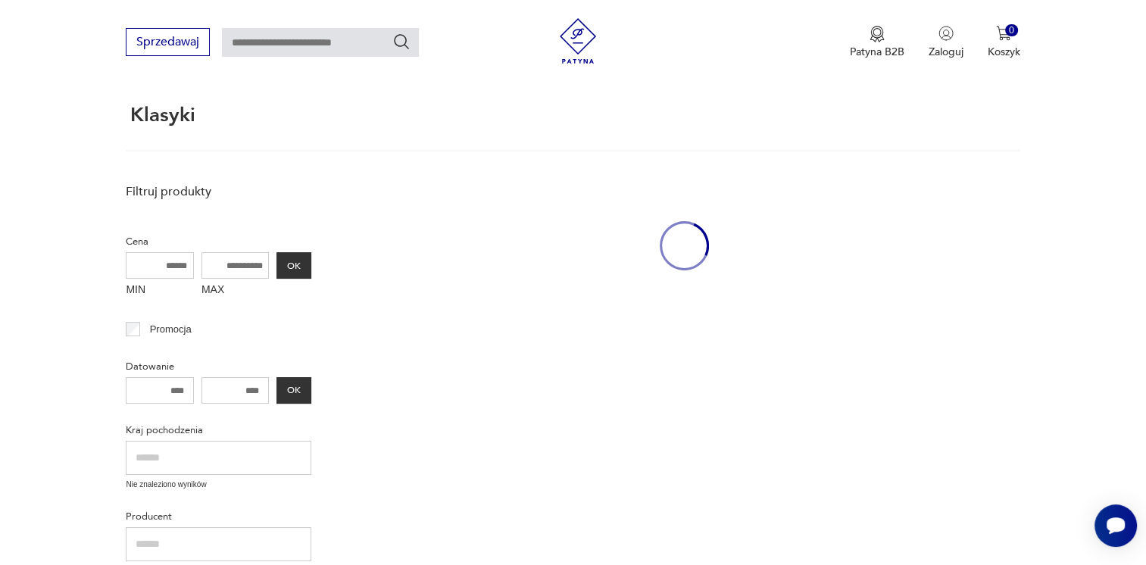
scroll to position [57, 0]
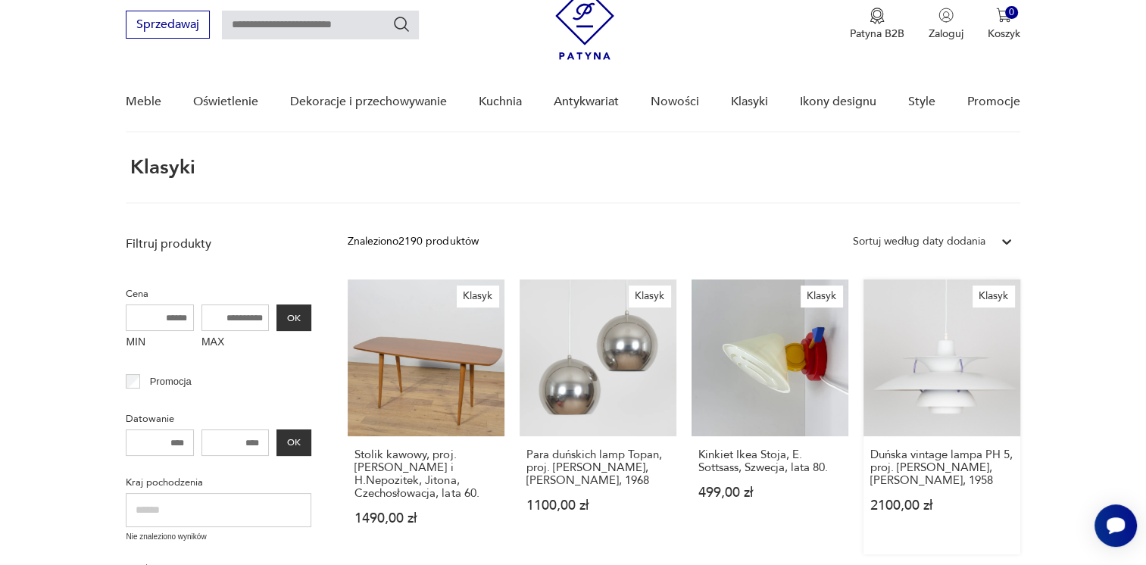
click at [971, 382] on link "Klasyk Duńska vintage lampa PH 5, proj. [PERSON_NAME], [PERSON_NAME], 1958 2100…" at bounding box center [942, 417] width 157 height 275
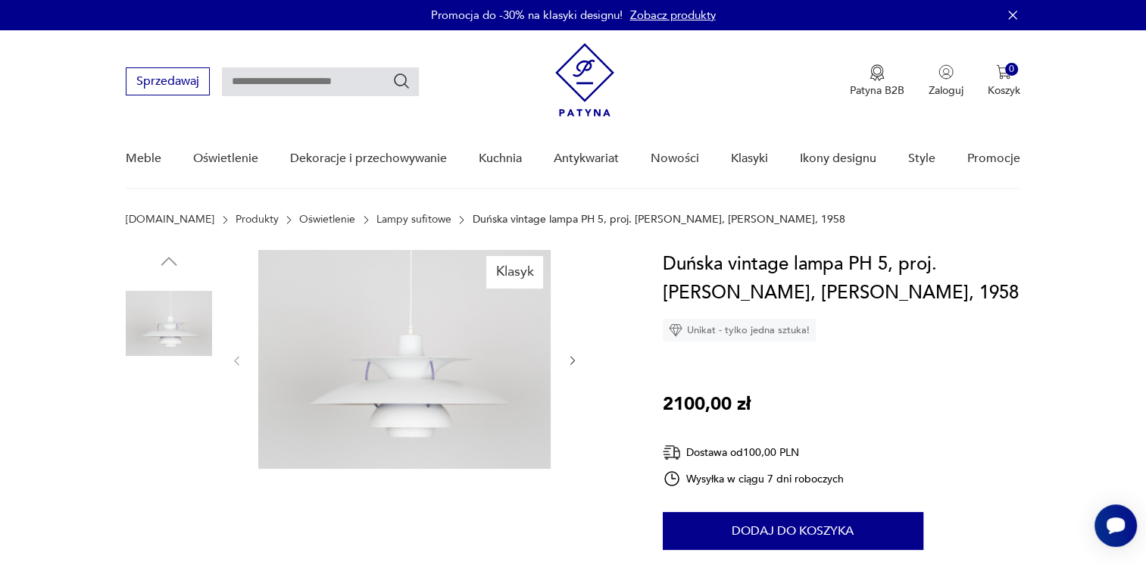
click at [395, 398] on img at bounding box center [404, 359] width 292 height 219
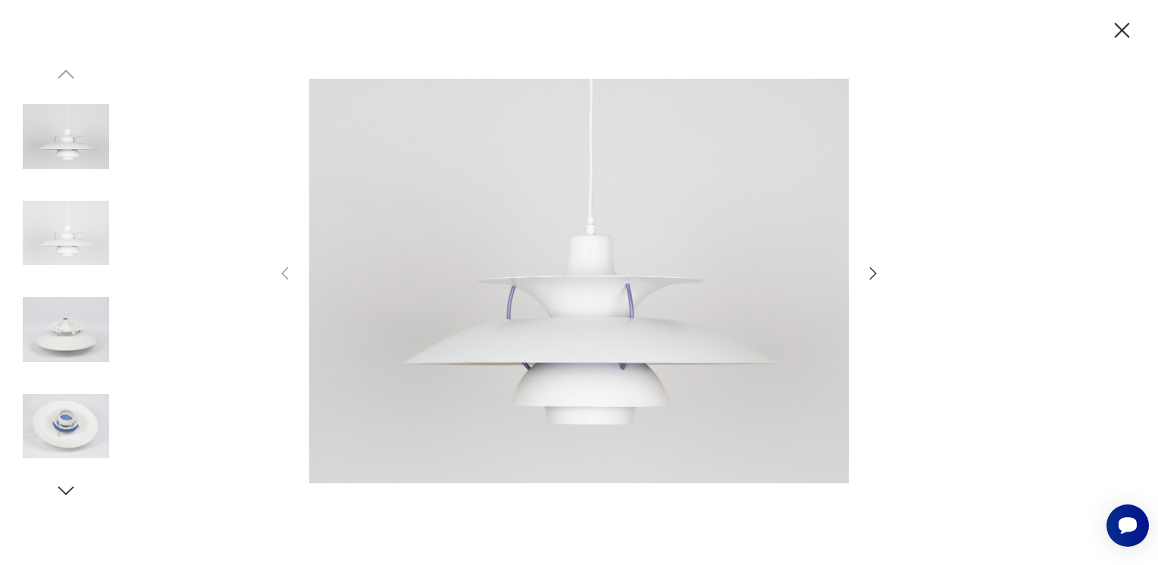
click at [872, 273] on icon "button" at bounding box center [873, 273] width 18 height 18
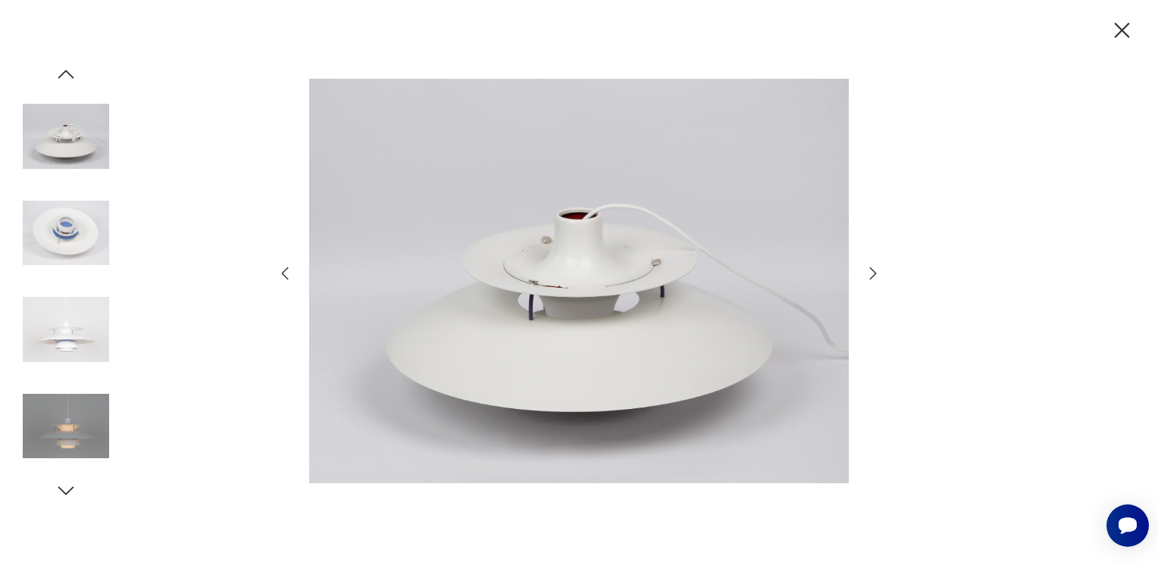
click at [871, 273] on icon "button" at bounding box center [873, 273] width 18 height 18
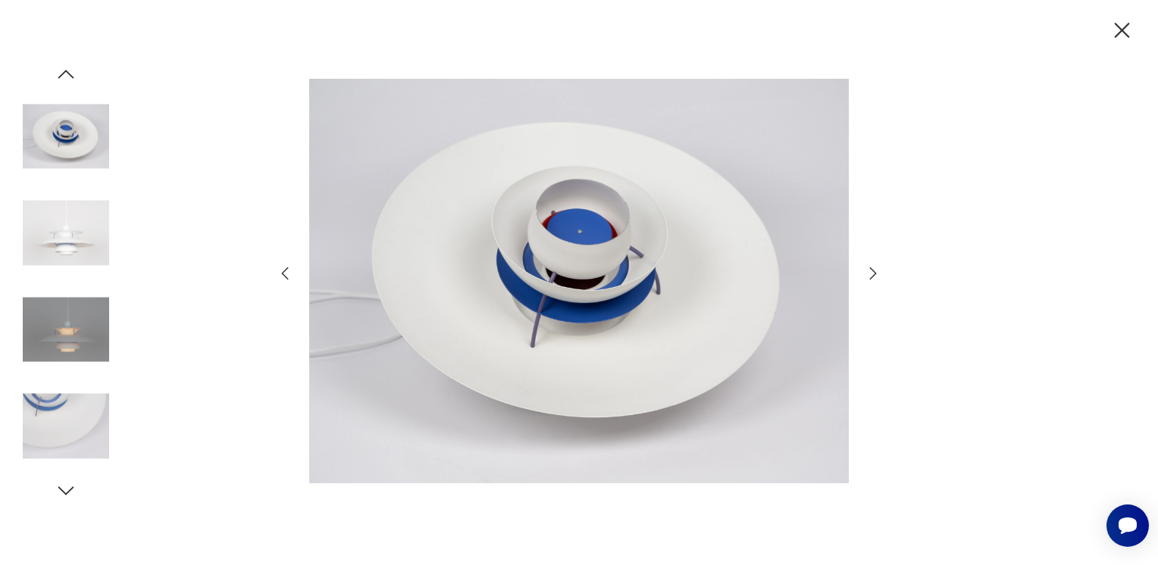
click at [870, 273] on icon "button" at bounding box center [873, 273] width 18 height 18
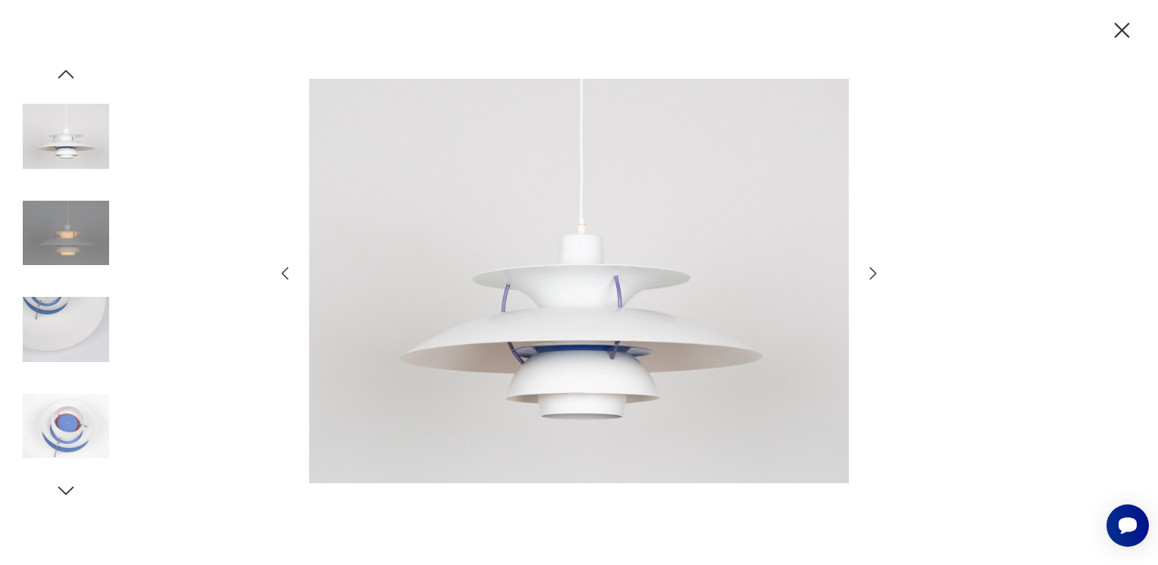
click at [870, 273] on icon "button" at bounding box center [873, 273] width 18 height 18
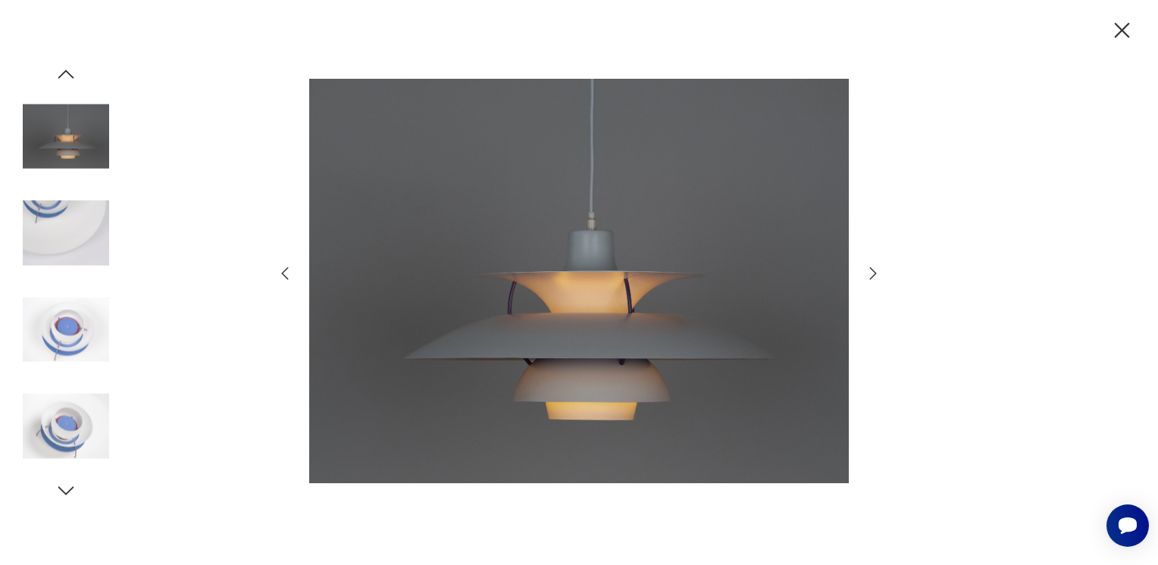
click at [868, 273] on icon "button" at bounding box center [873, 273] width 18 height 18
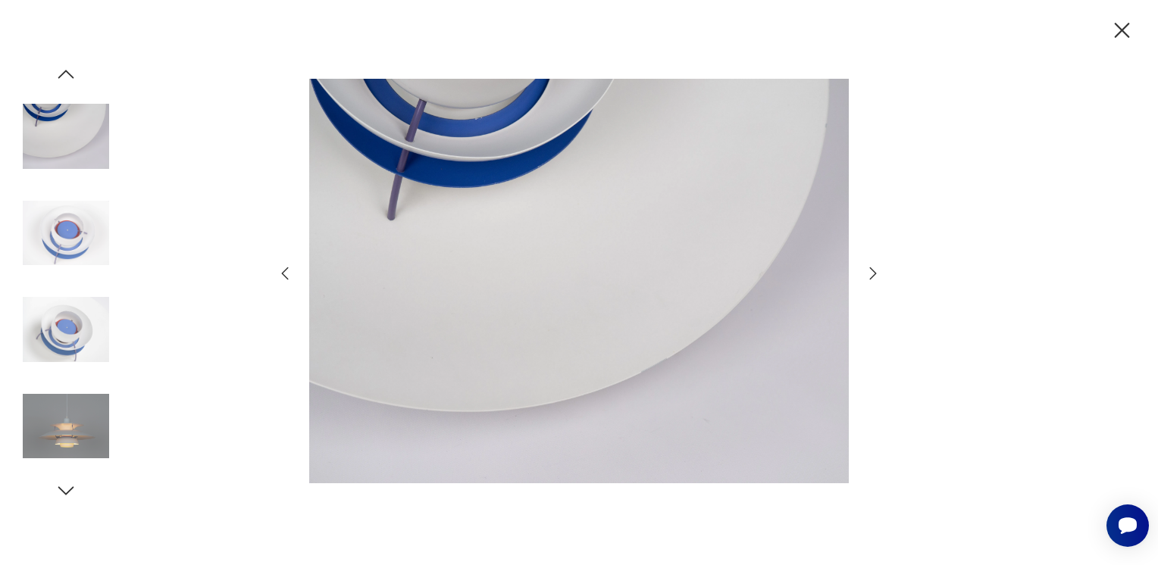
click at [868, 273] on icon "button" at bounding box center [873, 273] width 18 height 18
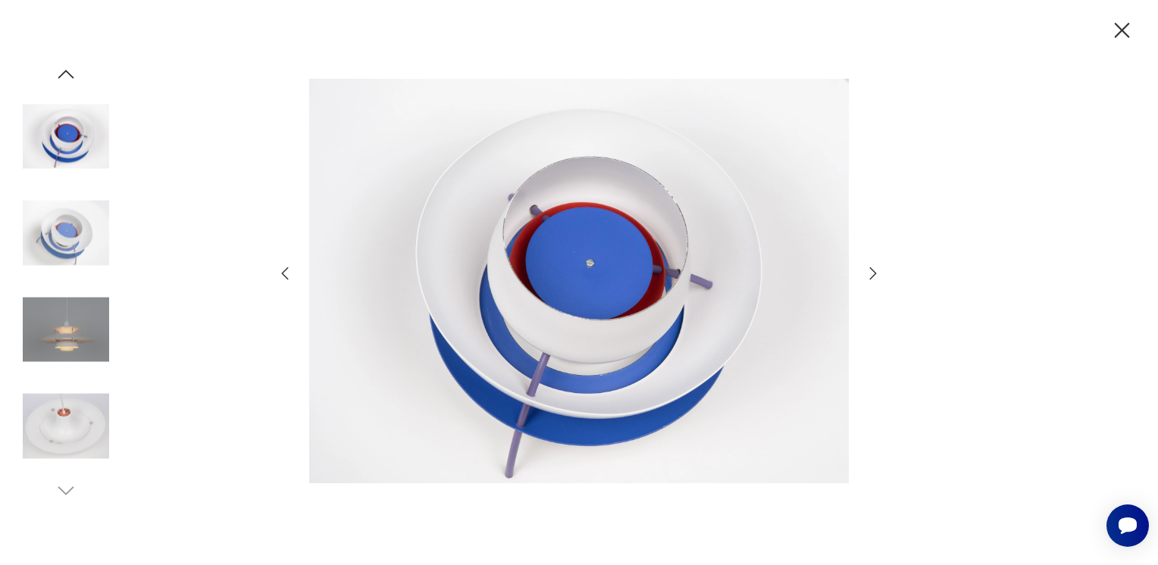
click at [867, 273] on icon "button" at bounding box center [873, 273] width 18 height 18
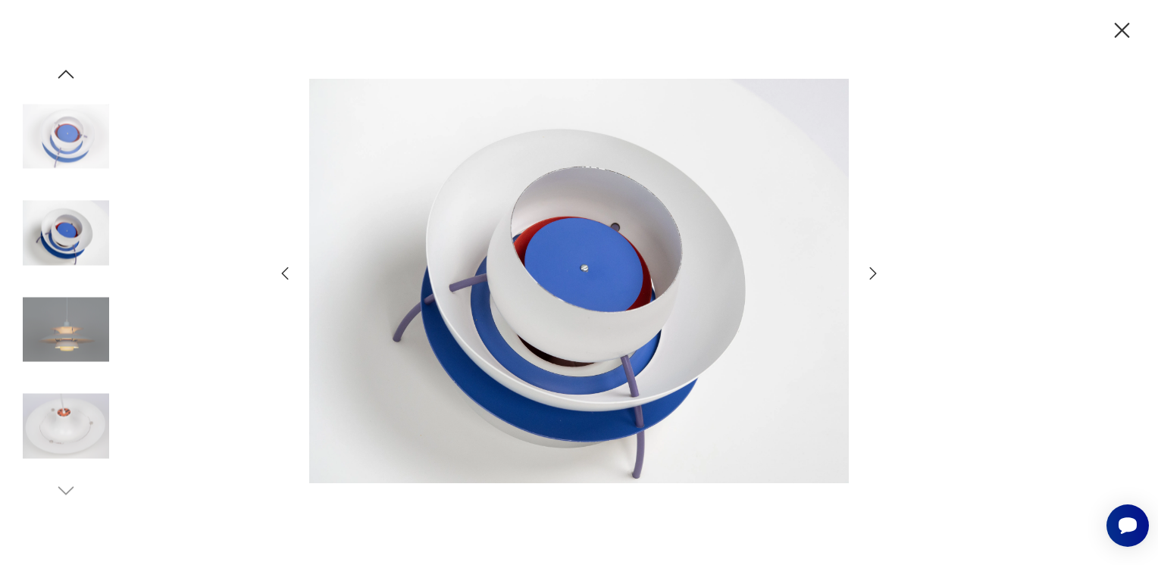
click at [867, 273] on icon "button" at bounding box center [873, 273] width 18 height 18
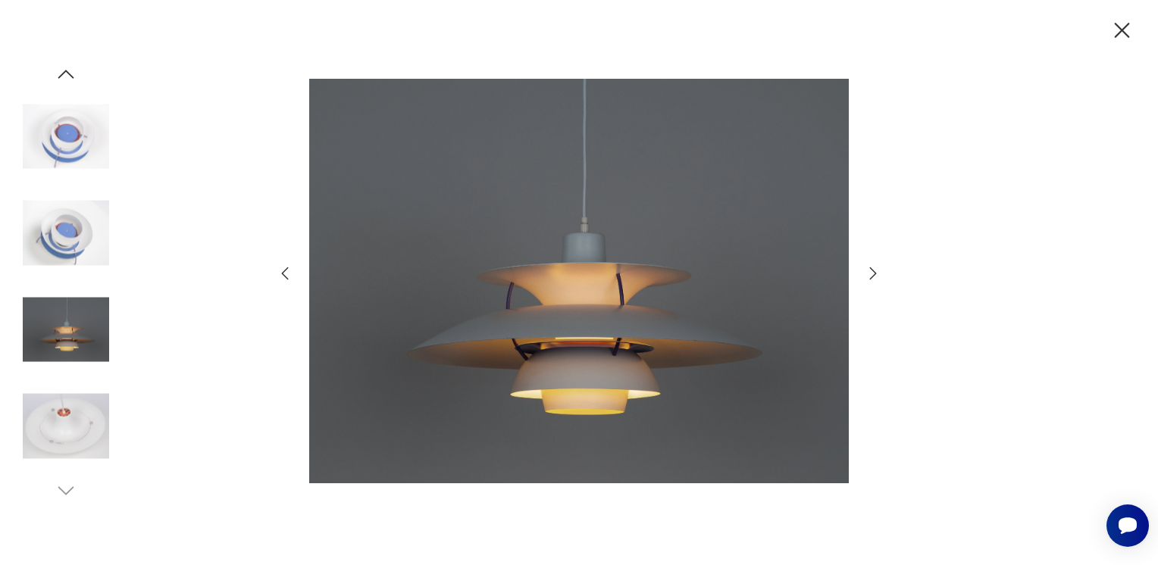
drag, startPoint x: 1122, startPoint y: 32, endPoint x: 1059, endPoint y: 48, distance: 64.9
click at [1121, 32] on icon "button" at bounding box center [1121, 30] width 27 height 27
